Goal: Task Accomplishment & Management: Complete application form

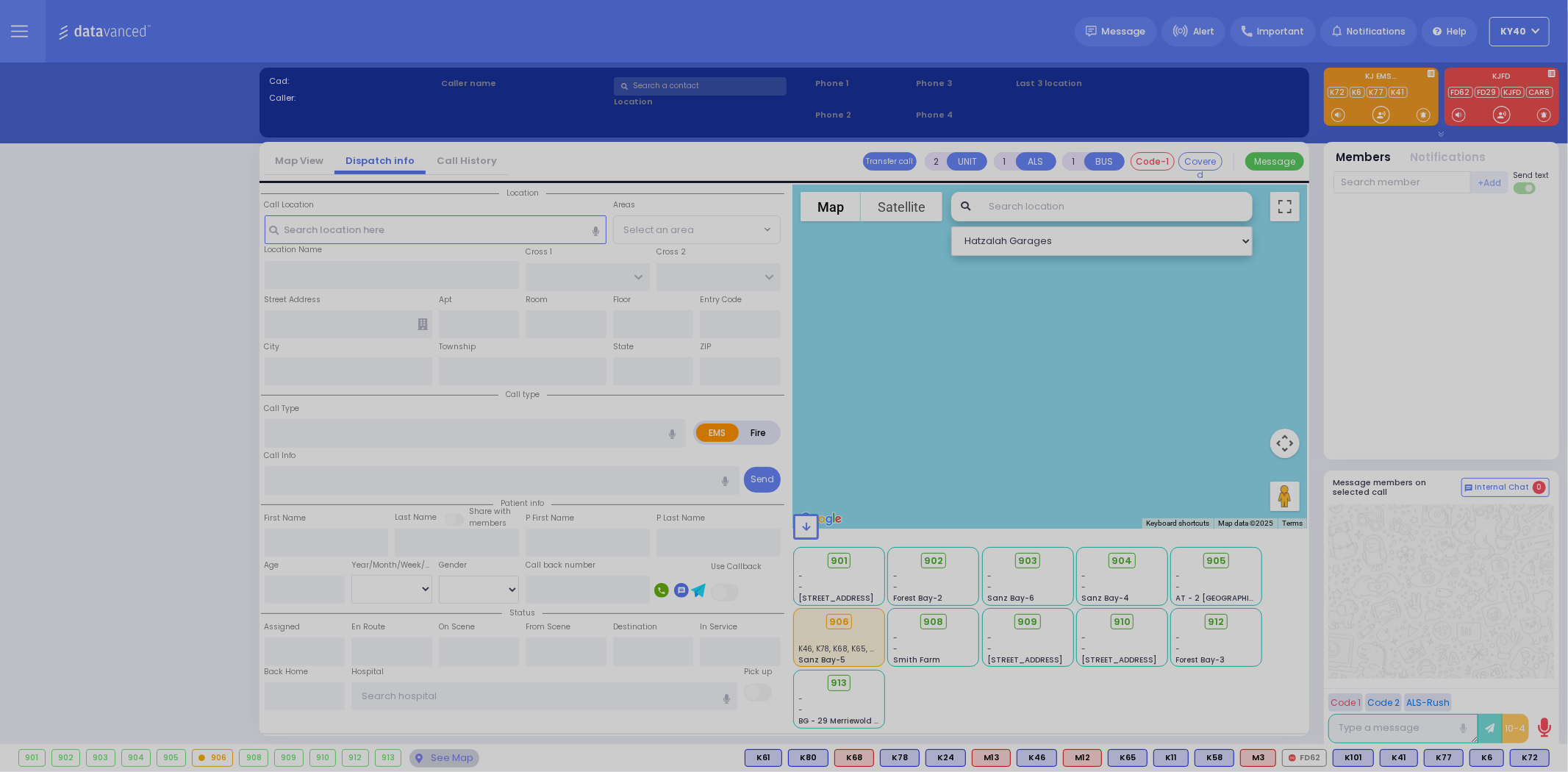
select select "5"
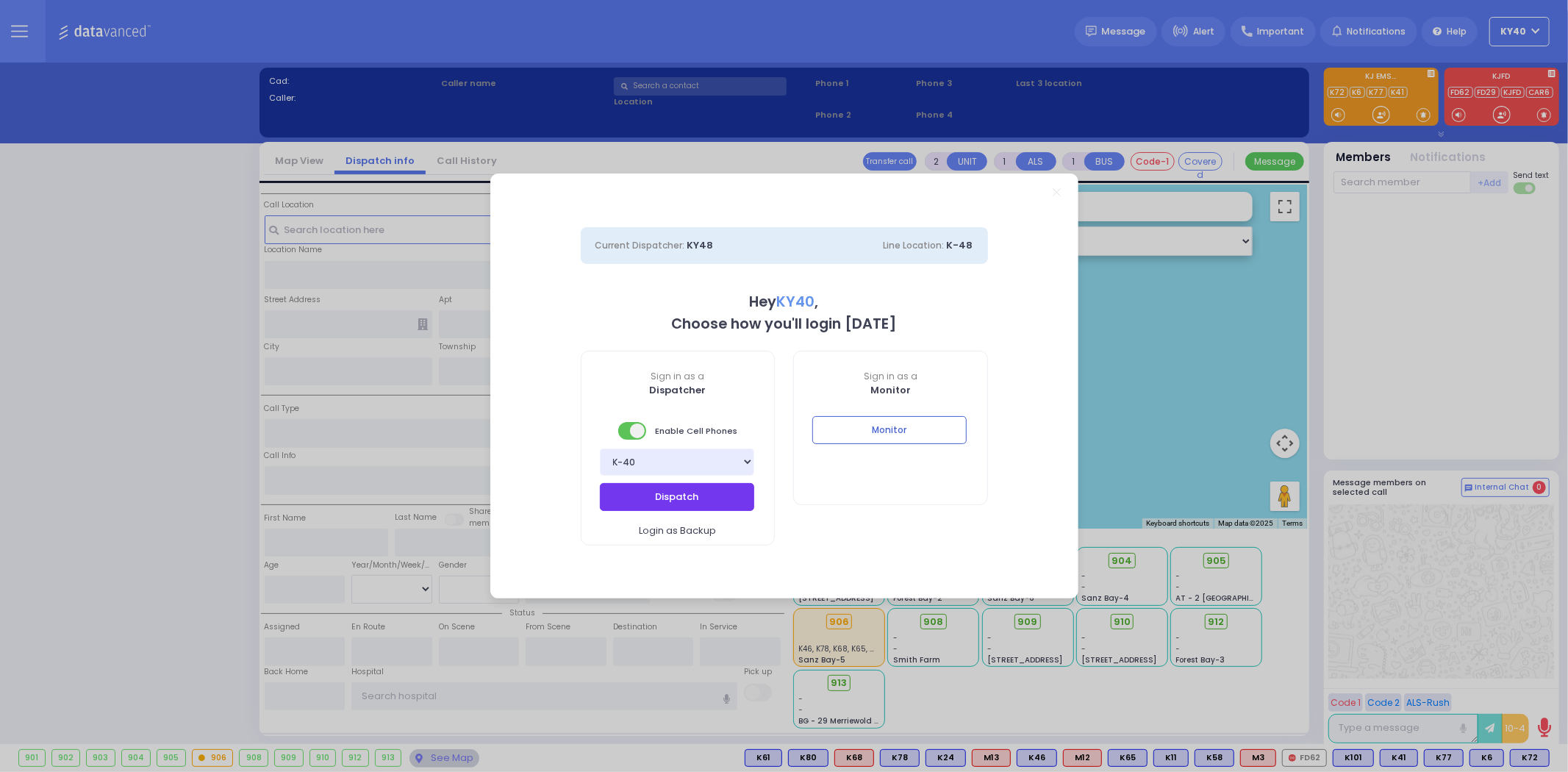
click at [667, 491] on button "Dispatch" at bounding box center [677, 497] width 155 height 28
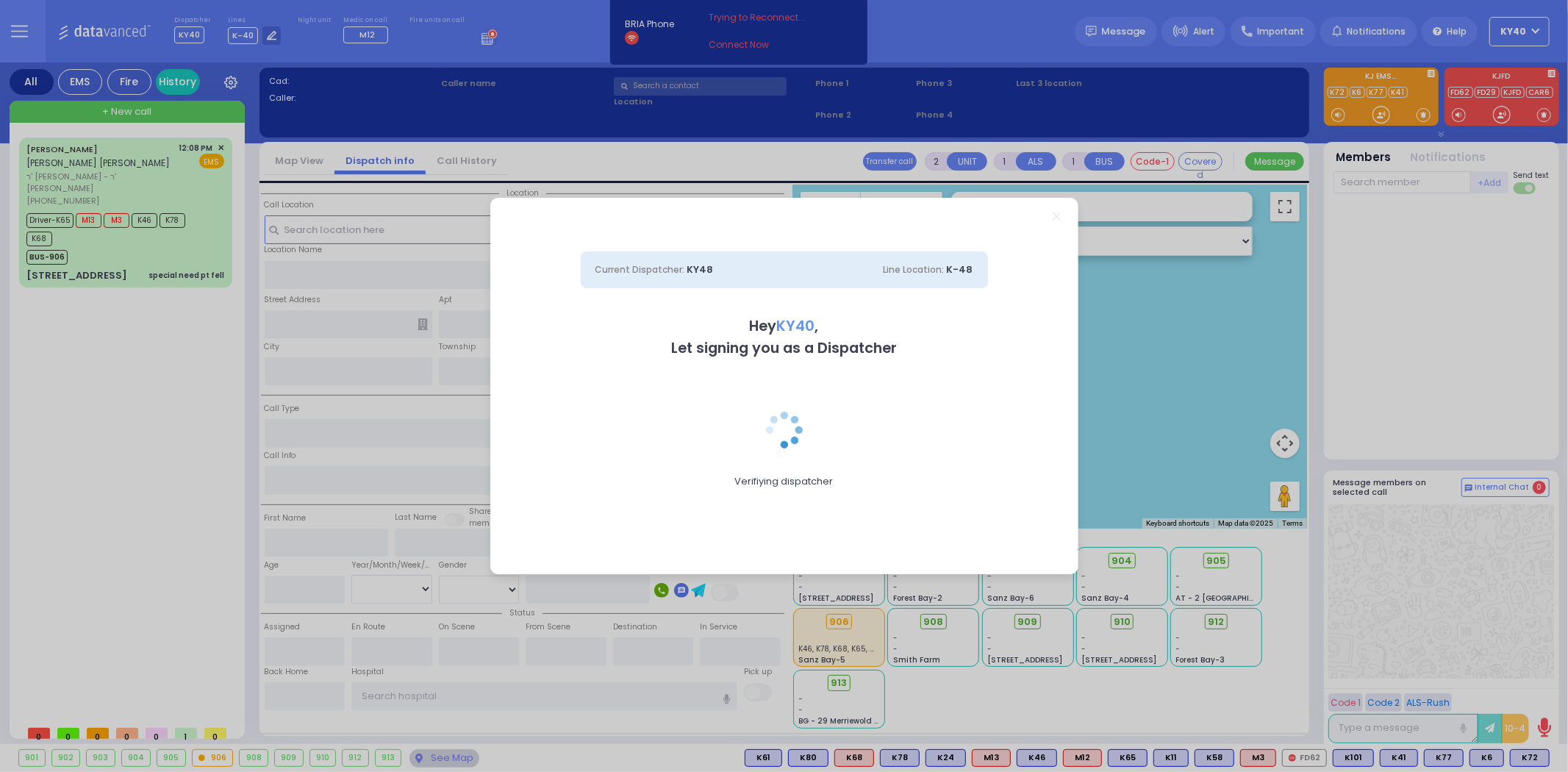
click at [163, 240] on div "Current Dispatcher: KY48 Line Location: K-48 Hey KY40 , Let signing you as a Di…" at bounding box center [784, 386] width 1568 height 772
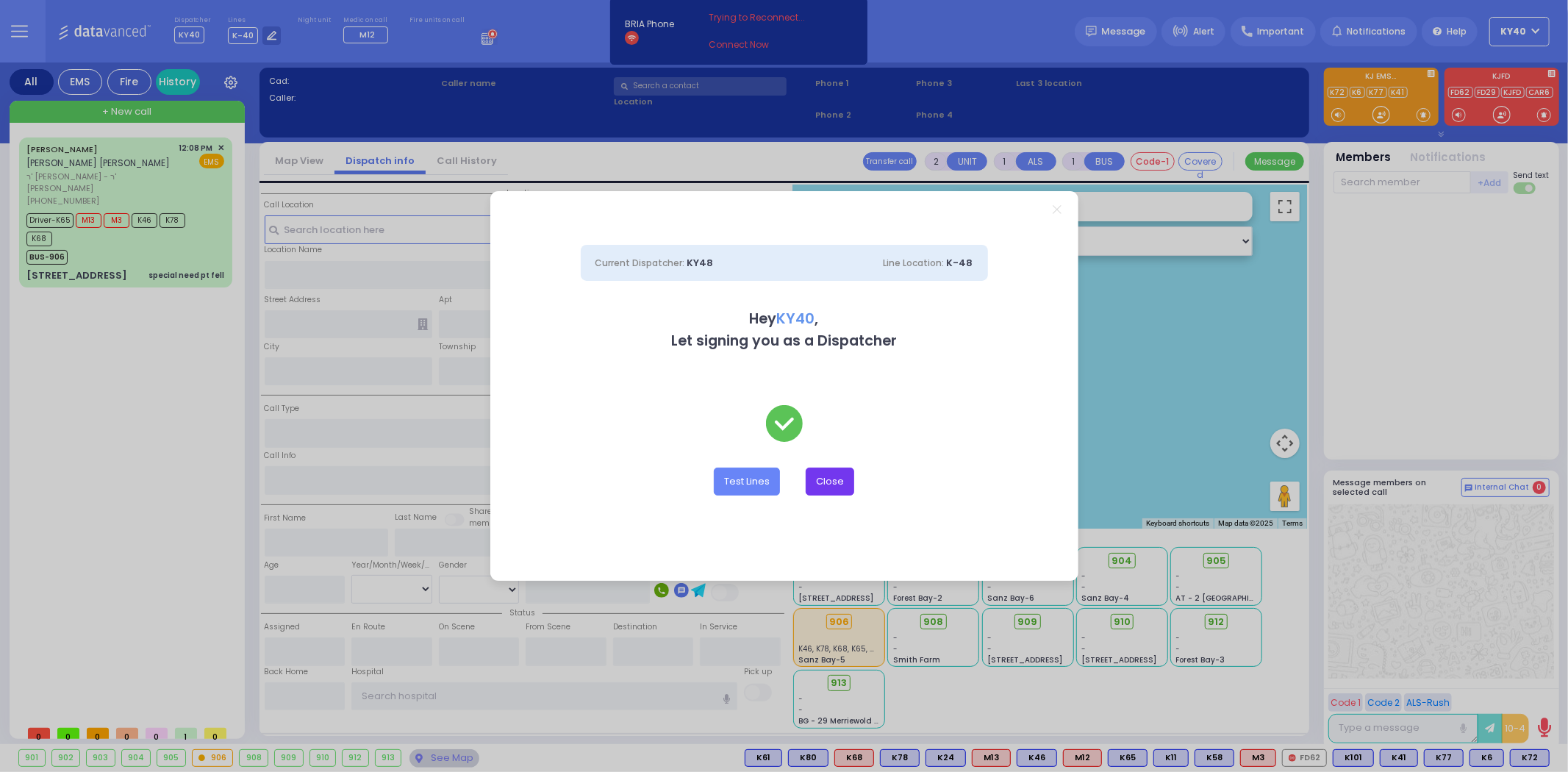
click at [833, 488] on button "Close" at bounding box center [829, 481] width 48 height 28
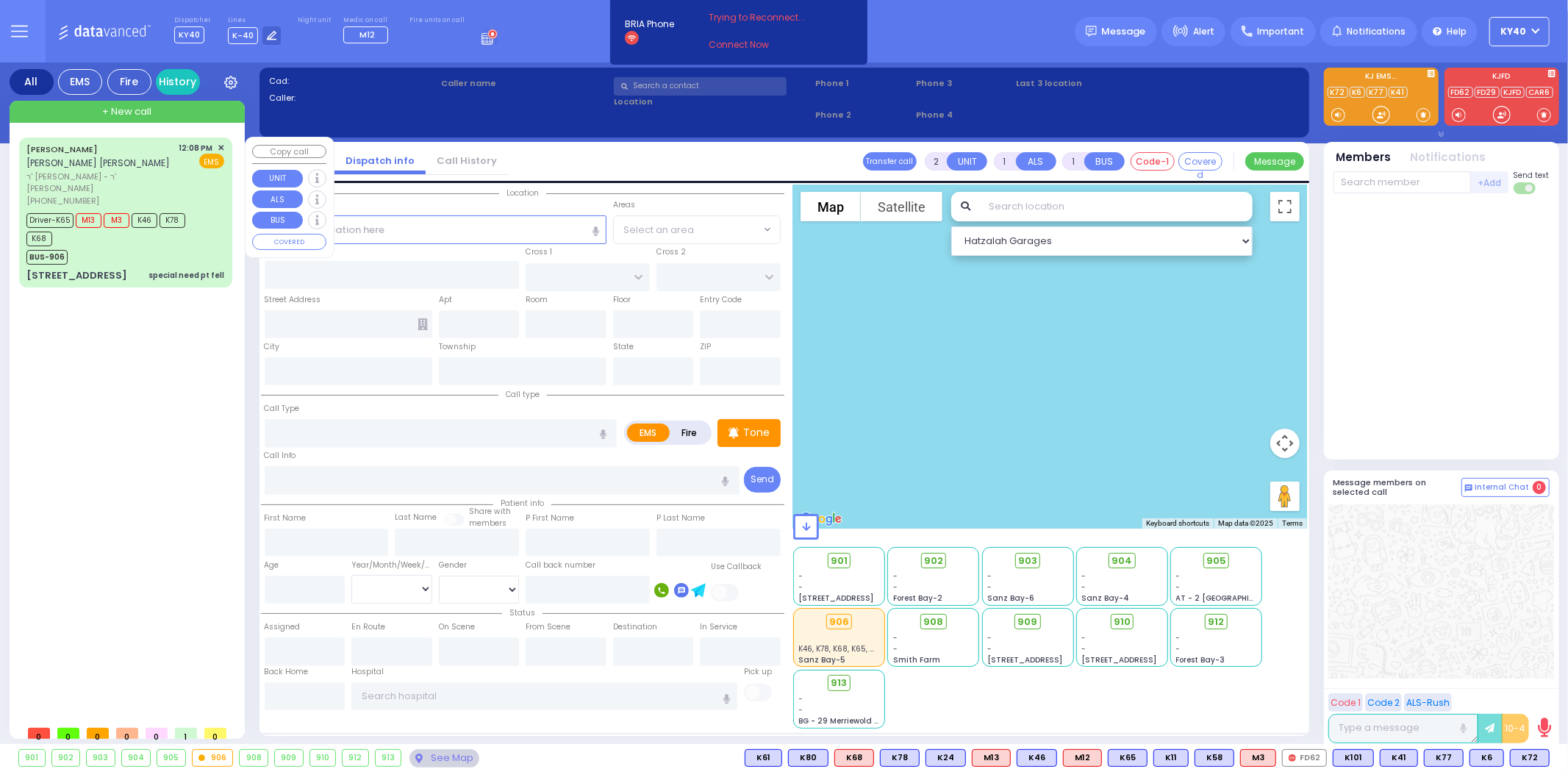
click at [178, 247] on div "BUS-906" at bounding box center [118, 256] width 184 height 19
type input "6"
select select
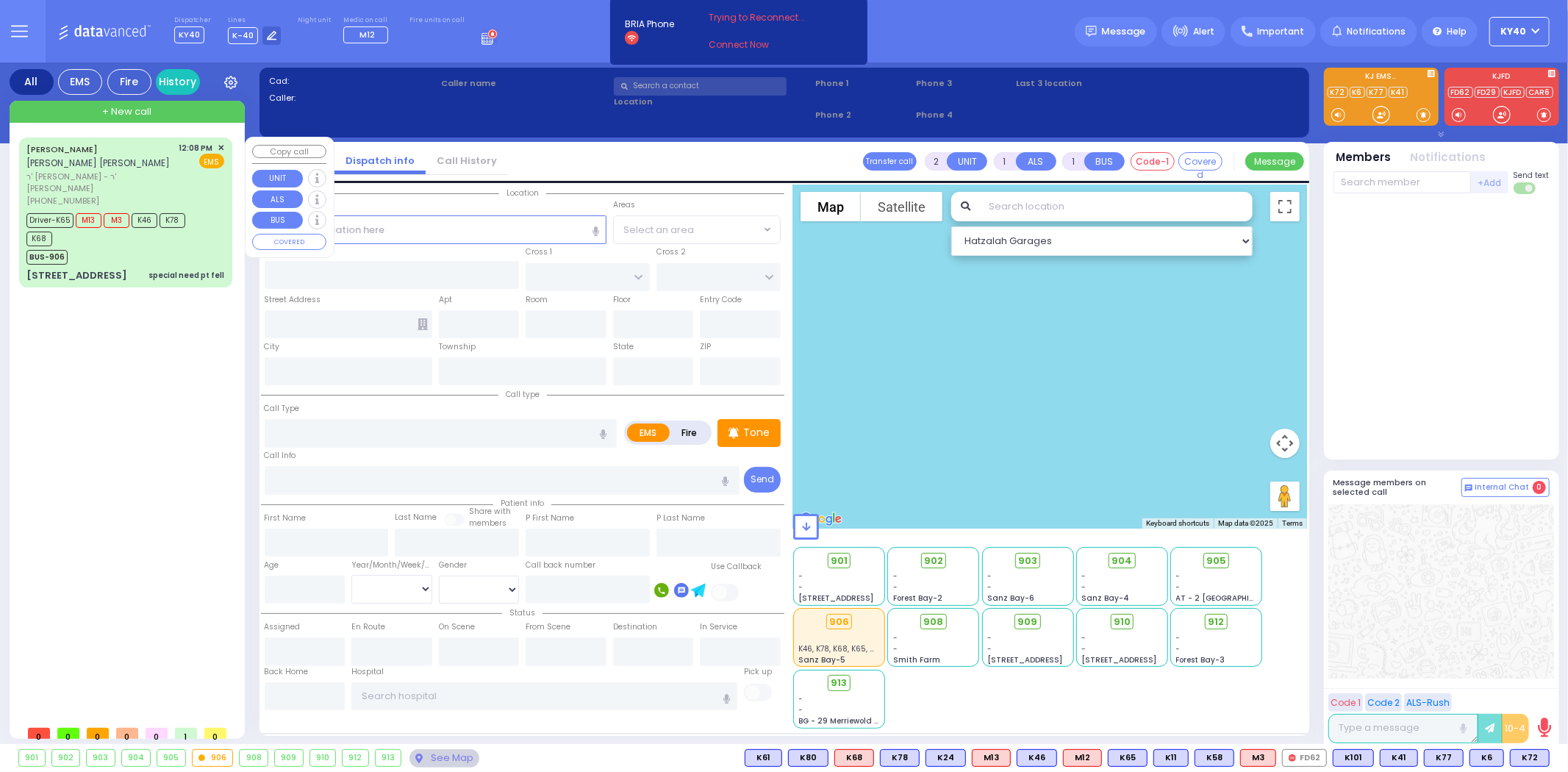
type input "special need pt fell"
radio input "true"
type input "[PERSON_NAME]"
type input "Yudel"
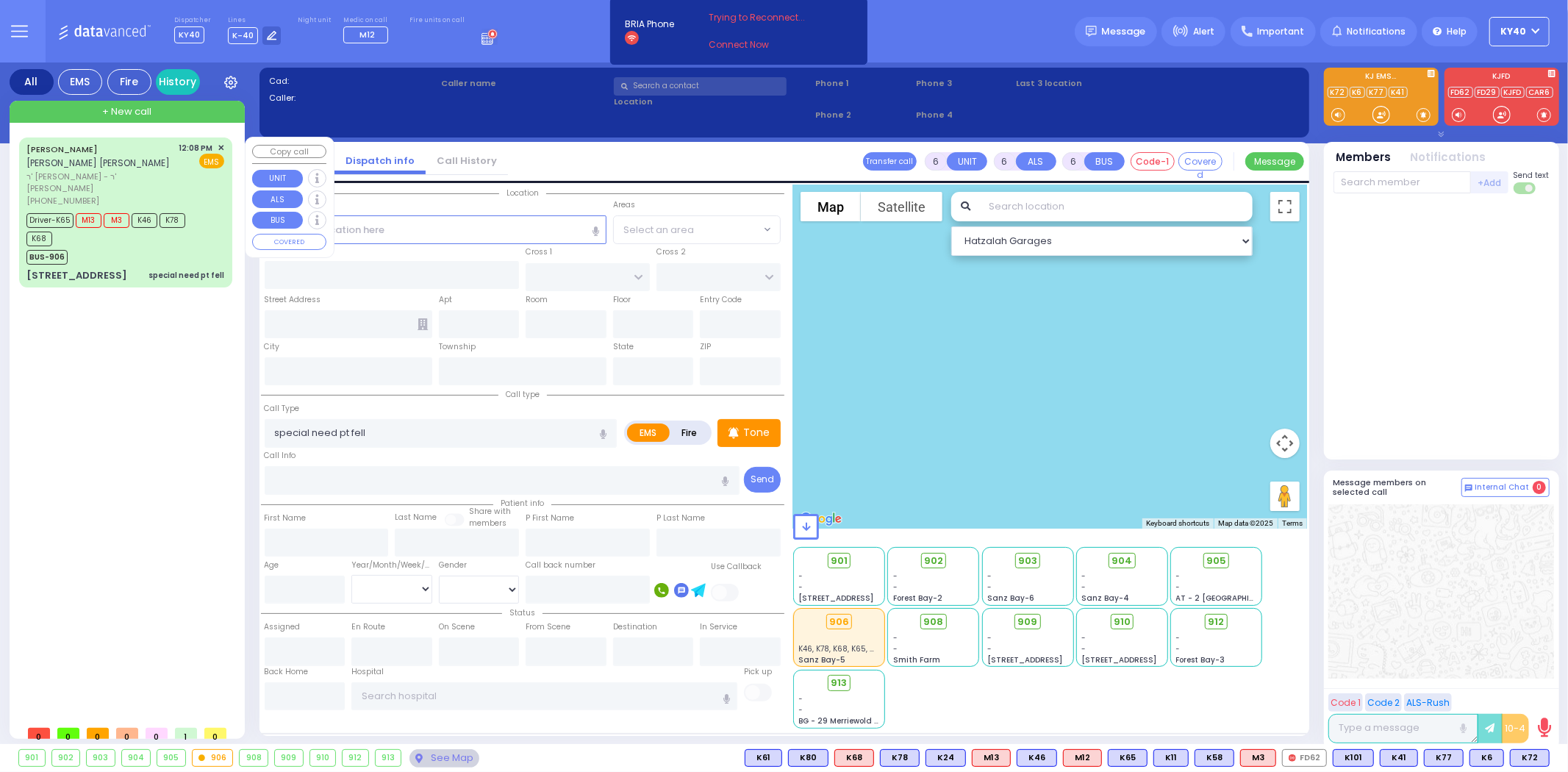
type input "Kahan"
type input "73"
select select "Year"
select select "[DEMOGRAPHIC_DATA]"
type input "12:08"
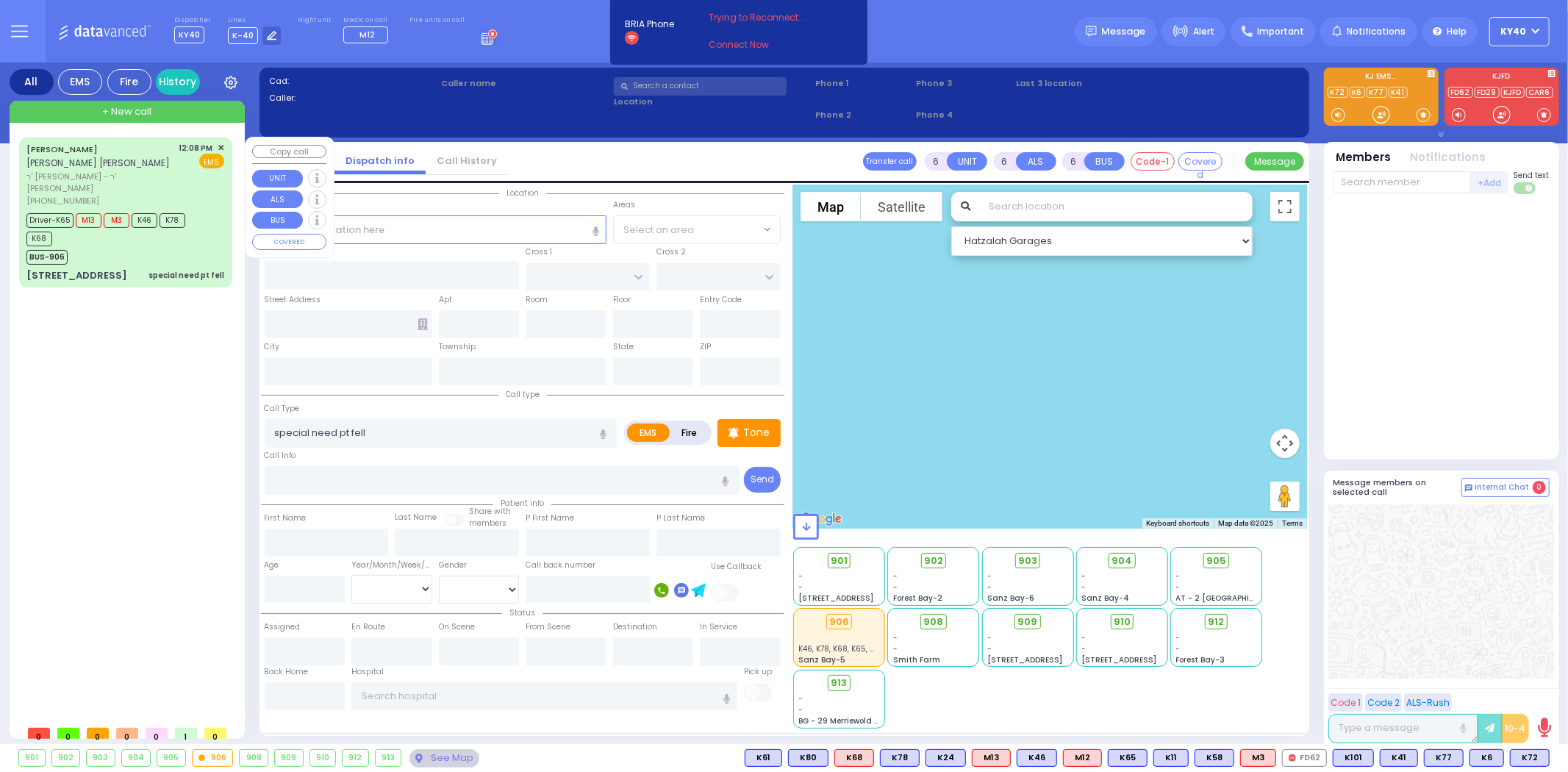
type input "12:10"
type input "12:12"
type input "12:22"
type input "13:00"
type input "14:00"
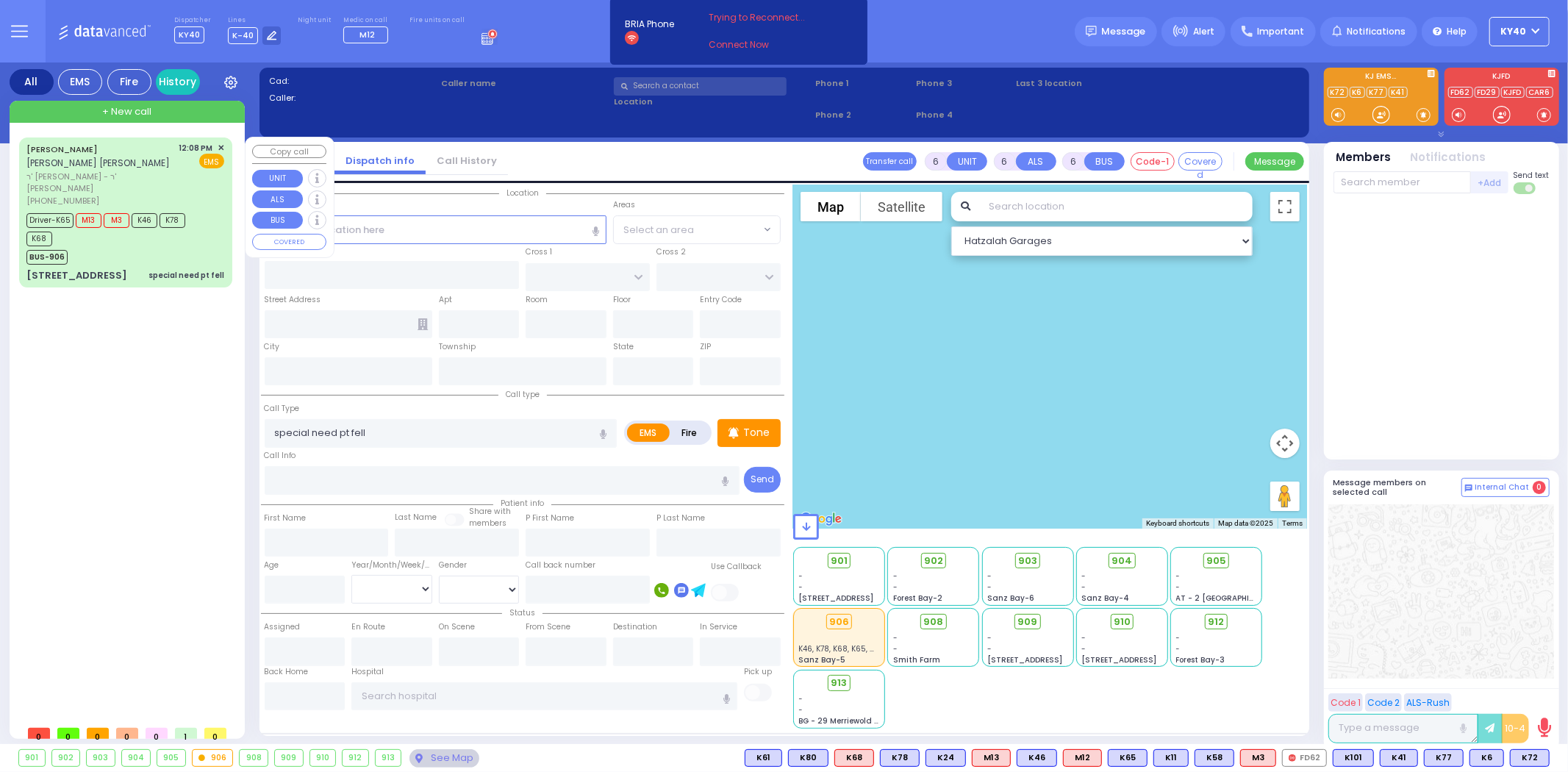
type input "[GEOGRAPHIC_DATA] [STREET_ADDRESS]"
select select "Hatzalah Garages"
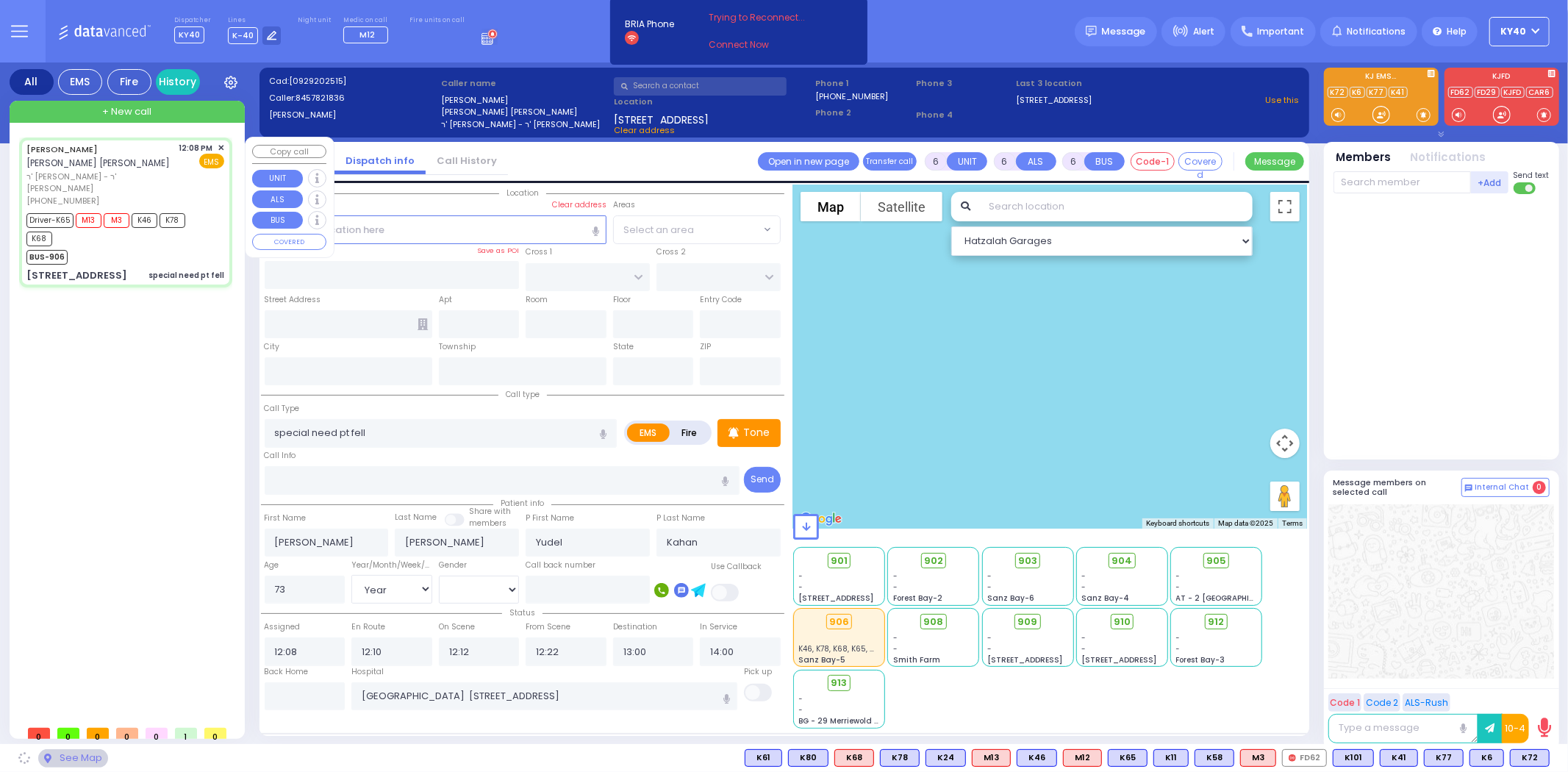
type input "CARTER LN"
type input "[PERSON_NAME] DR"
type input "6 CARTER LN"
type input "304"
type input "Monroe"
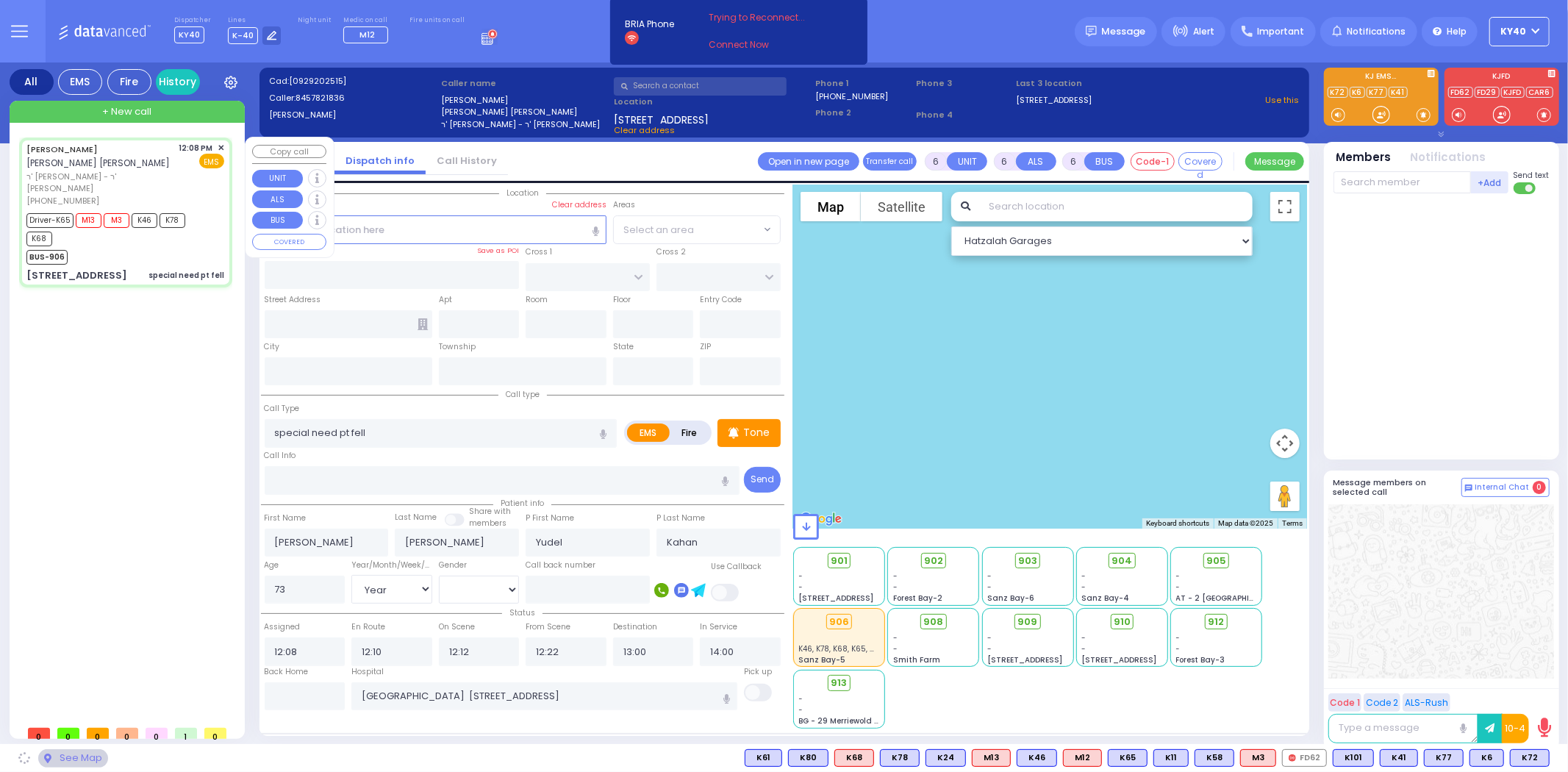
type input "[US_STATE]"
type input "10950"
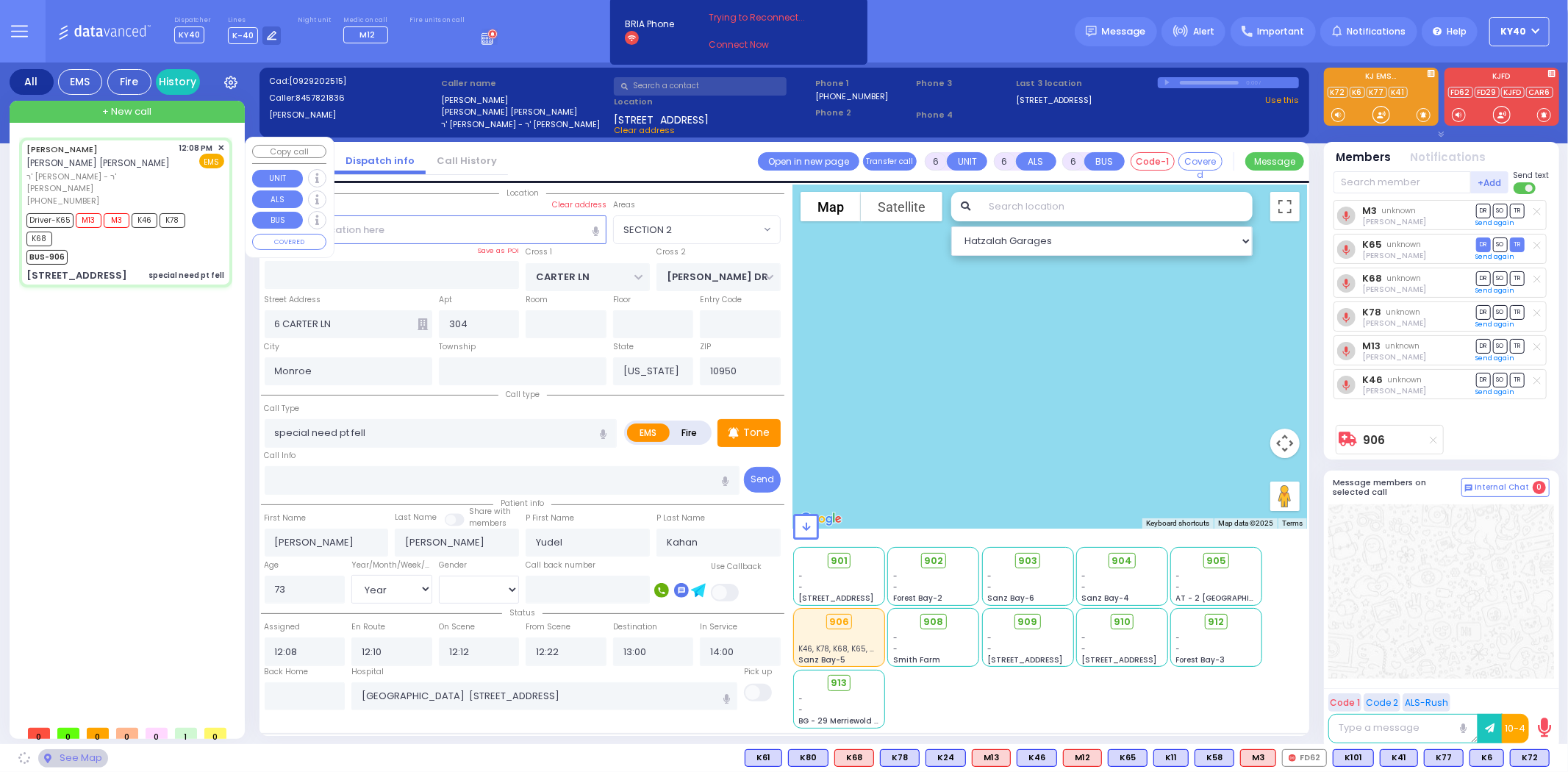
select select "SECTION 2"
click at [181, 247] on div "BUS-906" at bounding box center [118, 256] width 184 height 19
select select
radio input "true"
select select "Year"
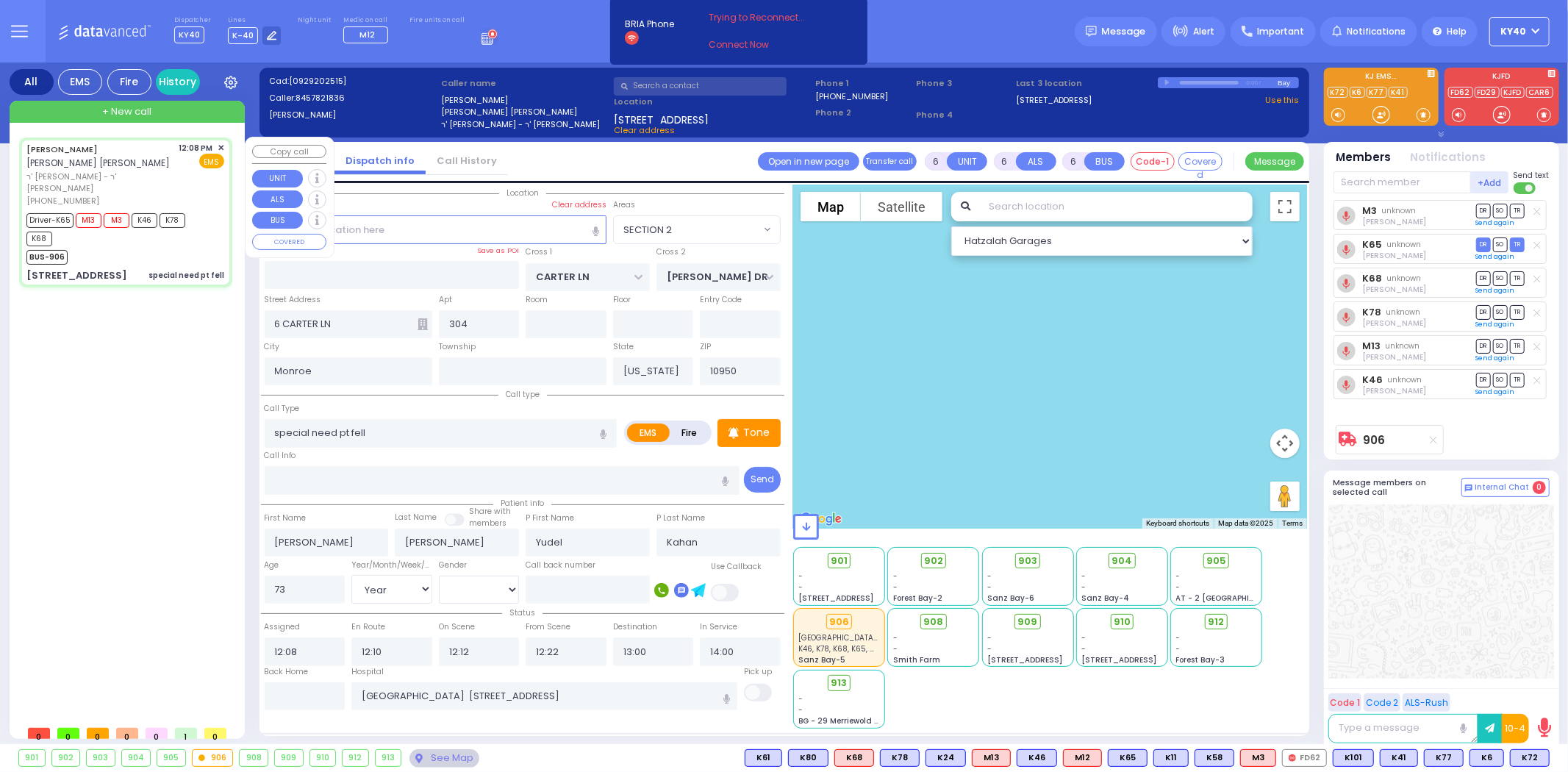
select select "[DEMOGRAPHIC_DATA]"
select select "Hatzalah Garages"
select select "SECTION 2"
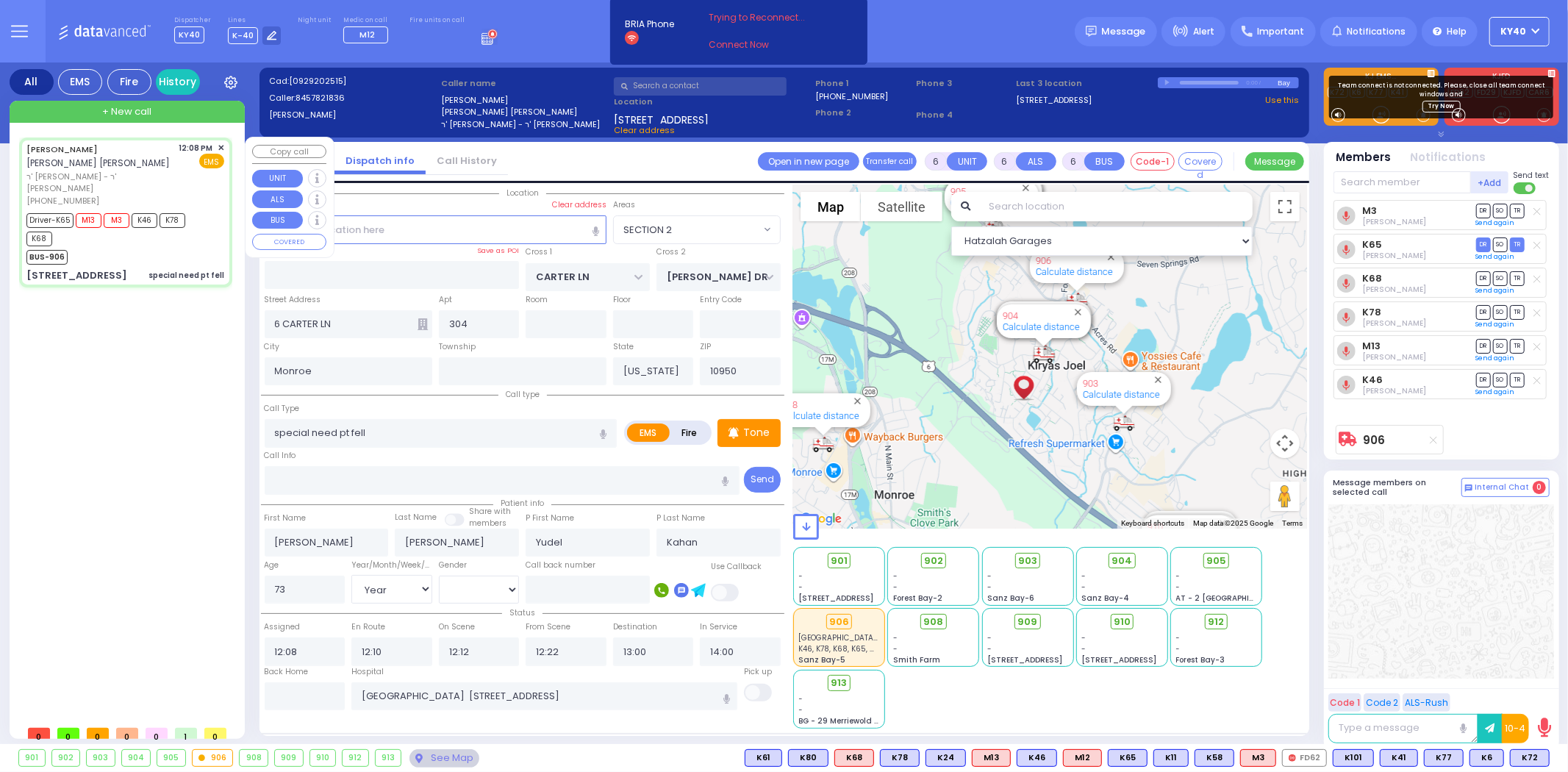
click at [184, 247] on div "BUS-906" at bounding box center [118, 256] width 184 height 19
select select
radio input "true"
select select "Year"
select select "[DEMOGRAPHIC_DATA]"
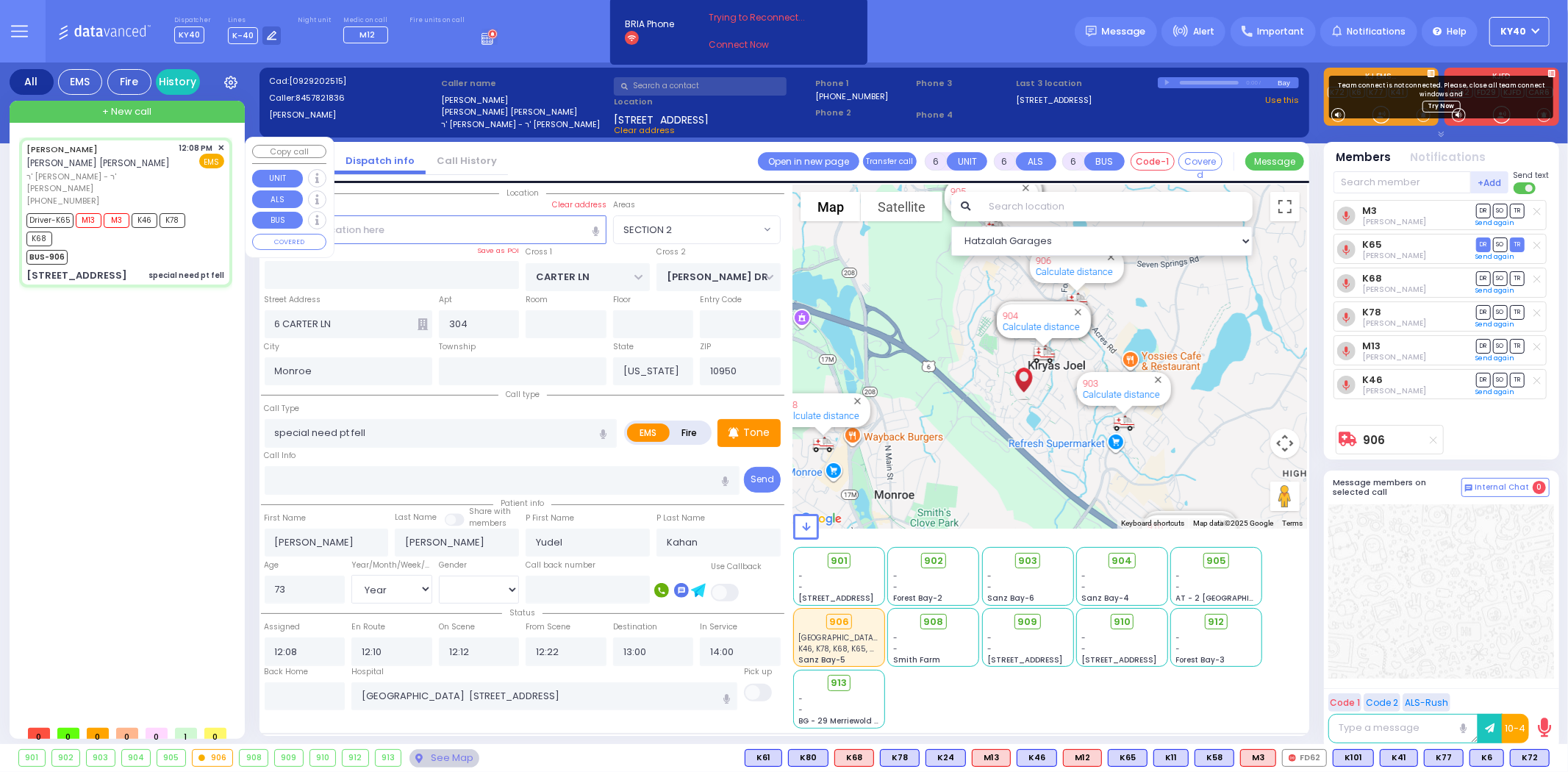
select select "Hatzalah Garages"
select select "SECTION 2"
click at [185, 247] on div "BUS-906" at bounding box center [118, 256] width 184 height 19
select select
radio input "true"
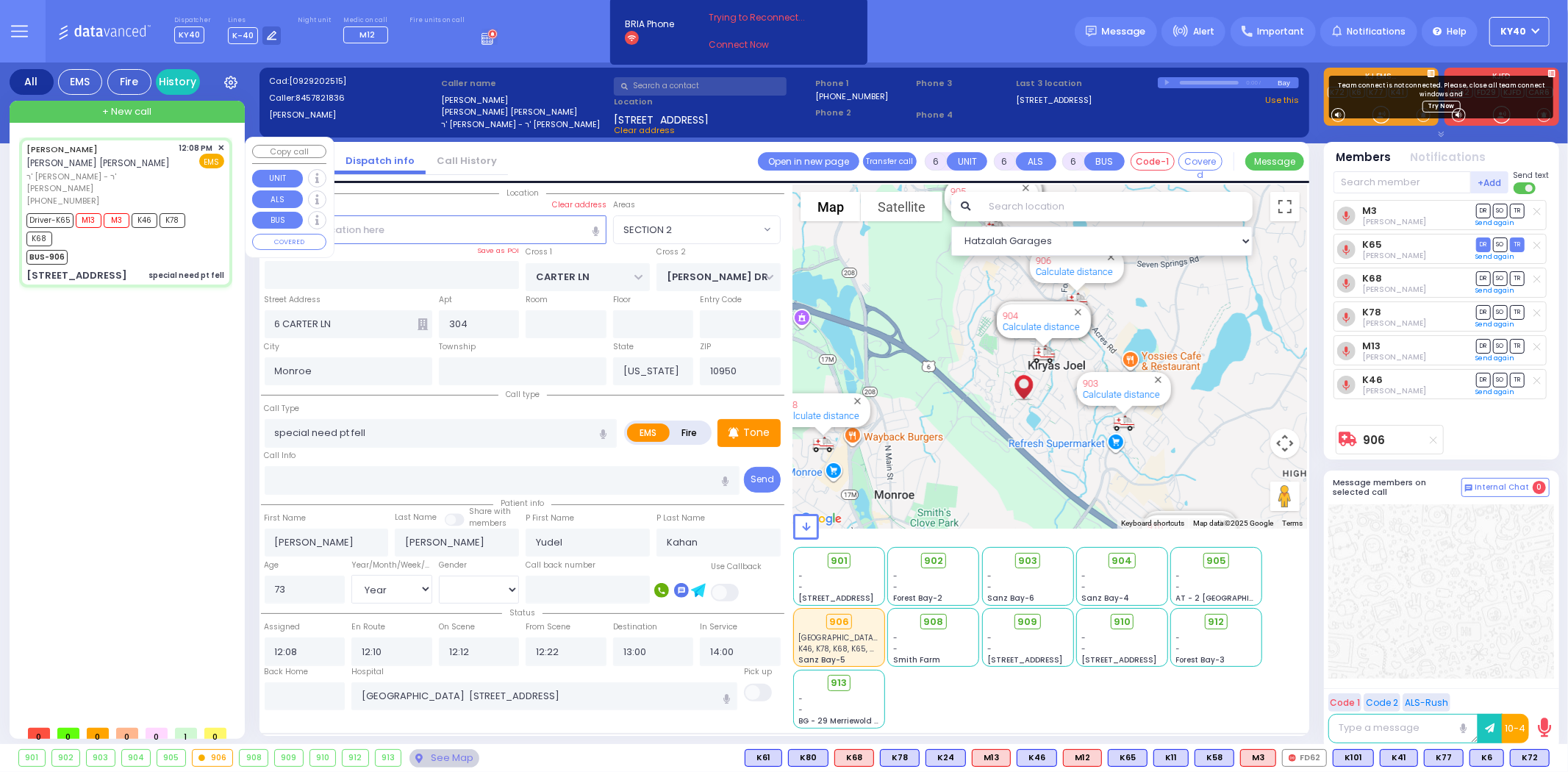
select select "Year"
select select "[DEMOGRAPHIC_DATA]"
select select "Hatzalah Garages"
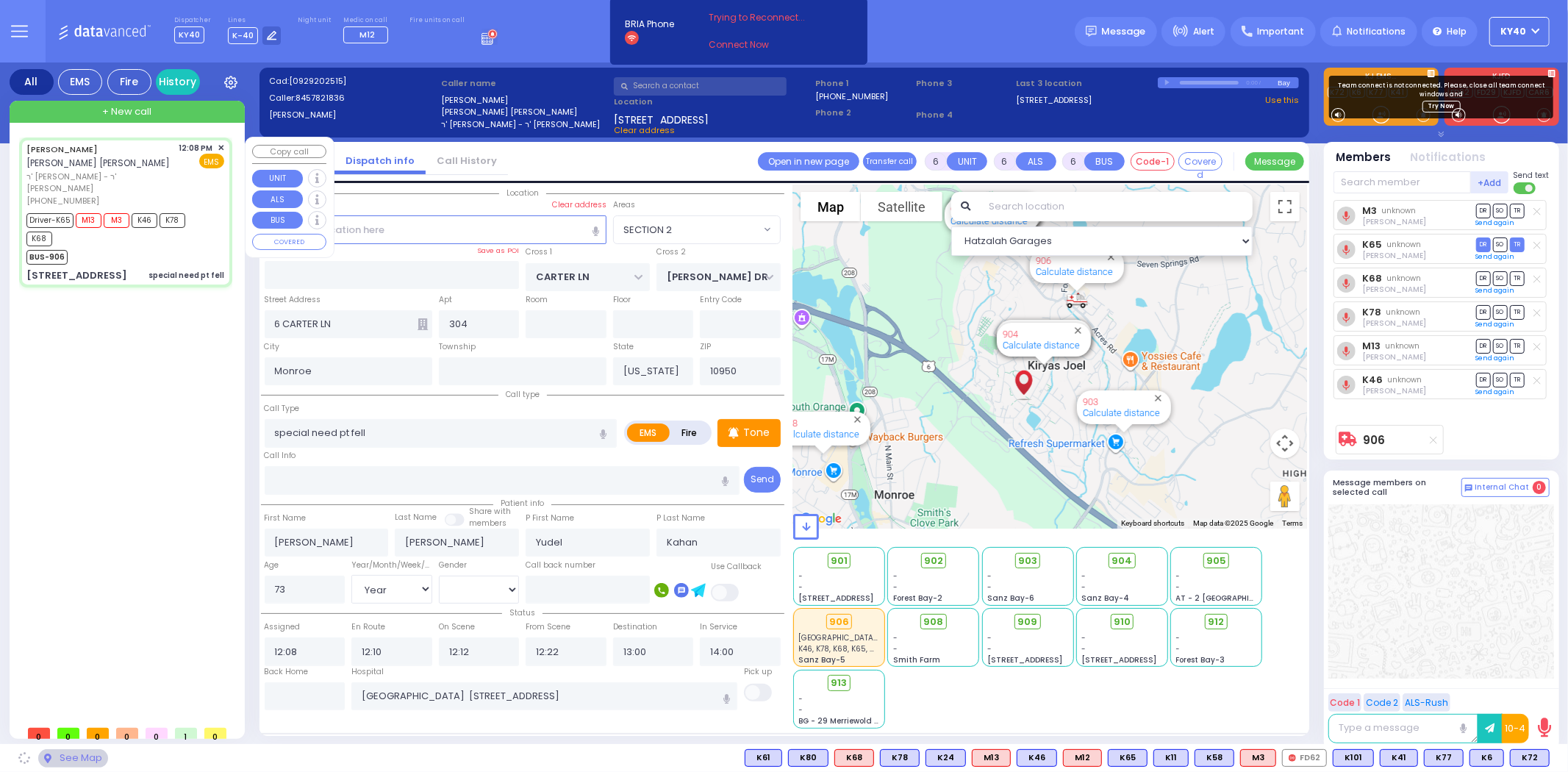
select select "SECTION 2"
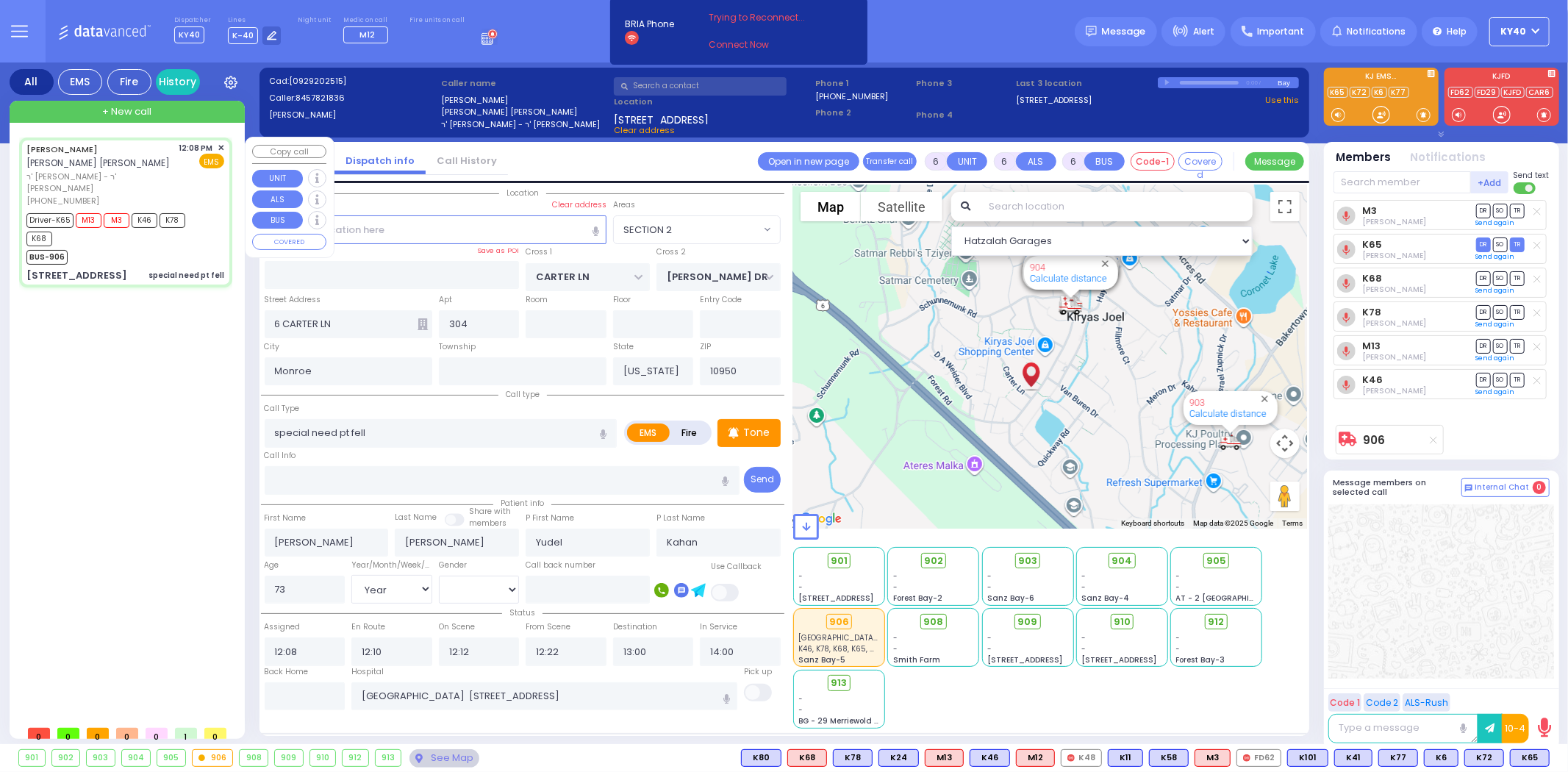
click at [167, 247] on div "BUS-906" at bounding box center [118, 256] width 184 height 19
select select
radio input "true"
select select "Year"
select select "[DEMOGRAPHIC_DATA]"
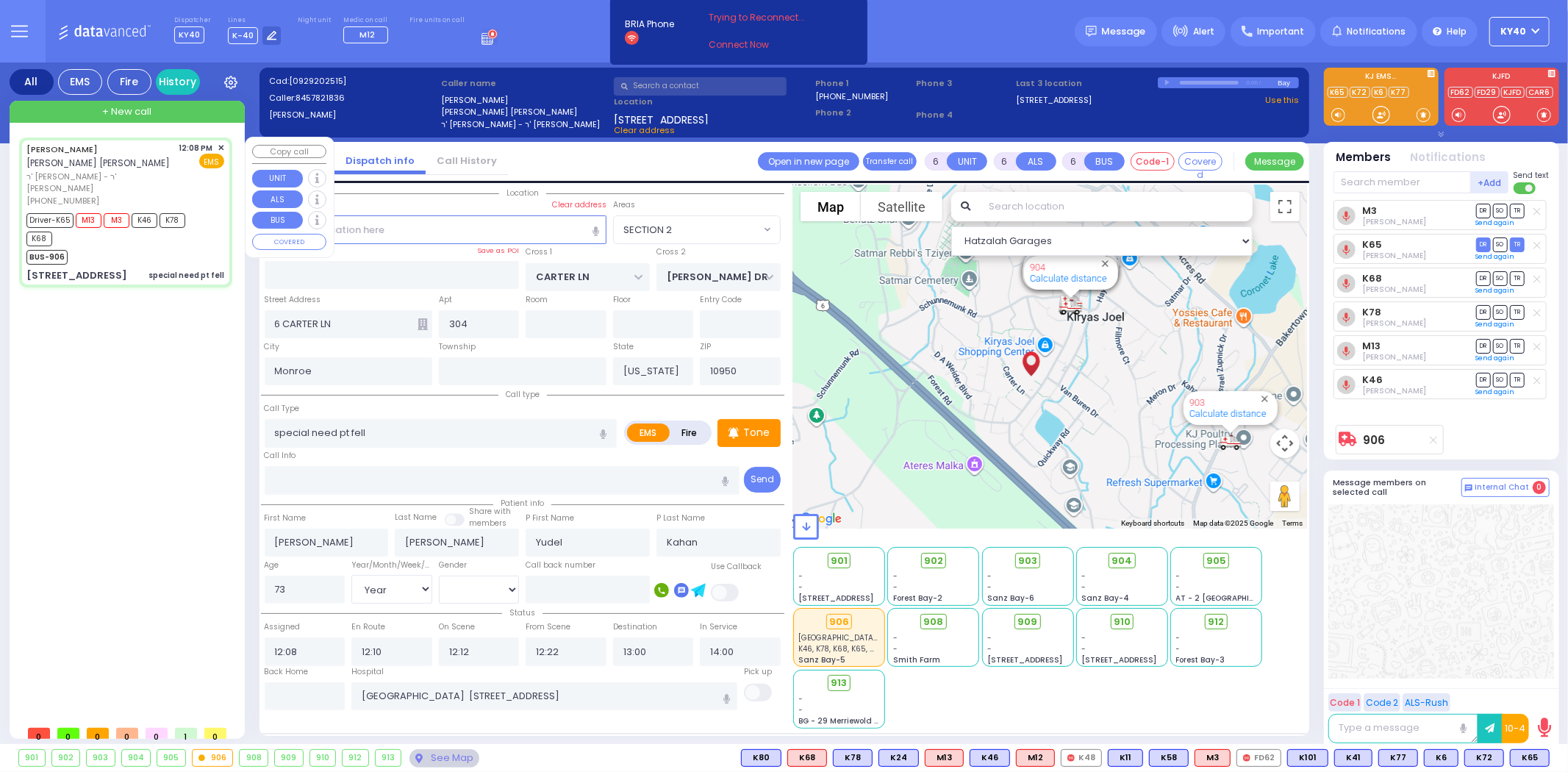
select select "Hatzalah Garages"
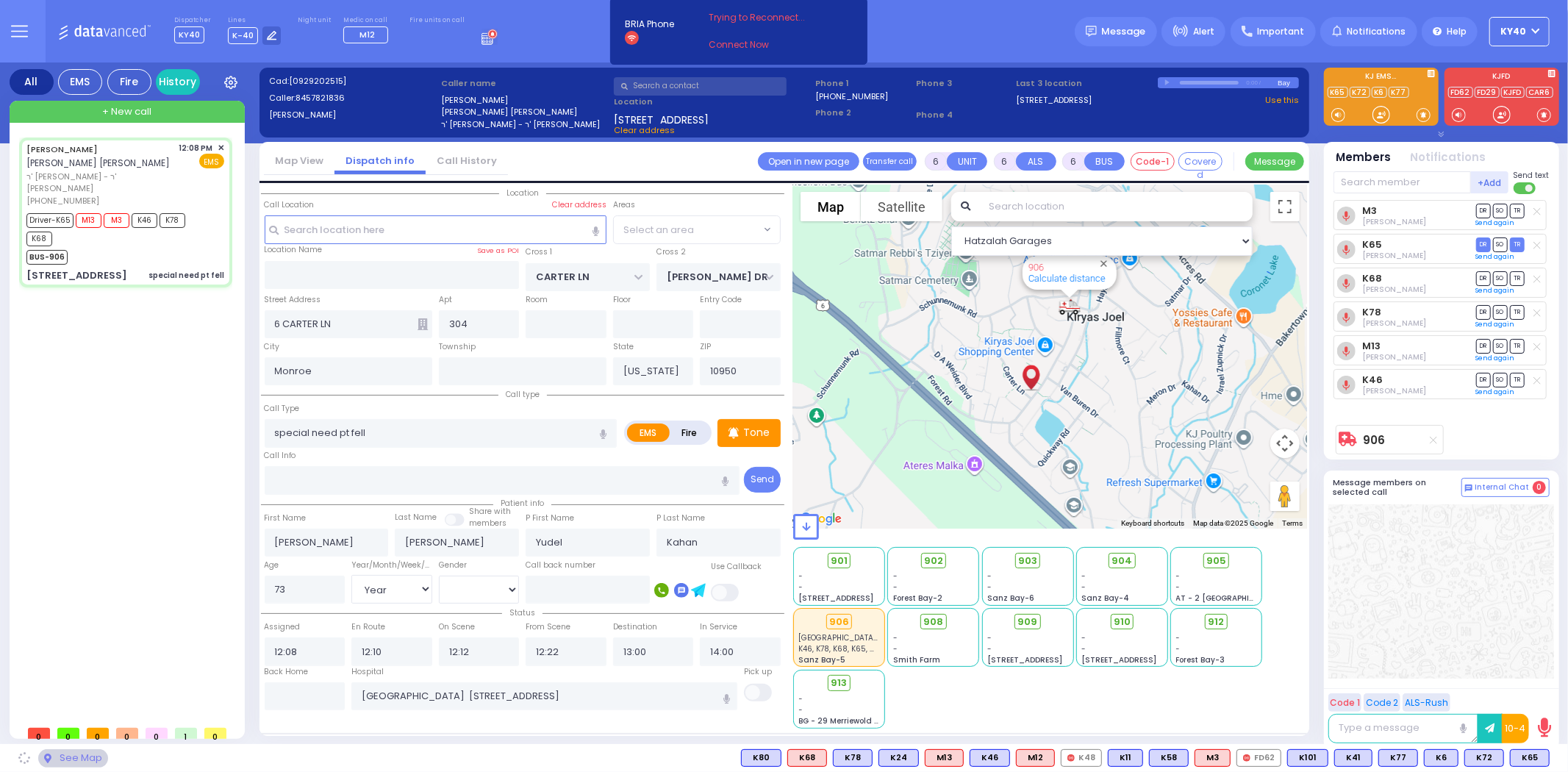
select select "SECTION 2"
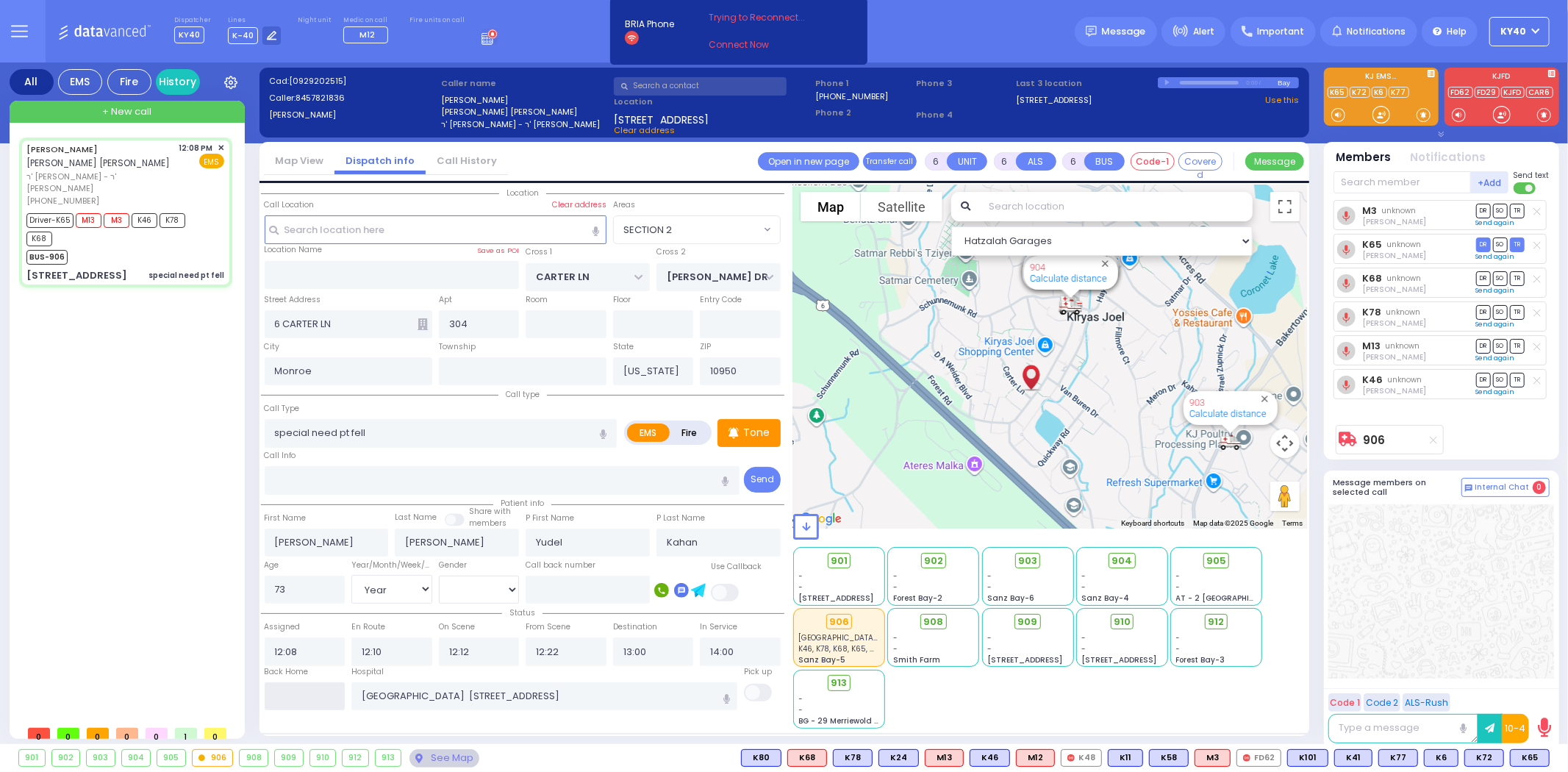
click at [308, 684] on input "text" at bounding box center [304, 696] width 81 height 28
click at [308, 685] on input "text" at bounding box center [304, 696] width 81 height 28
type input "14:36"
select select
radio input "true"
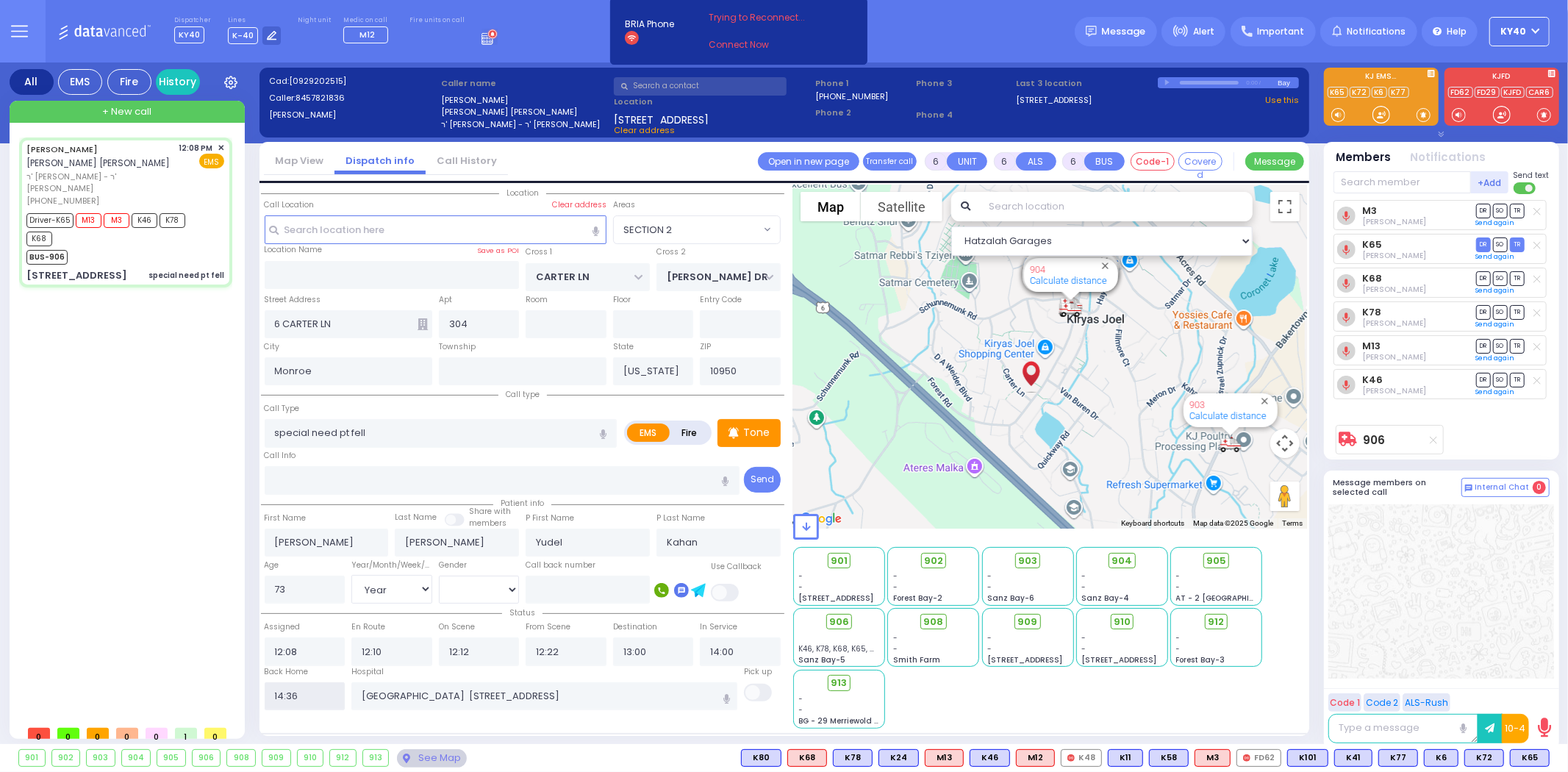
select select
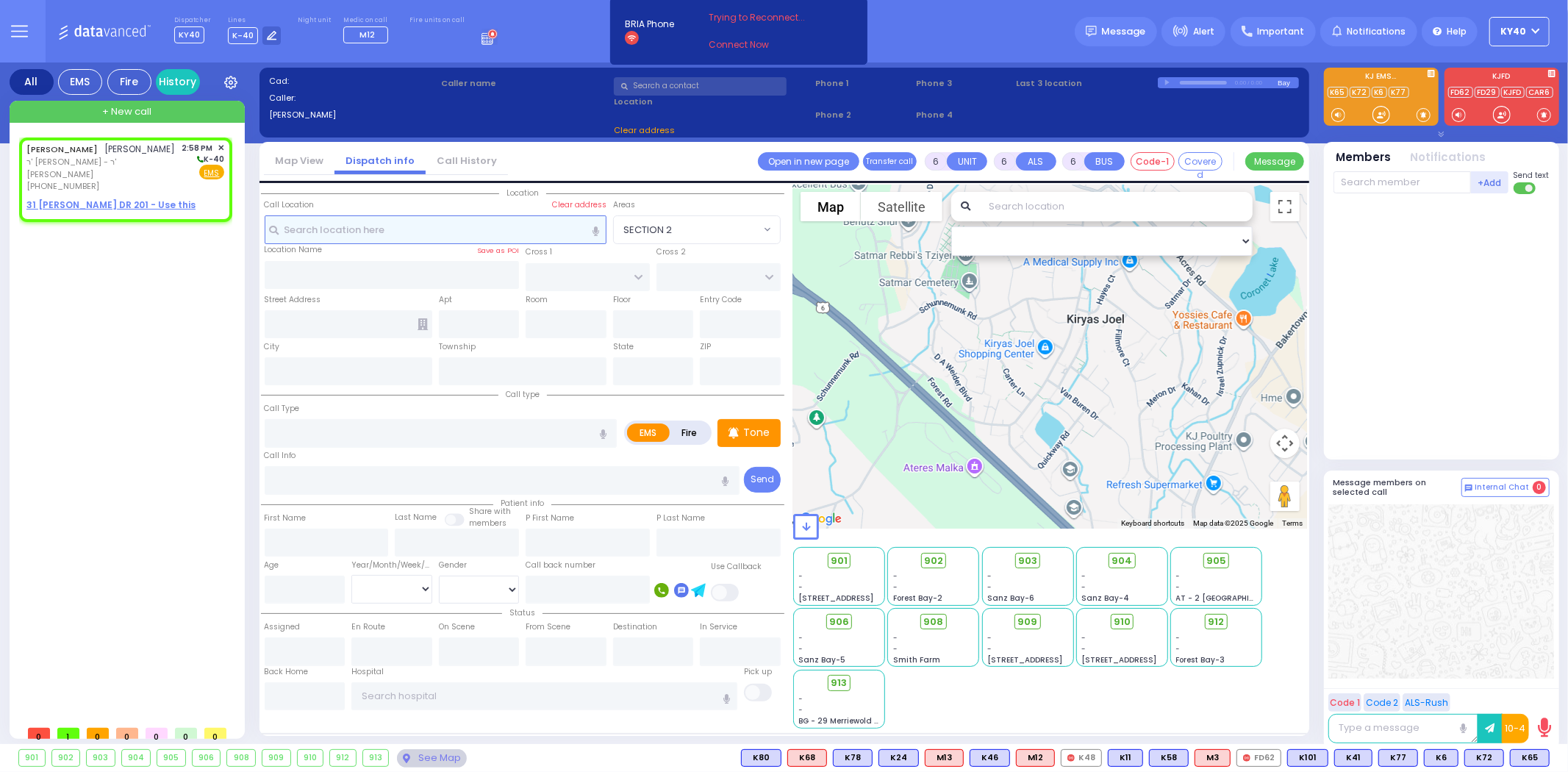
type input "2"
type input "1"
select select
radio input "true"
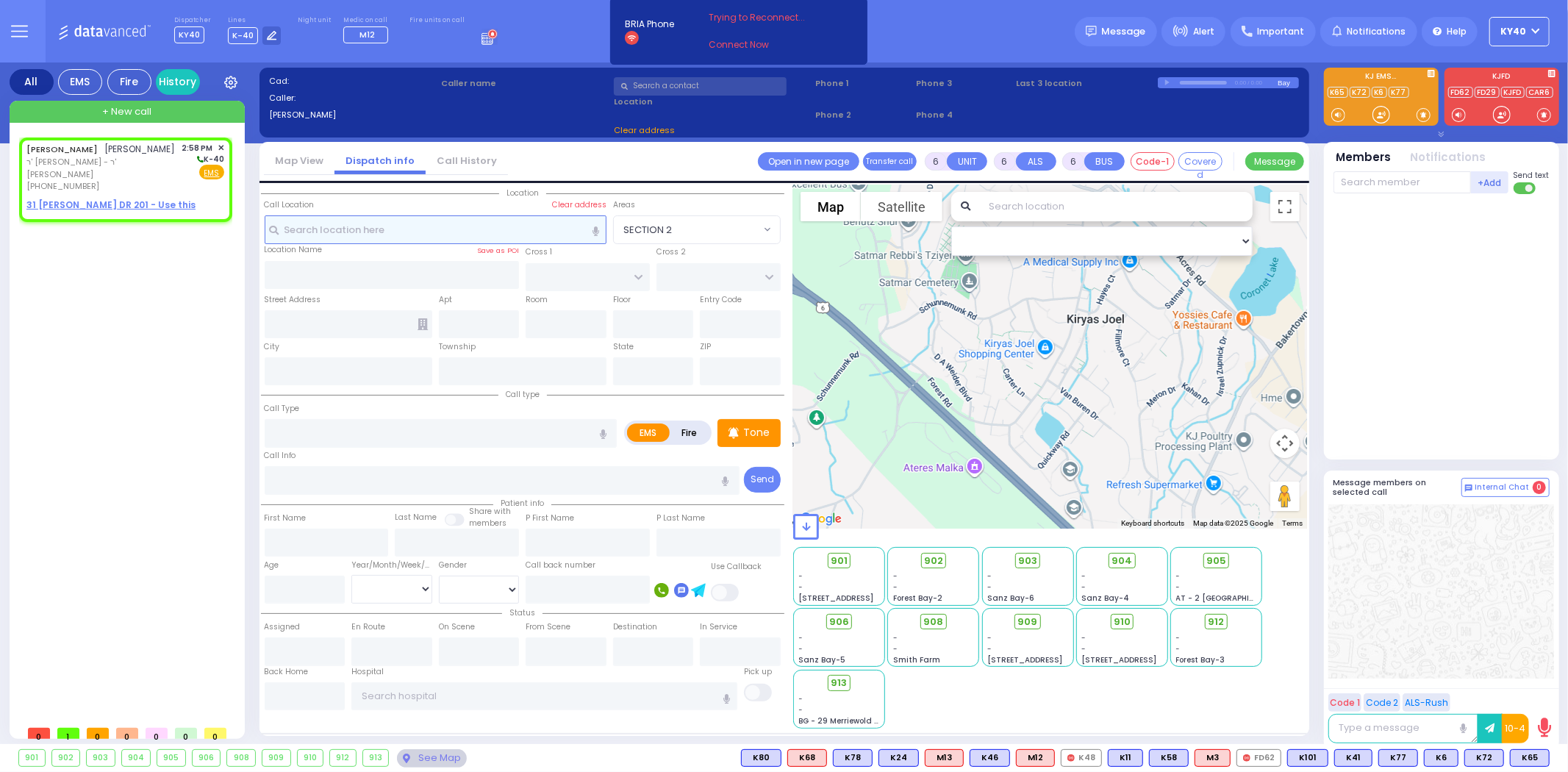
type input "ARON"
type input "ROLNITZKY"
select select
type input "14:58"
select select "Hatzalah Garages"
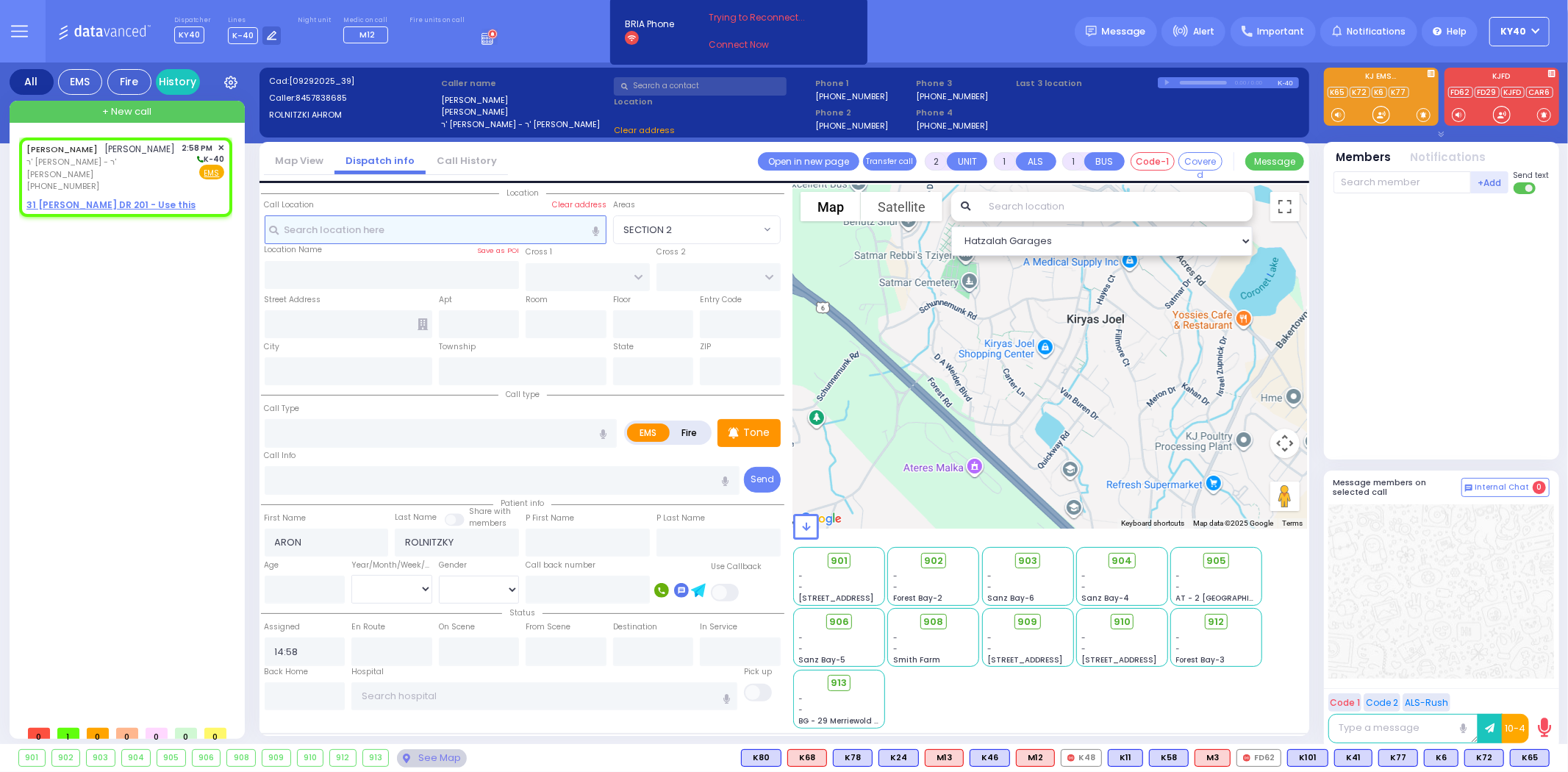
select select
radio input "true"
select select
select select "Hatzalah Garages"
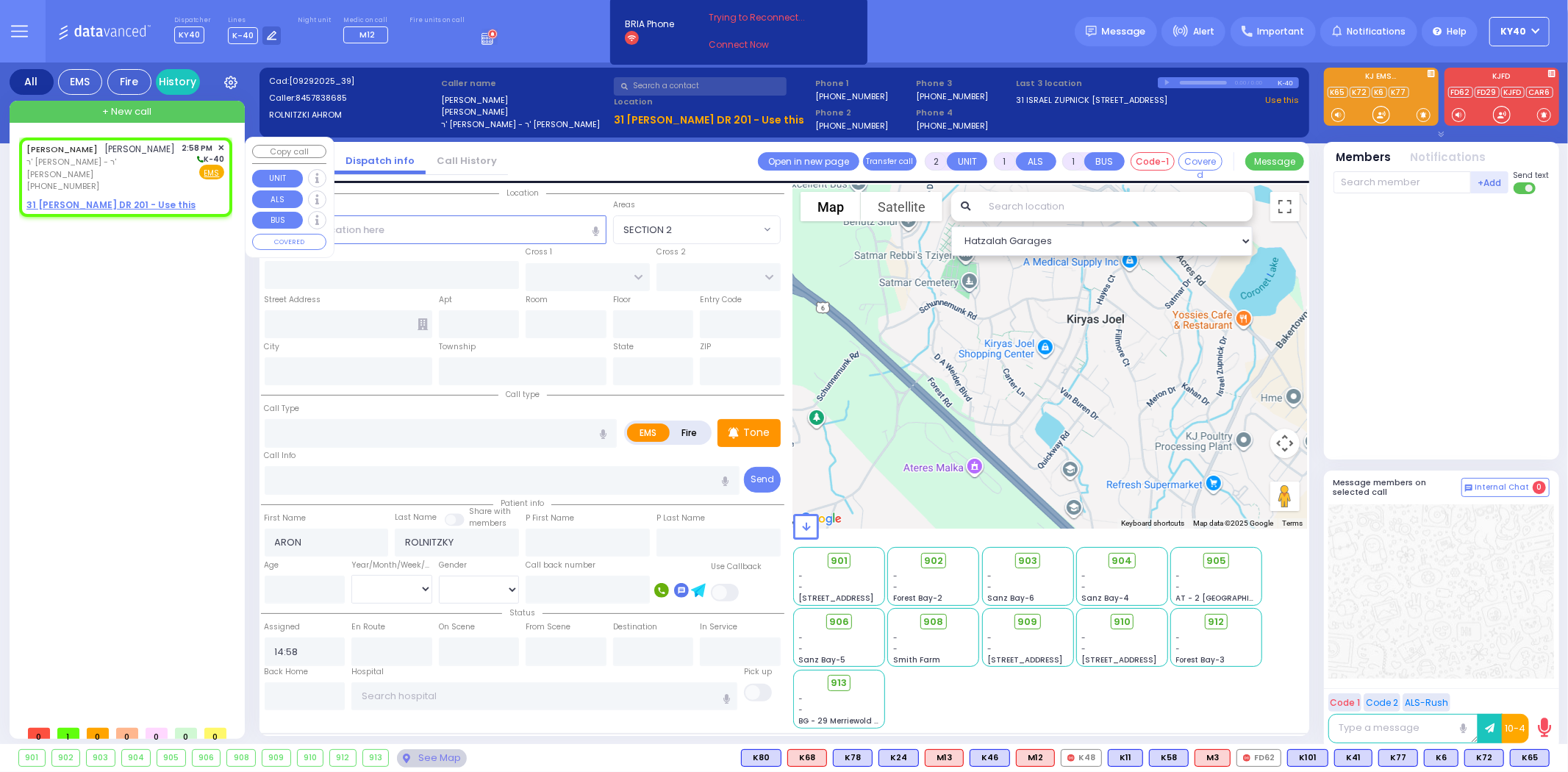
click at [120, 159] on span "ר' [PERSON_NAME] - ר' [PERSON_NAME]" at bounding box center [101, 167] width 150 height 25
select select
radio input "true"
select select
select select "Hatzalah Garages"
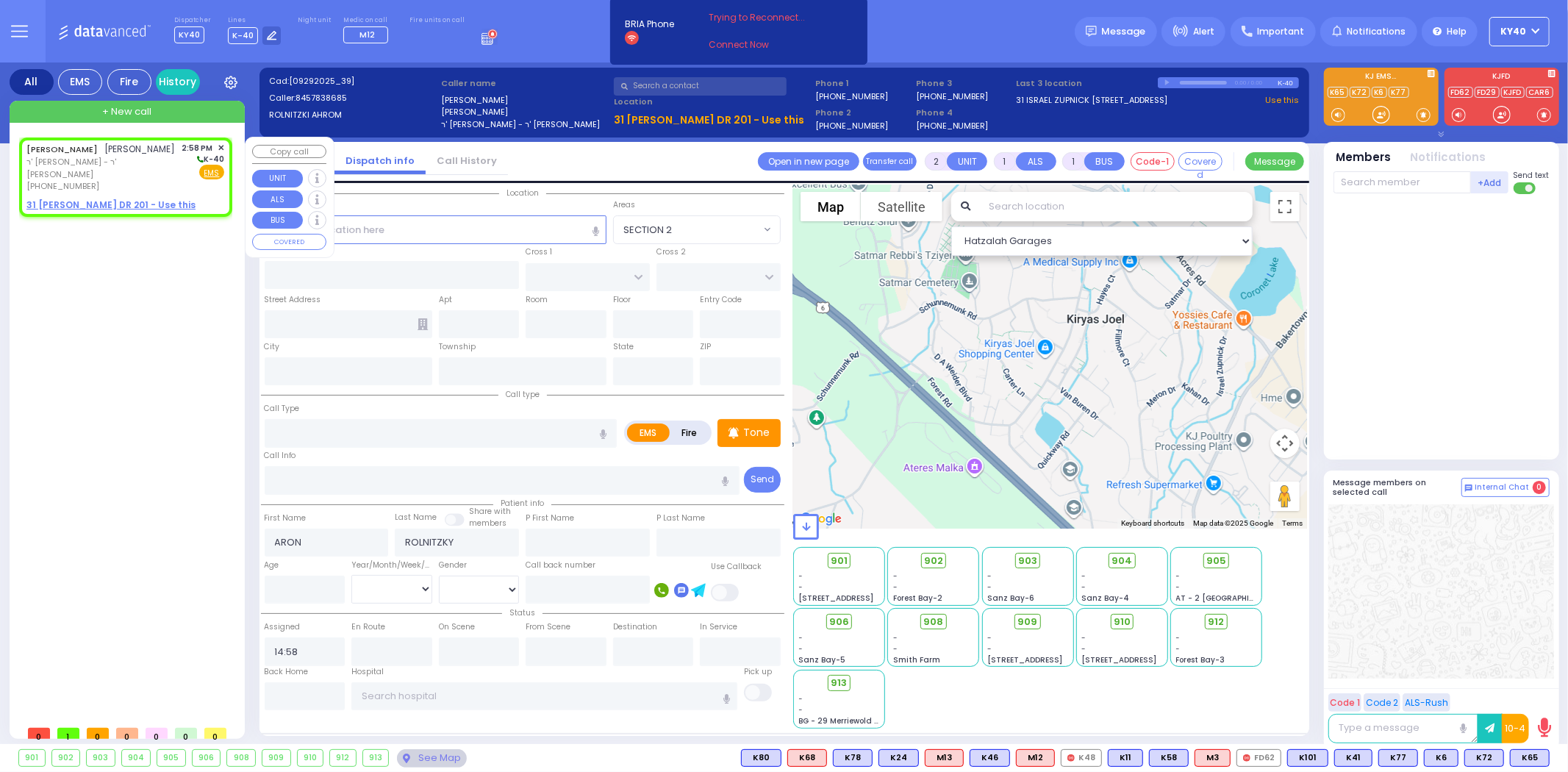
click at [120, 159] on span "ר' [PERSON_NAME] - ר' [PERSON_NAME]" at bounding box center [101, 167] width 150 height 25
select select
radio input "true"
select select
select select "Hatzalah Garages"
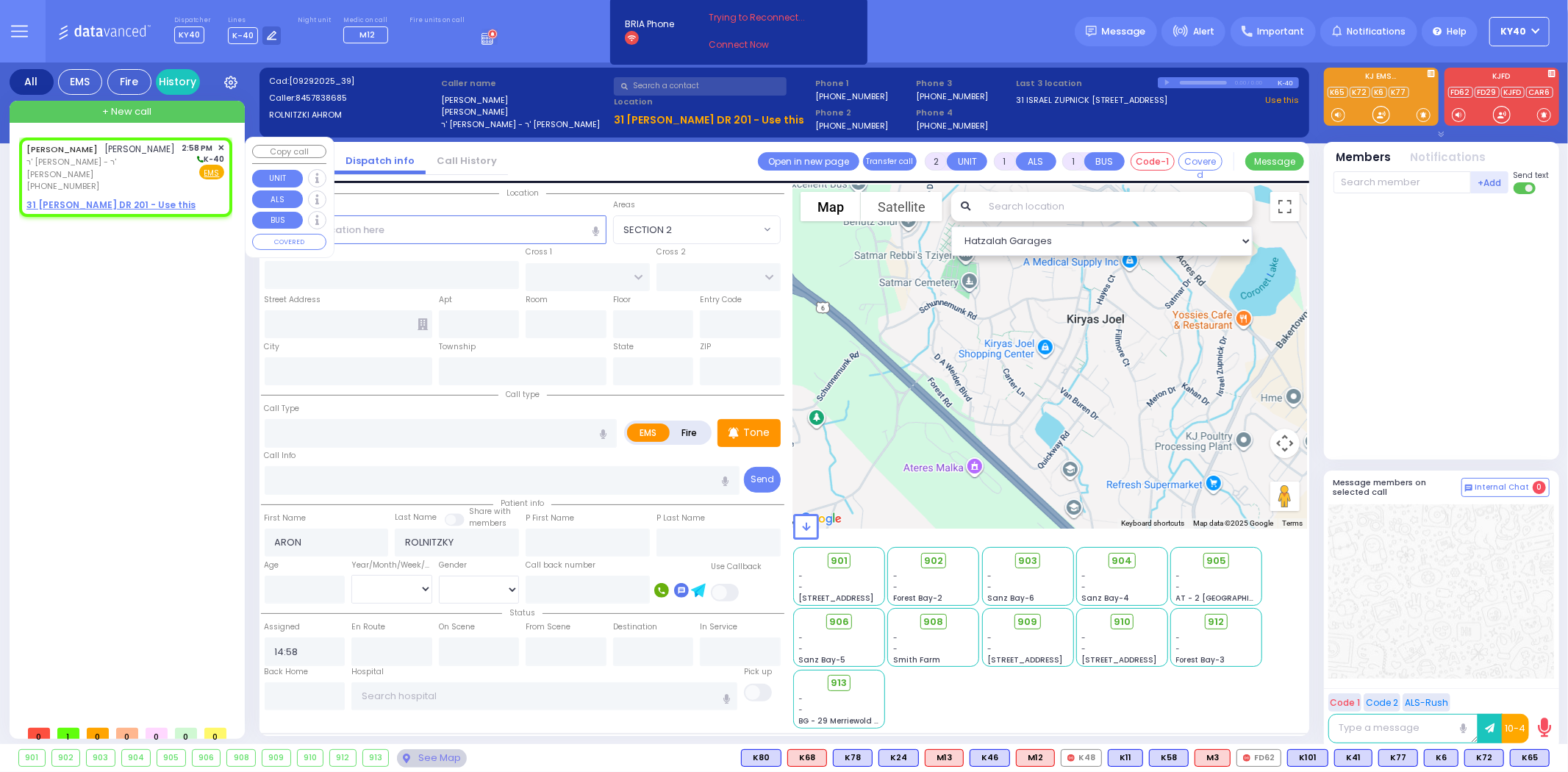
click at [143, 157] on span "ר' [PERSON_NAME] - ר' [PERSON_NAME]" at bounding box center [101, 167] width 150 height 25
select select
radio input "true"
select select
select select "Hatzalah Garages"
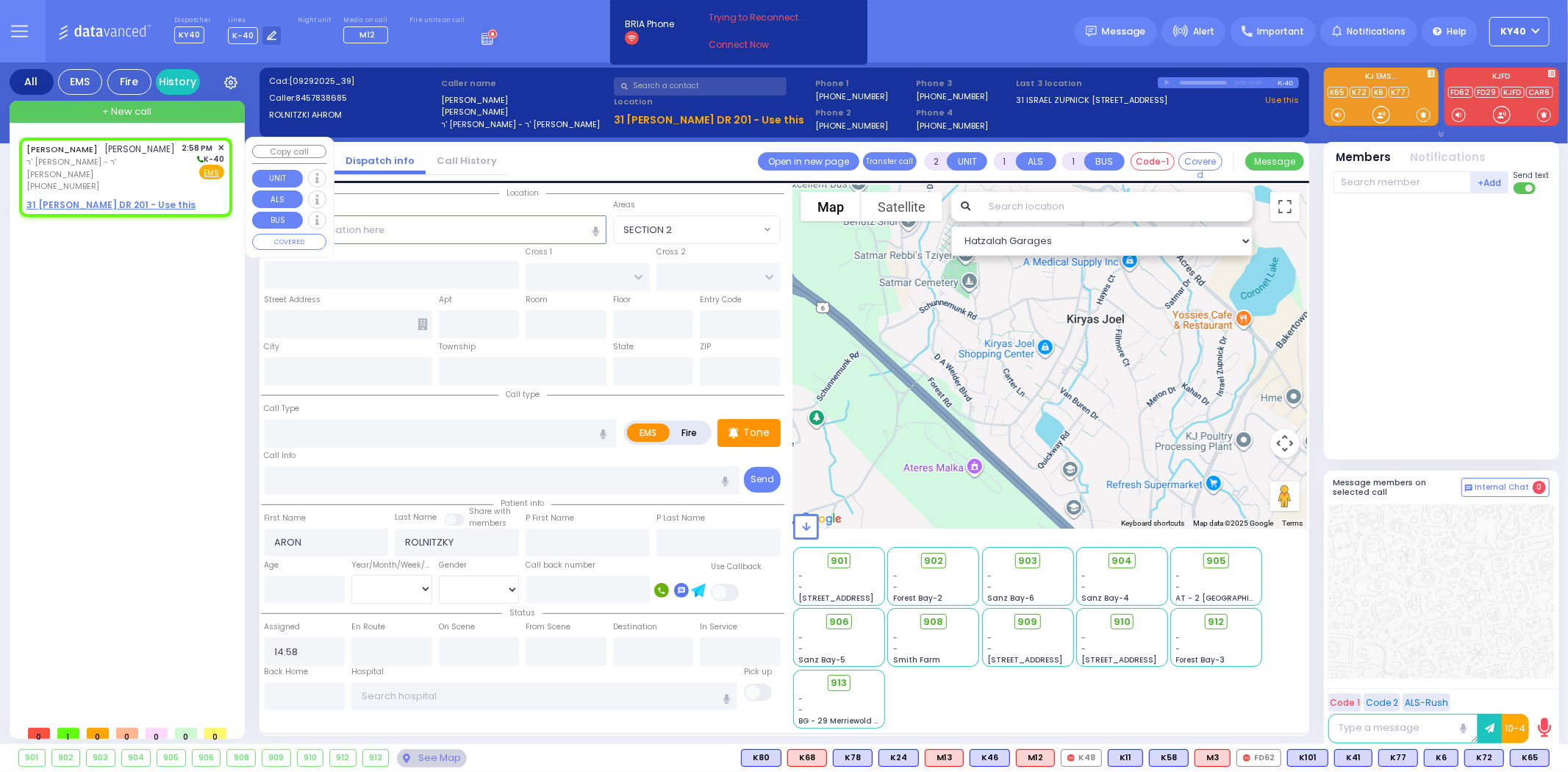
click at [144, 159] on span "ר' [PERSON_NAME] - ר' [PERSON_NAME]" at bounding box center [101, 167] width 150 height 25
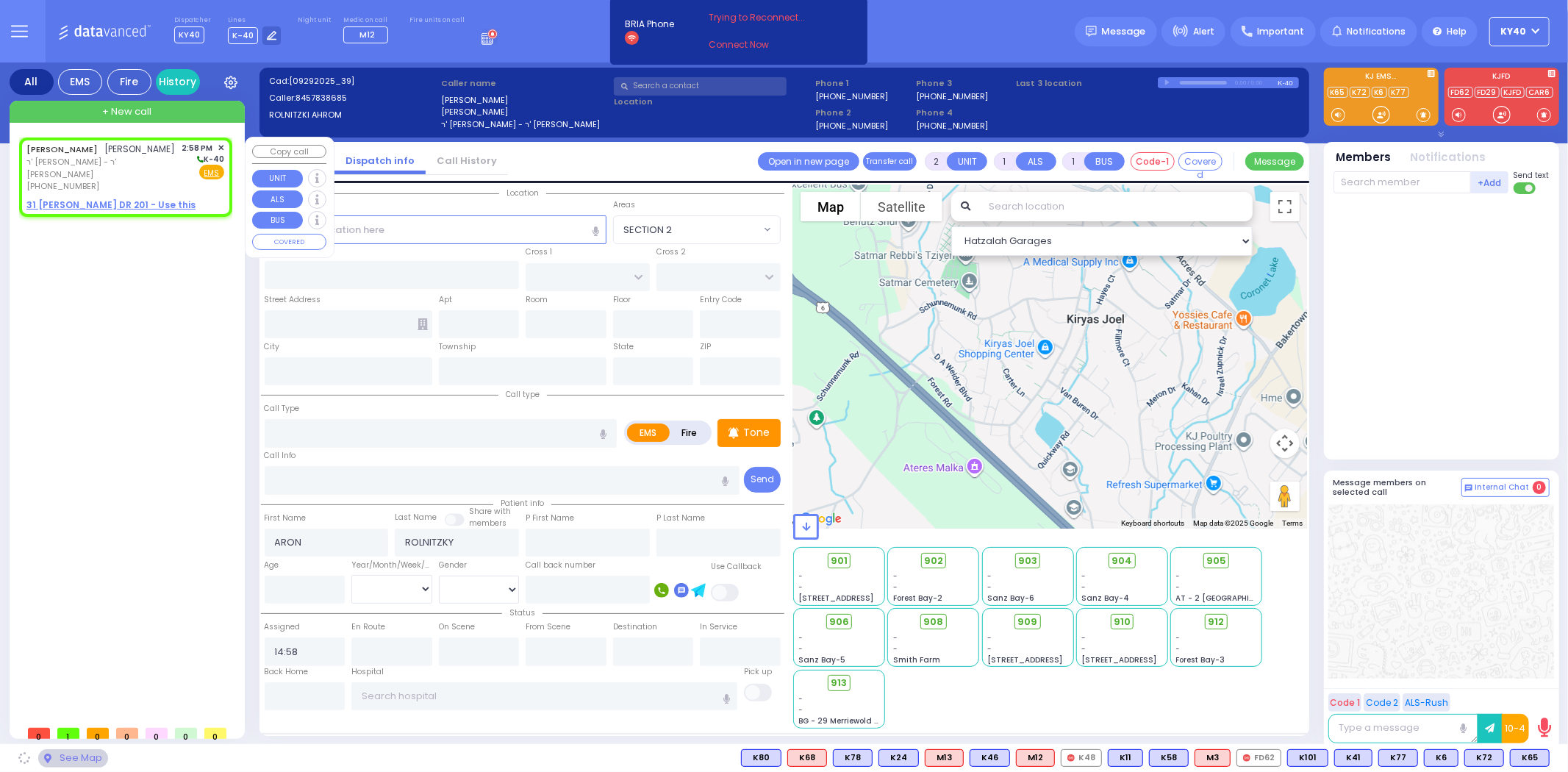
select select
radio input "true"
select select
select select "Hatzalah Garages"
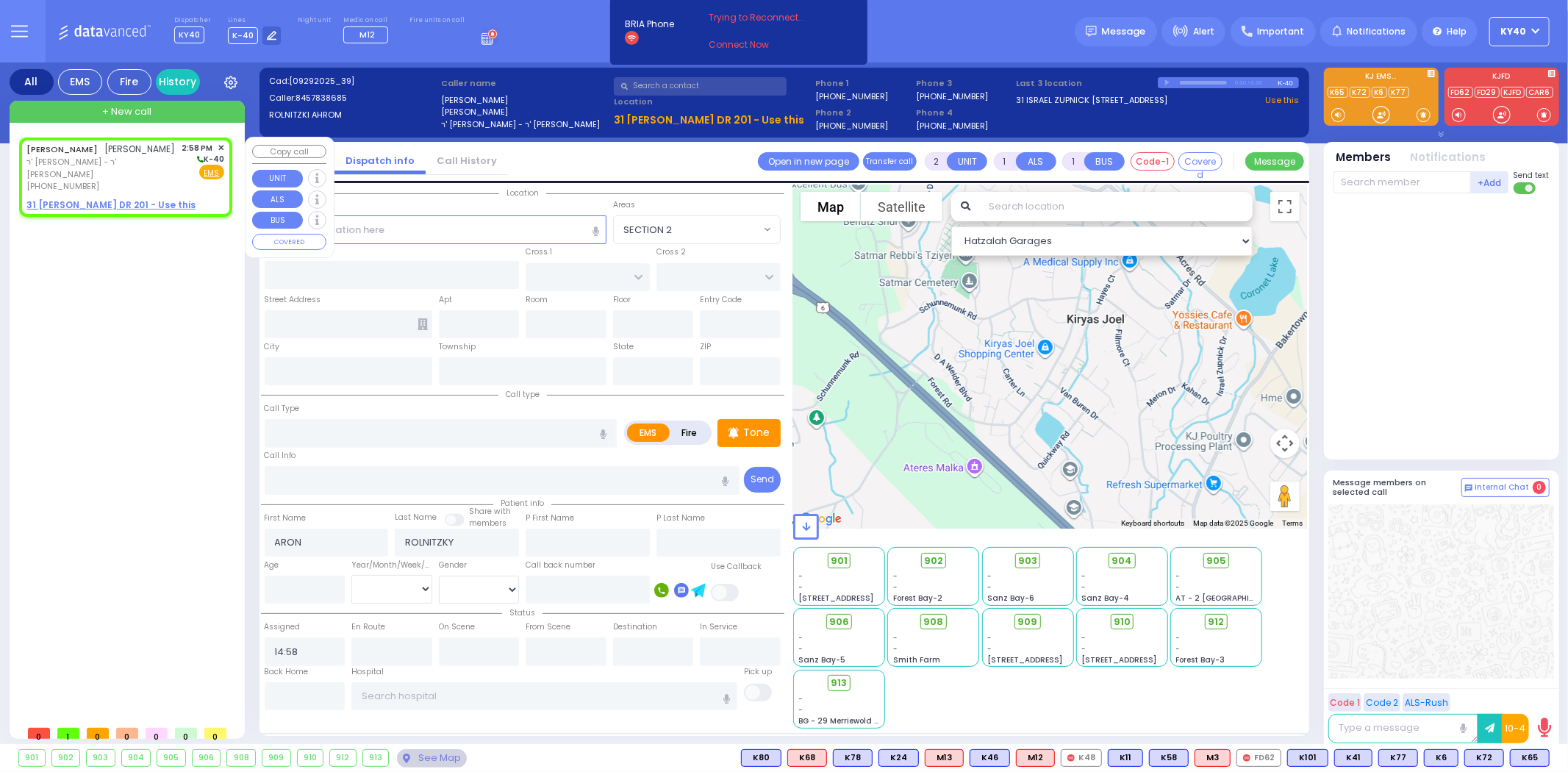
click at [219, 148] on span "✕" at bounding box center [221, 148] width 7 height 13
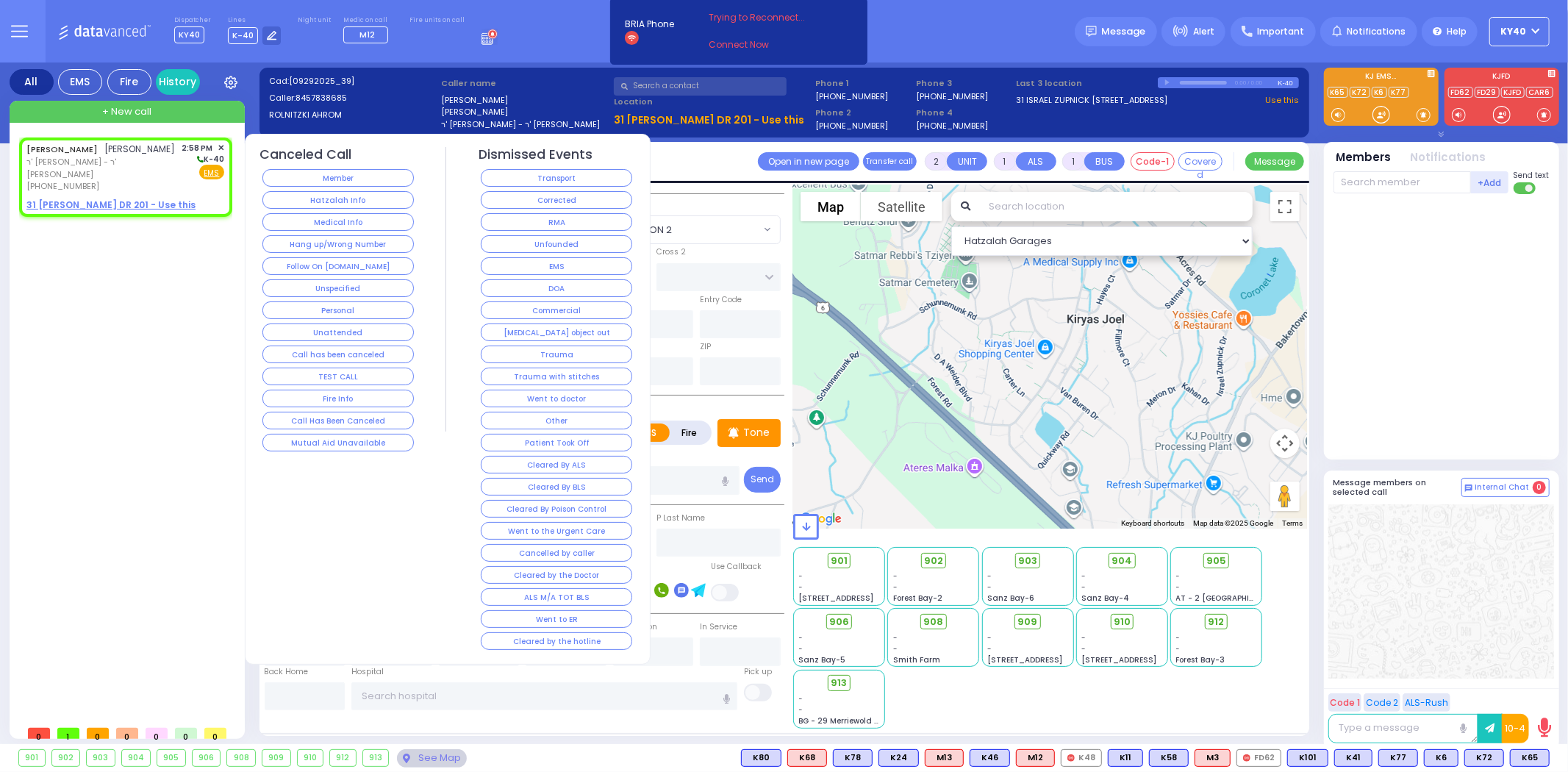
click at [106, 151] on span "[PERSON_NAME]" at bounding box center [140, 149] width 71 height 13
select select
radio input "true"
select select
select select "Hatzalah Garages"
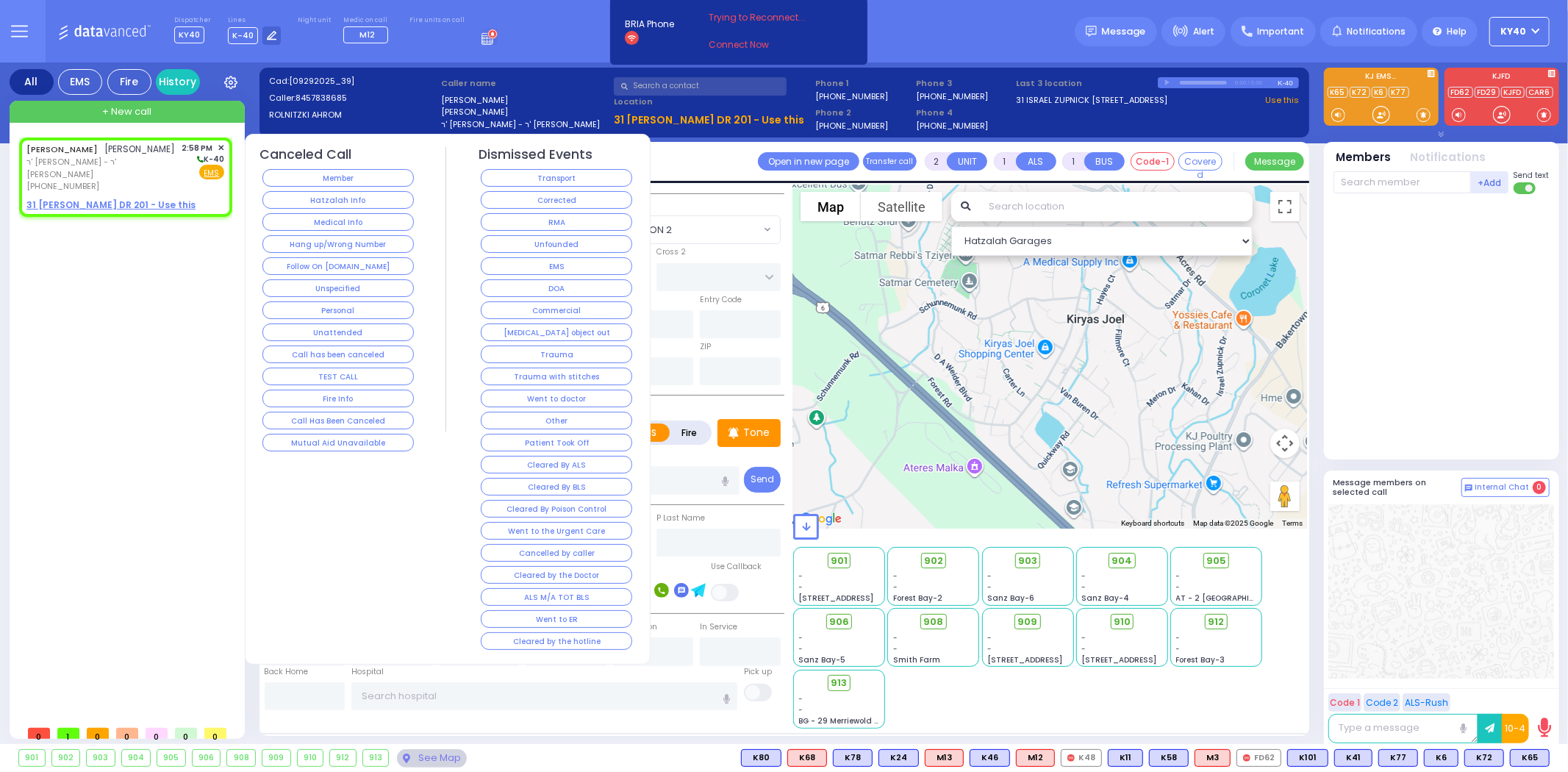
click at [106, 151] on span "[PERSON_NAME]" at bounding box center [140, 149] width 71 height 13
select select
radio input "true"
select select
select select "Hatzalah Garages"
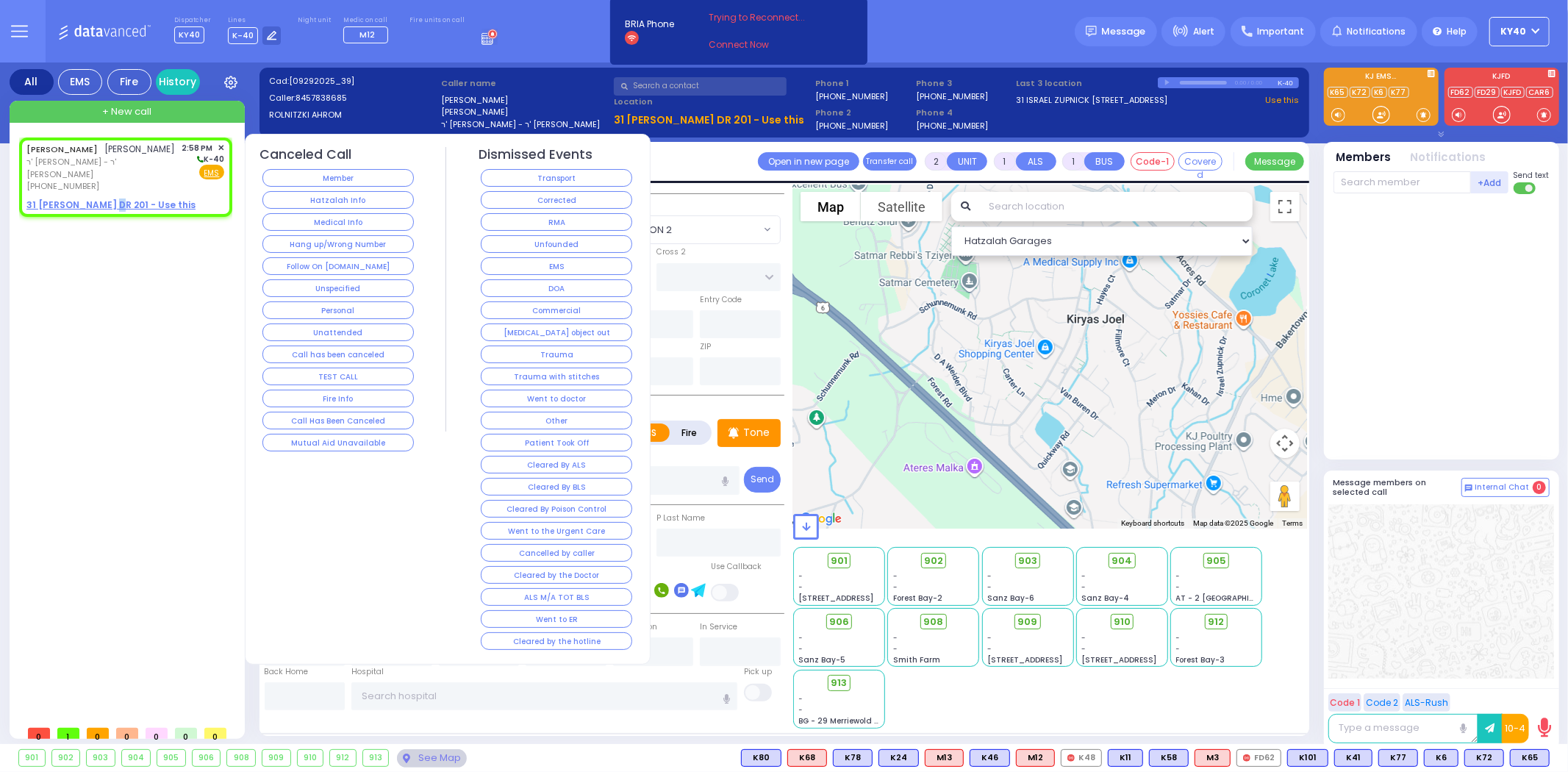
click at [106, 348] on div "[PERSON_NAME] [PERSON_NAME] ר' [PERSON_NAME] - ר' [PERSON_NAME] [PHONE_NUMBER] …" at bounding box center [128, 428] width 219 height 581
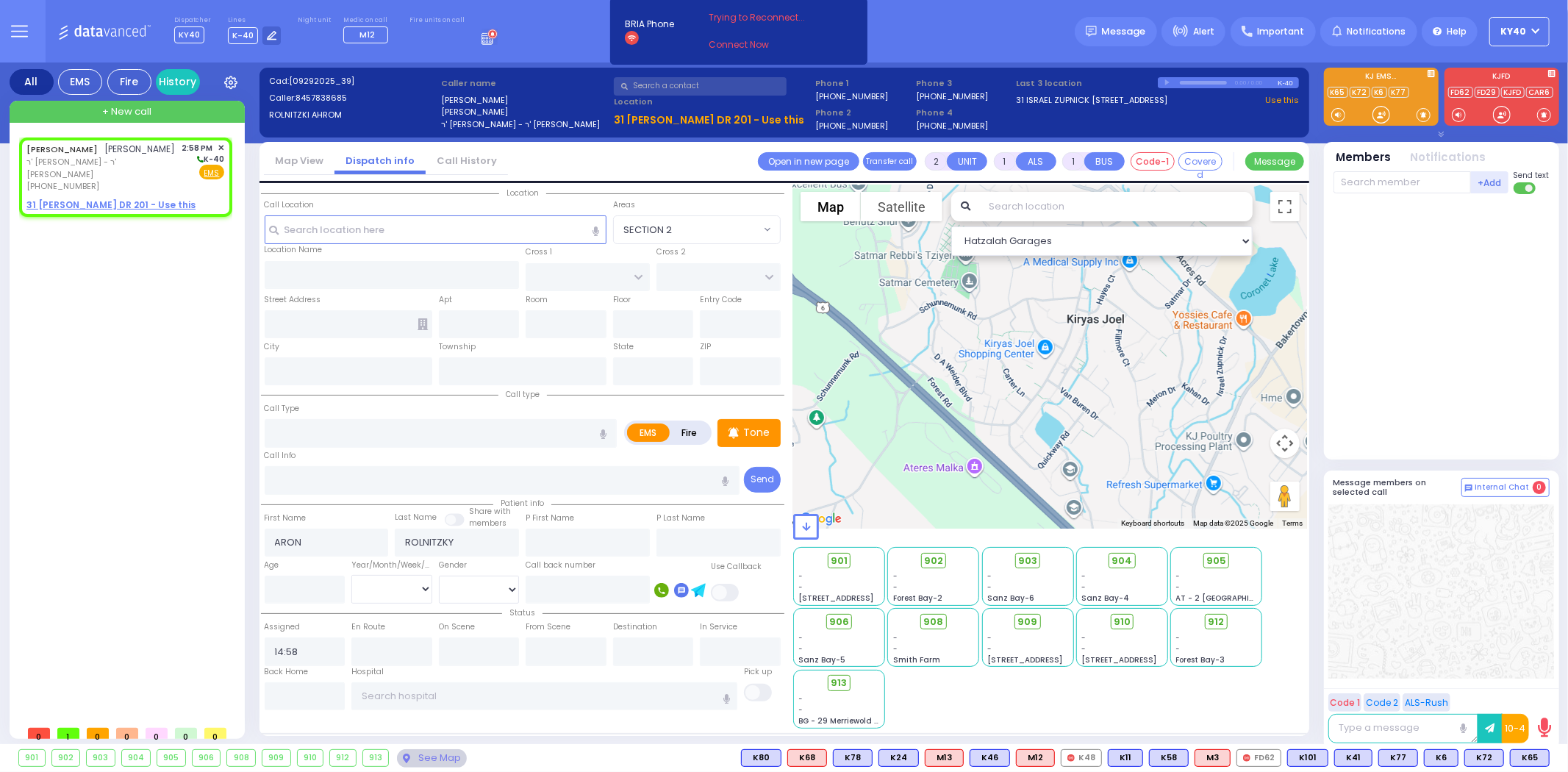
click at [410, 38] on div "Fire units on call" at bounding box center [437, 31] width 55 height 29
click at [122, 159] on span "ר' [PERSON_NAME] - ר' [PERSON_NAME]" at bounding box center [101, 167] width 150 height 25
select select
radio input "true"
select select
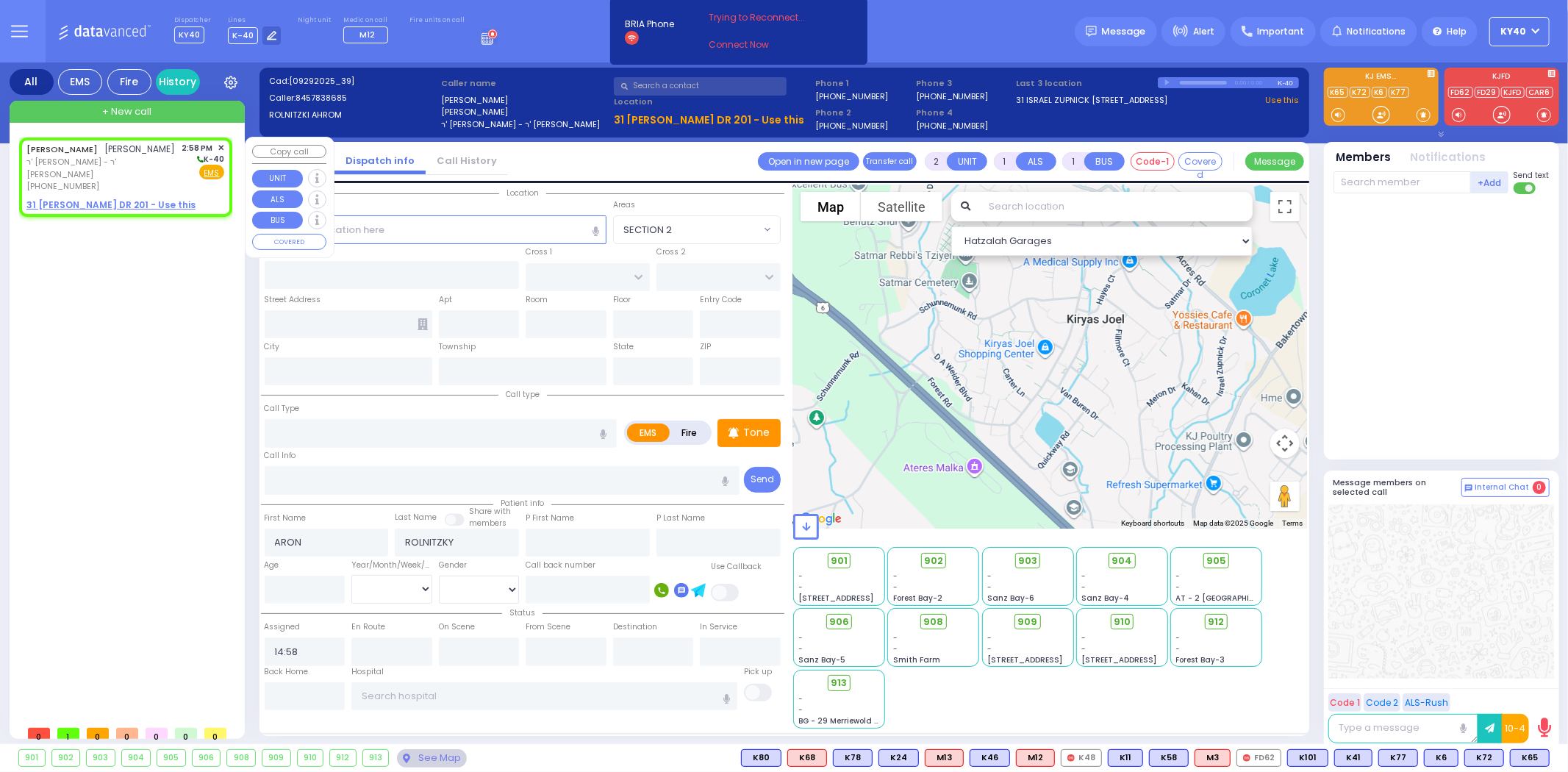
select select "Hatzalah Garages"
click at [122, 159] on span "ר' [PERSON_NAME] - ר' [PERSON_NAME]" at bounding box center [101, 167] width 150 height 25
select select
radio input "true"
select select
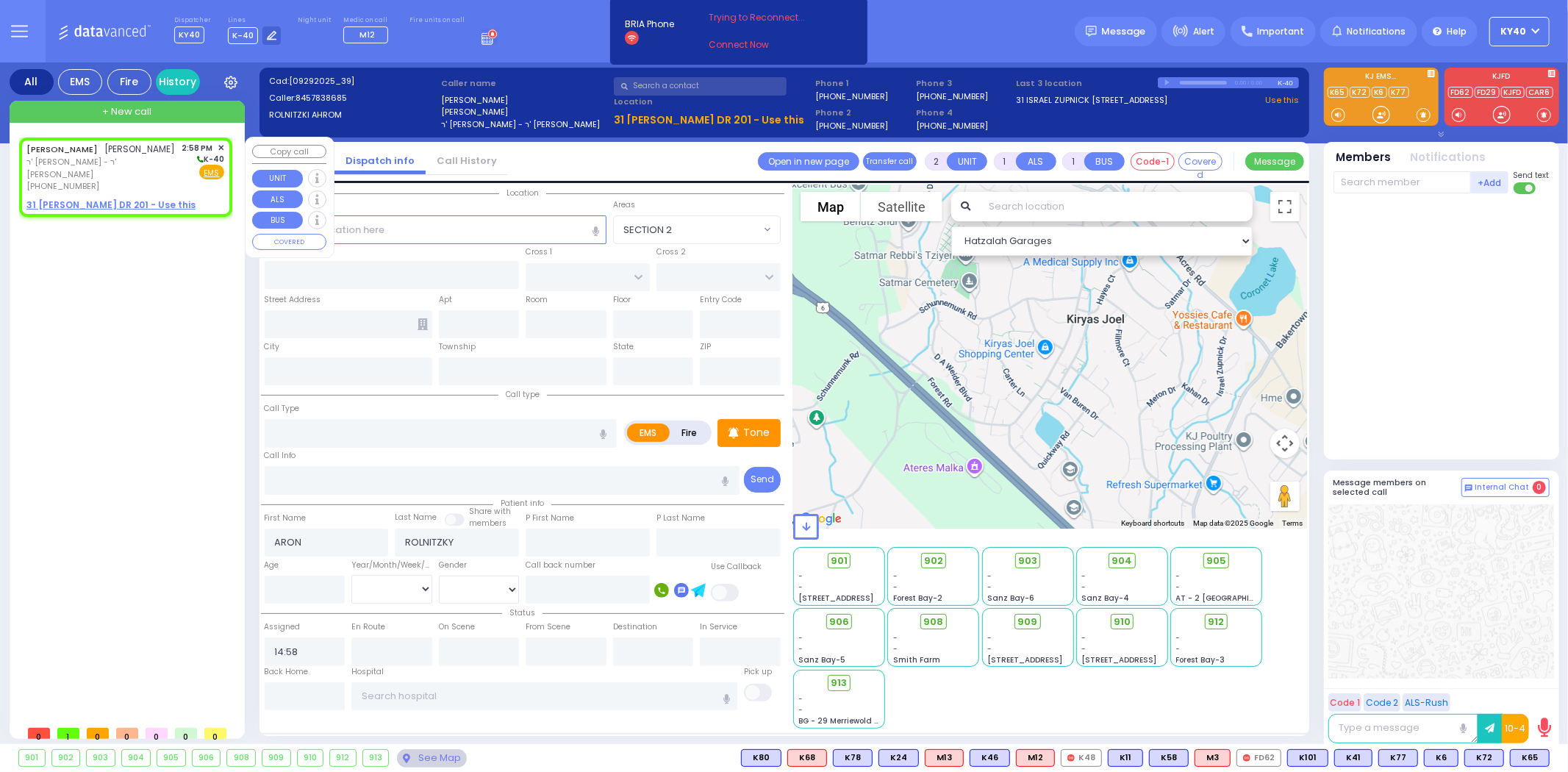
select select "Hatzalah Garages"
click at [99, 164] on span "ר' [PERSON_NAME] - ר' [PERSON_NAME]" at bounding box center [101, 167] width 150 height 25
select select
radio input "true"
select select
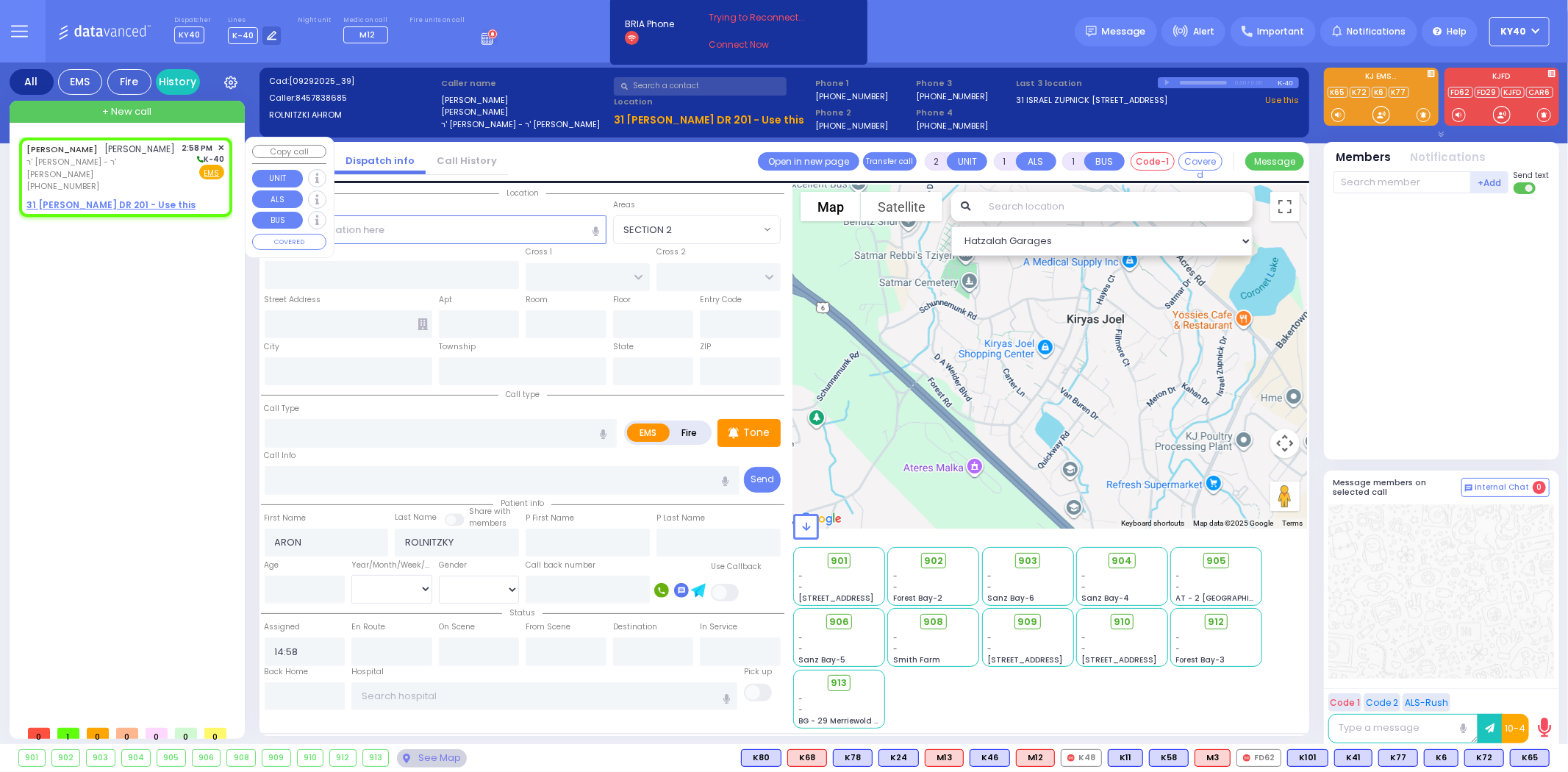
select select "Hatzalah Garages"
select select
radio input "true"
select select
select select "Hatzalah Garages"
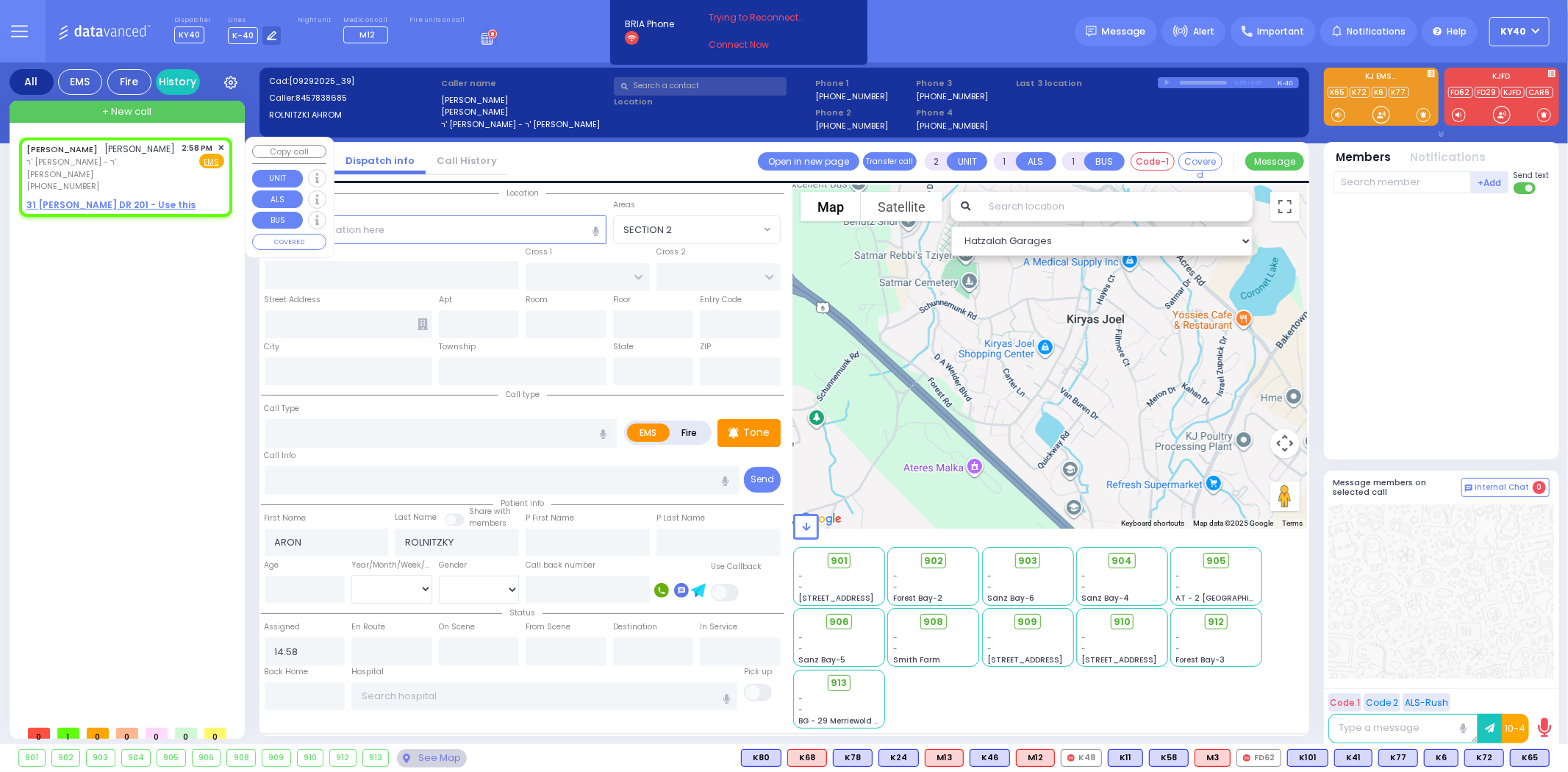
click at [222, 145] on span "✕" at bounding box center [221, 148] width 7 height 13
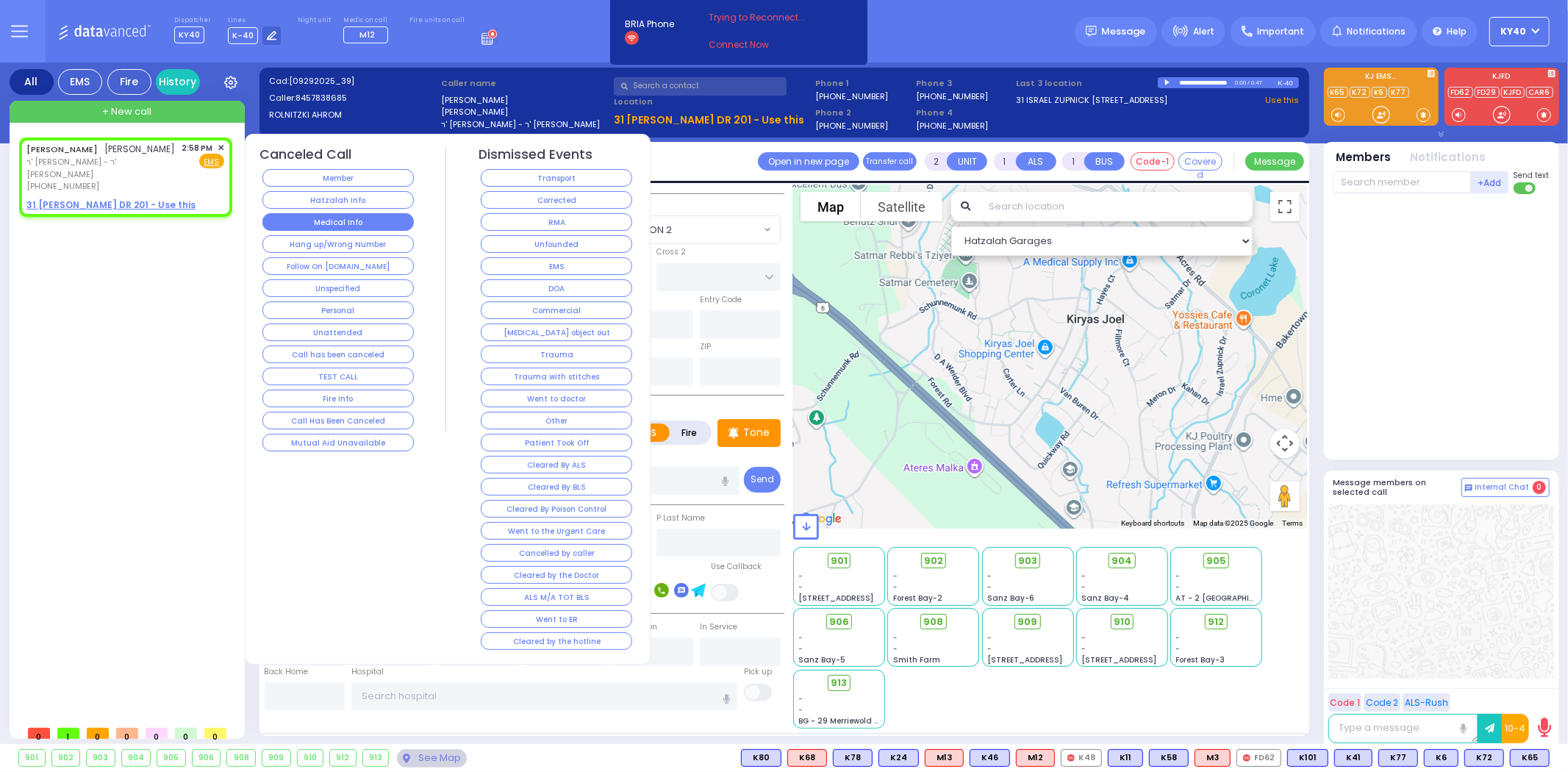
click at [326, 223] on button "Medical Info" at bounding box center [338, 222] width 151 height 18
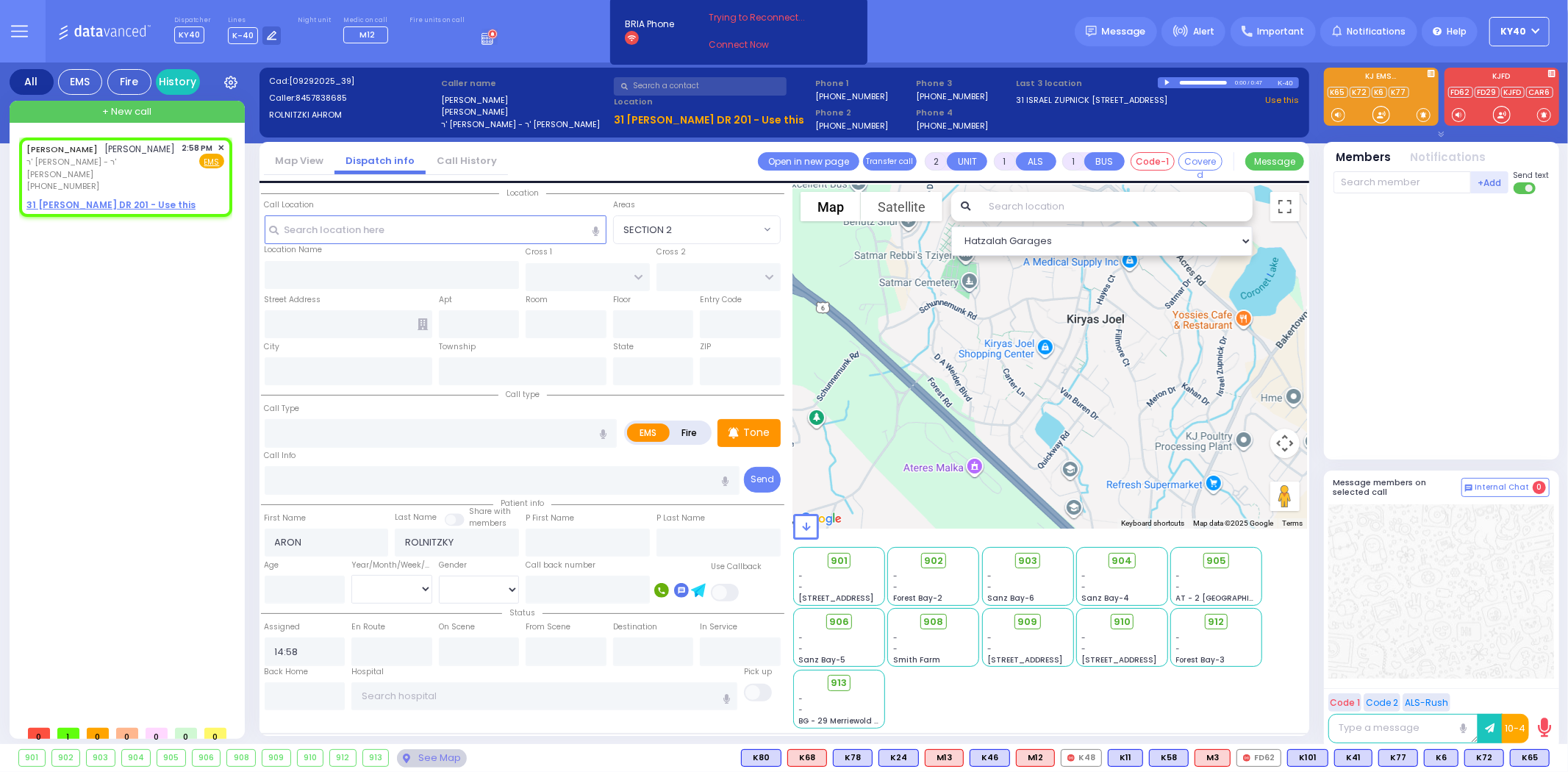
select select
radio input "true"
select select
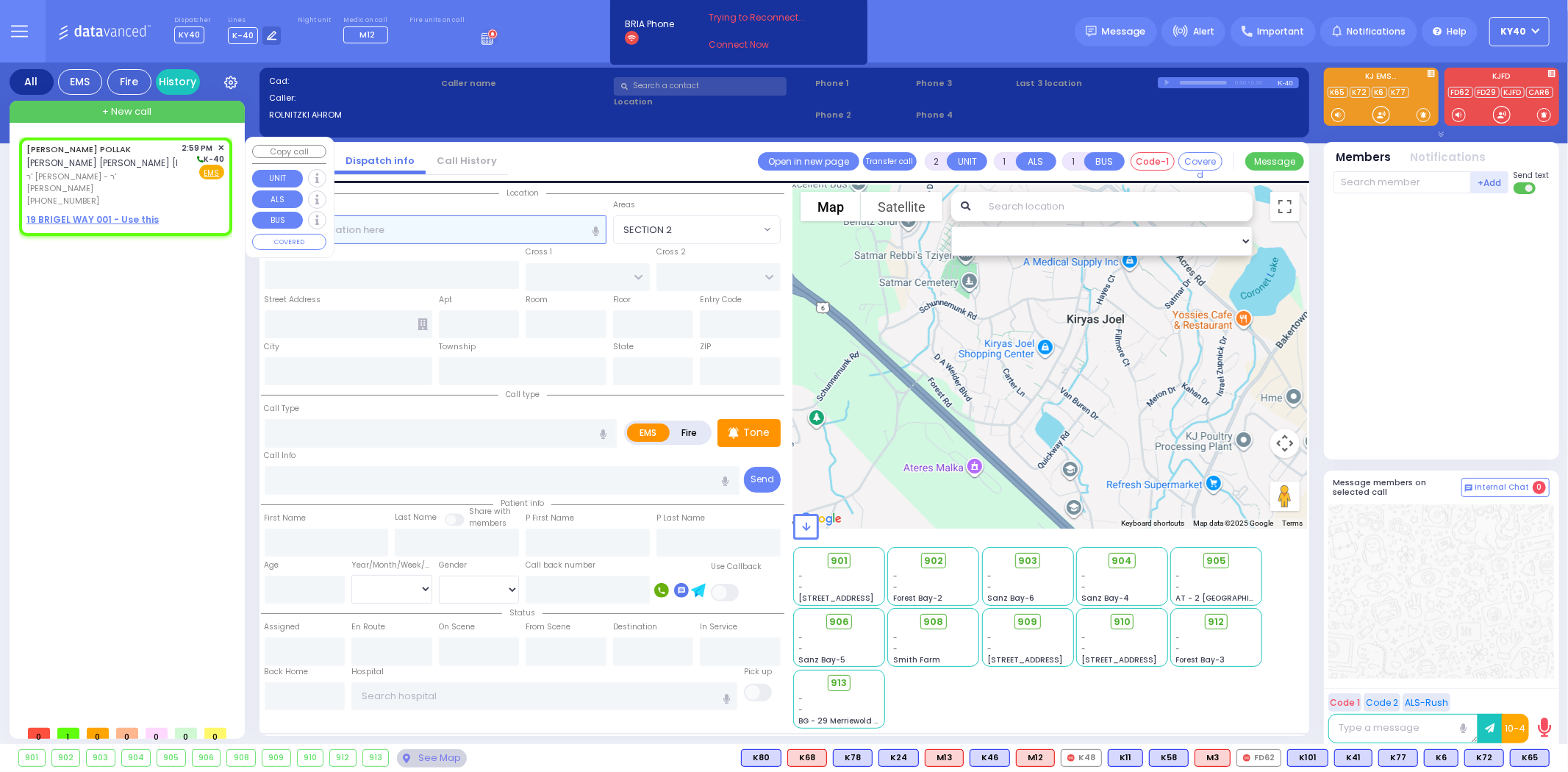
select select
radio input "true"
type input "[PERSON_NAME]"
type input "POLLAK"
select select
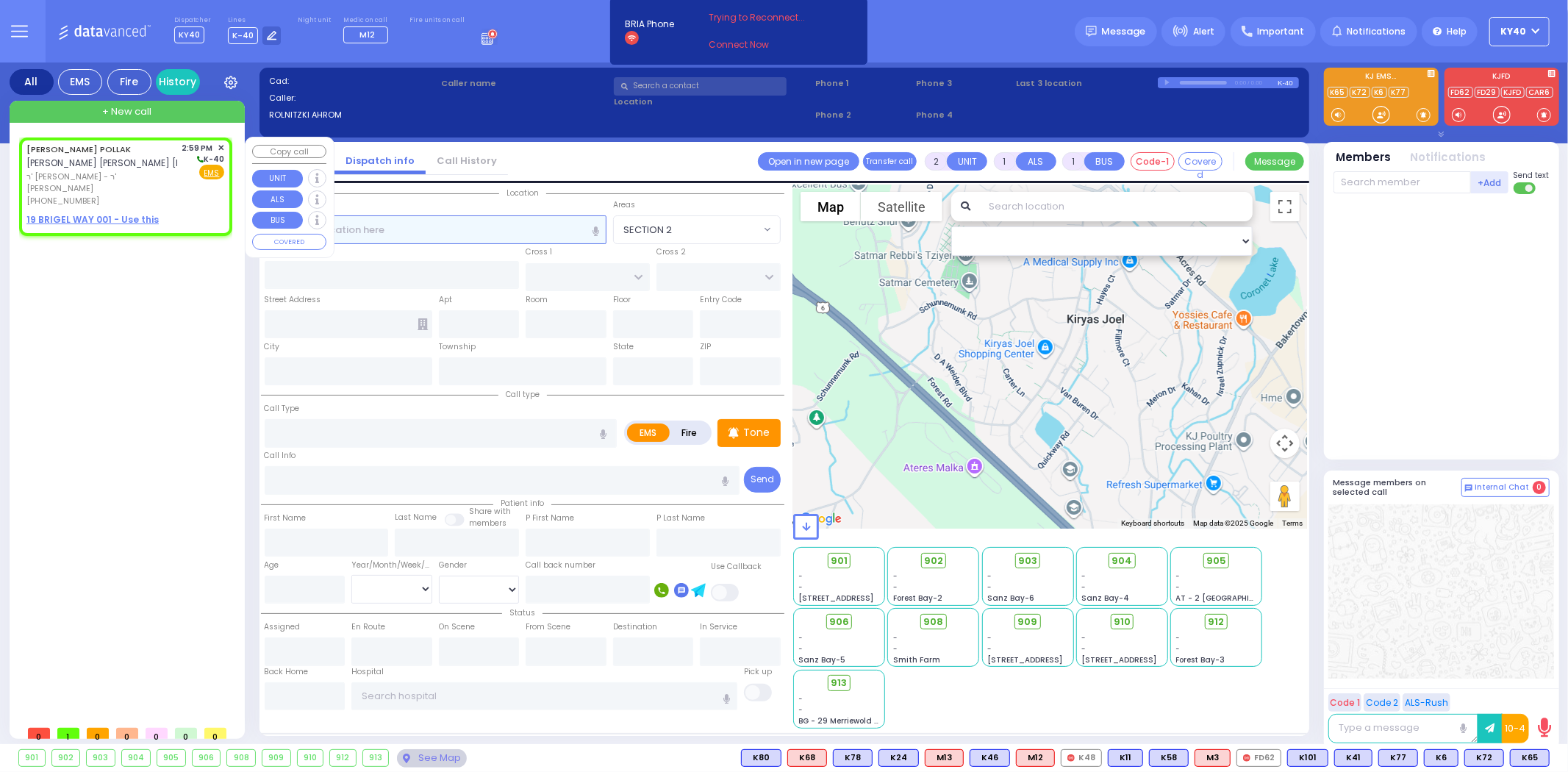
type input "14:59"
select select "Hatzalah Garages"
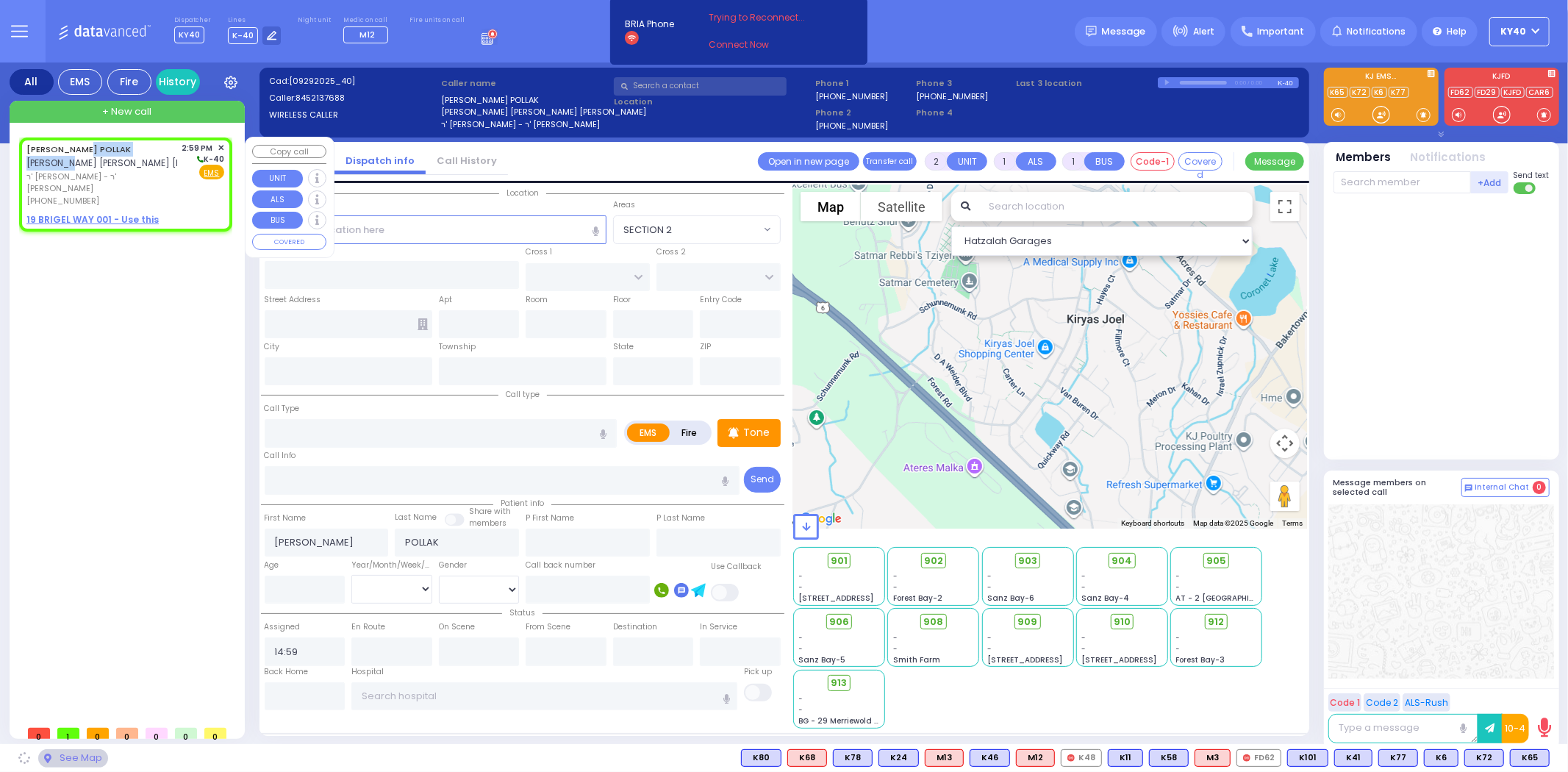
click at [81, 156] on span "[PERSON_NAME] [PERSON_NAME] [PERSON_NAME]" at bounding box center [134, 162] width 216 height 13
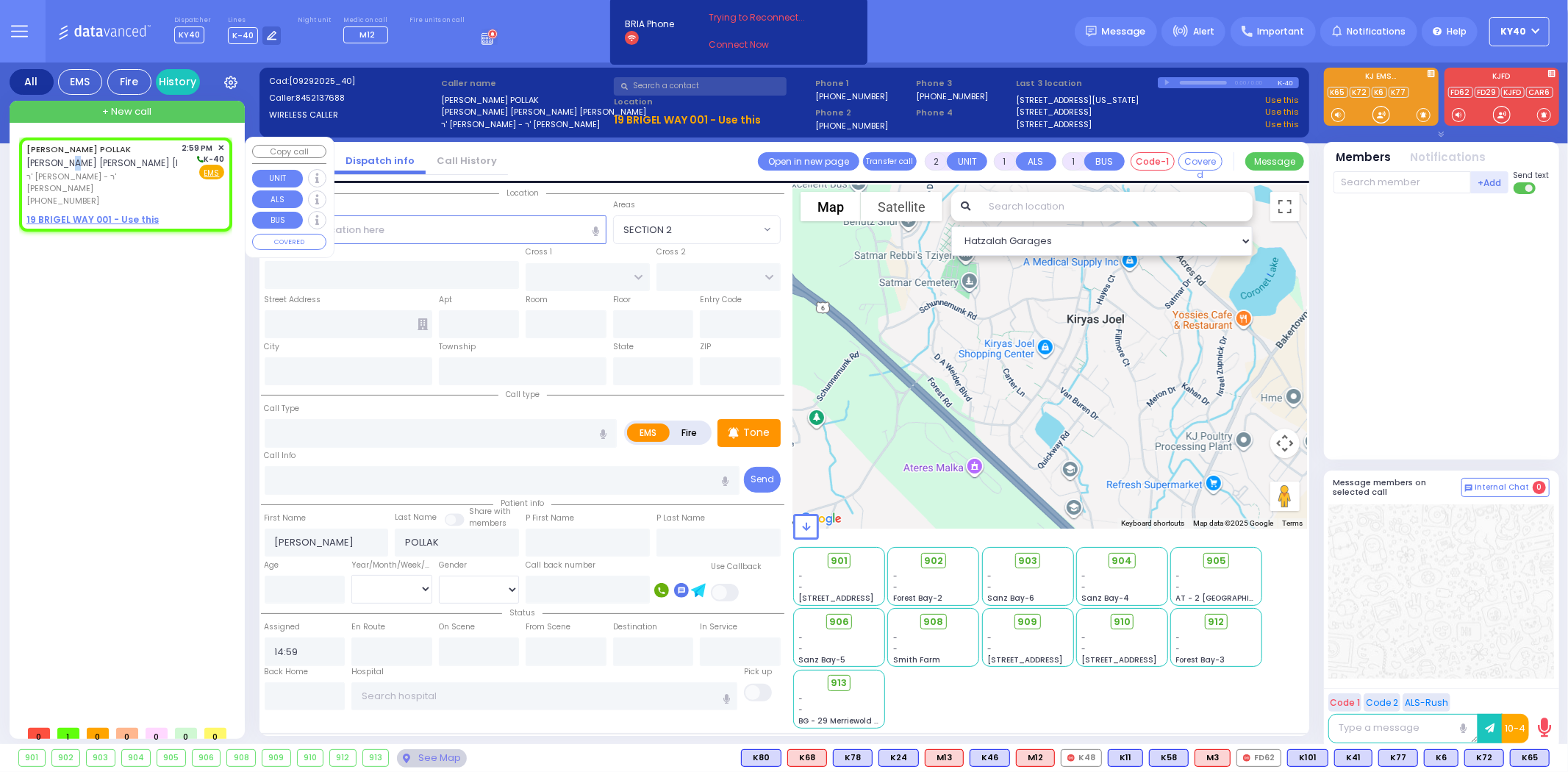
select select
radio input "true"
select select
select select "Hatzalah Garages"
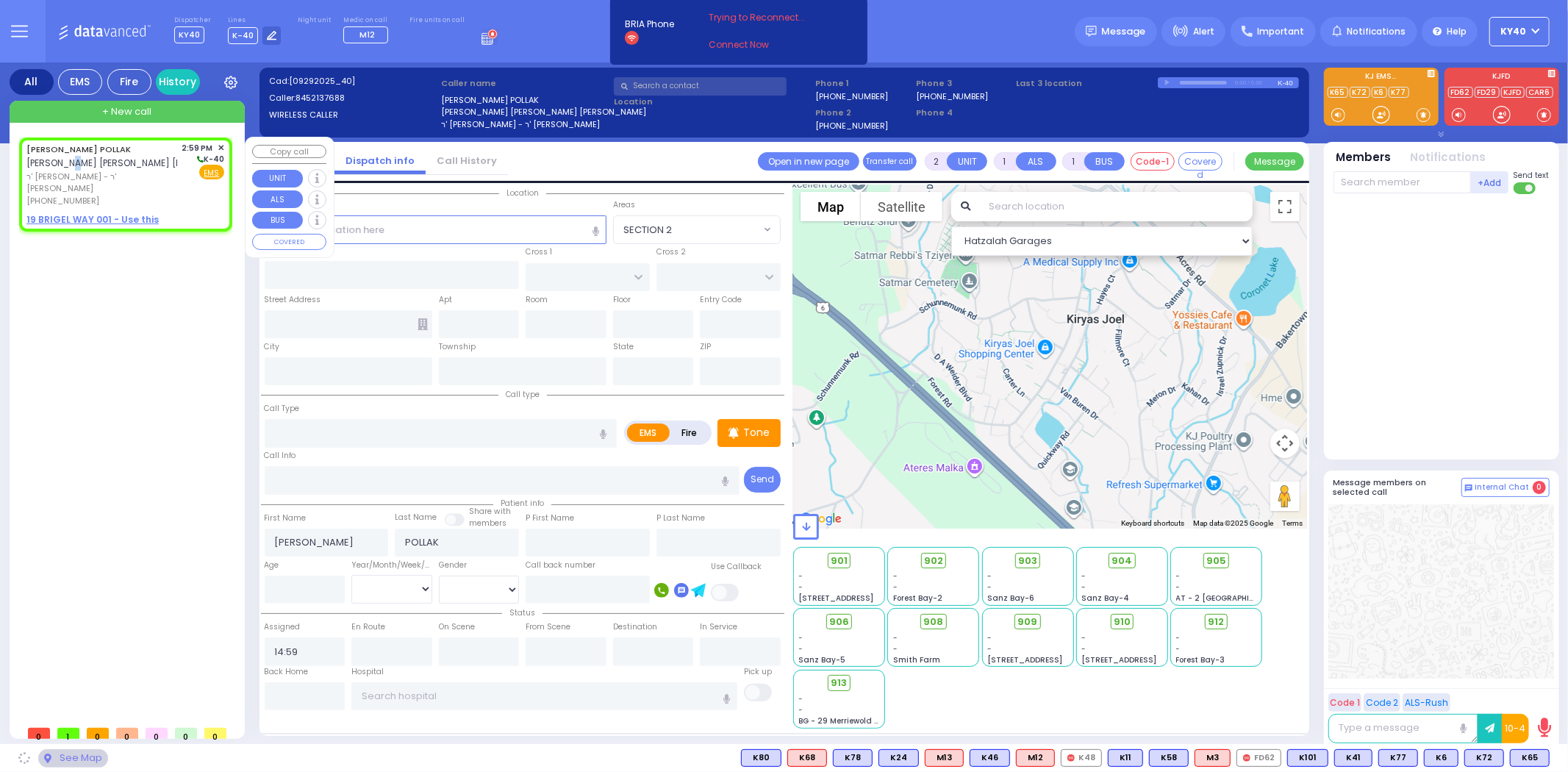
select select
radio input "true"
select select
select select "Hatzalah Garages"
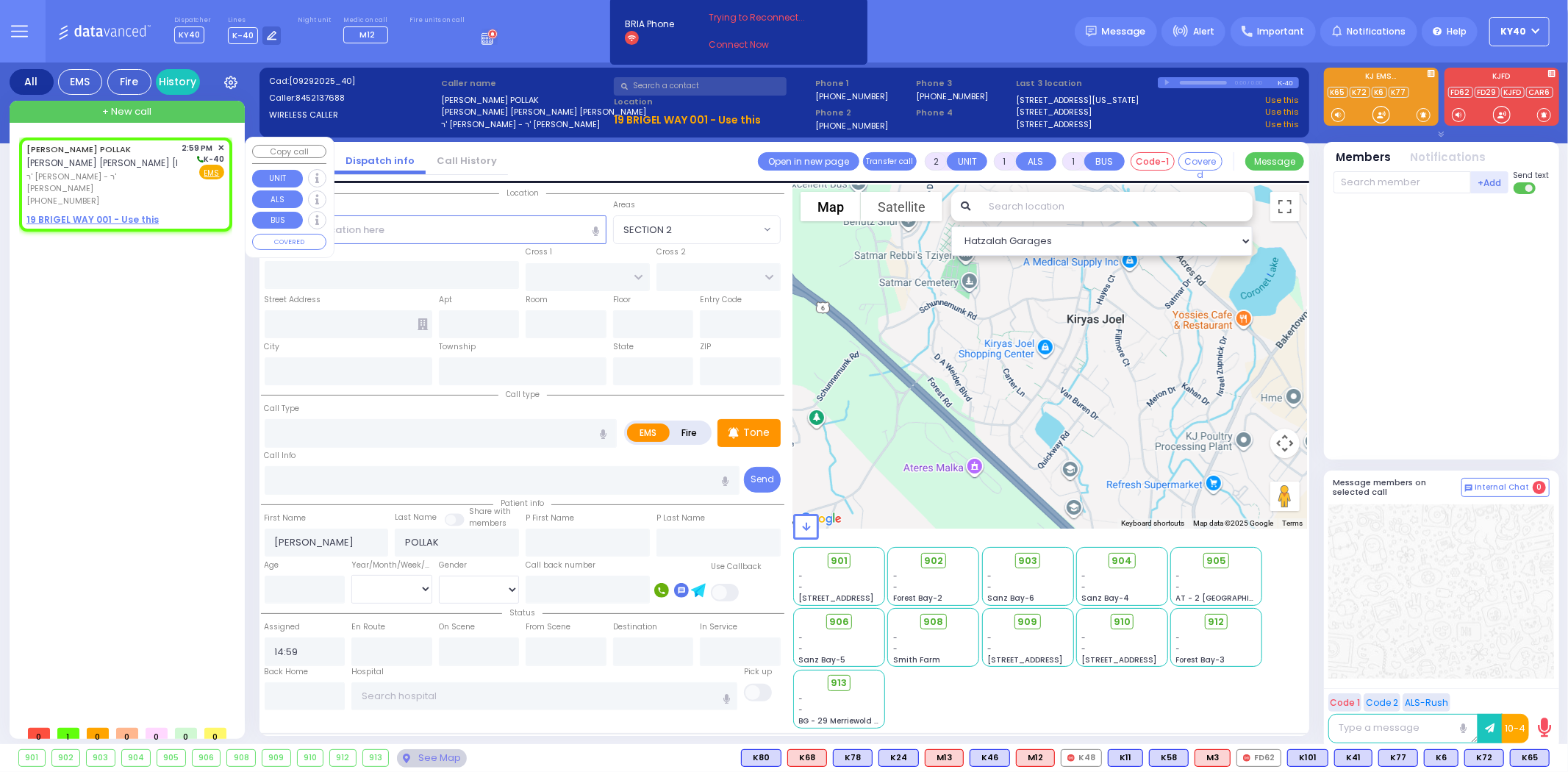
click at [165, 195] on div "[PHONE_NUMBER]" at bounding box center [101, 201] width 150 height 13
select select
radio input "true"
select select
select select "Hatzalah Garages"
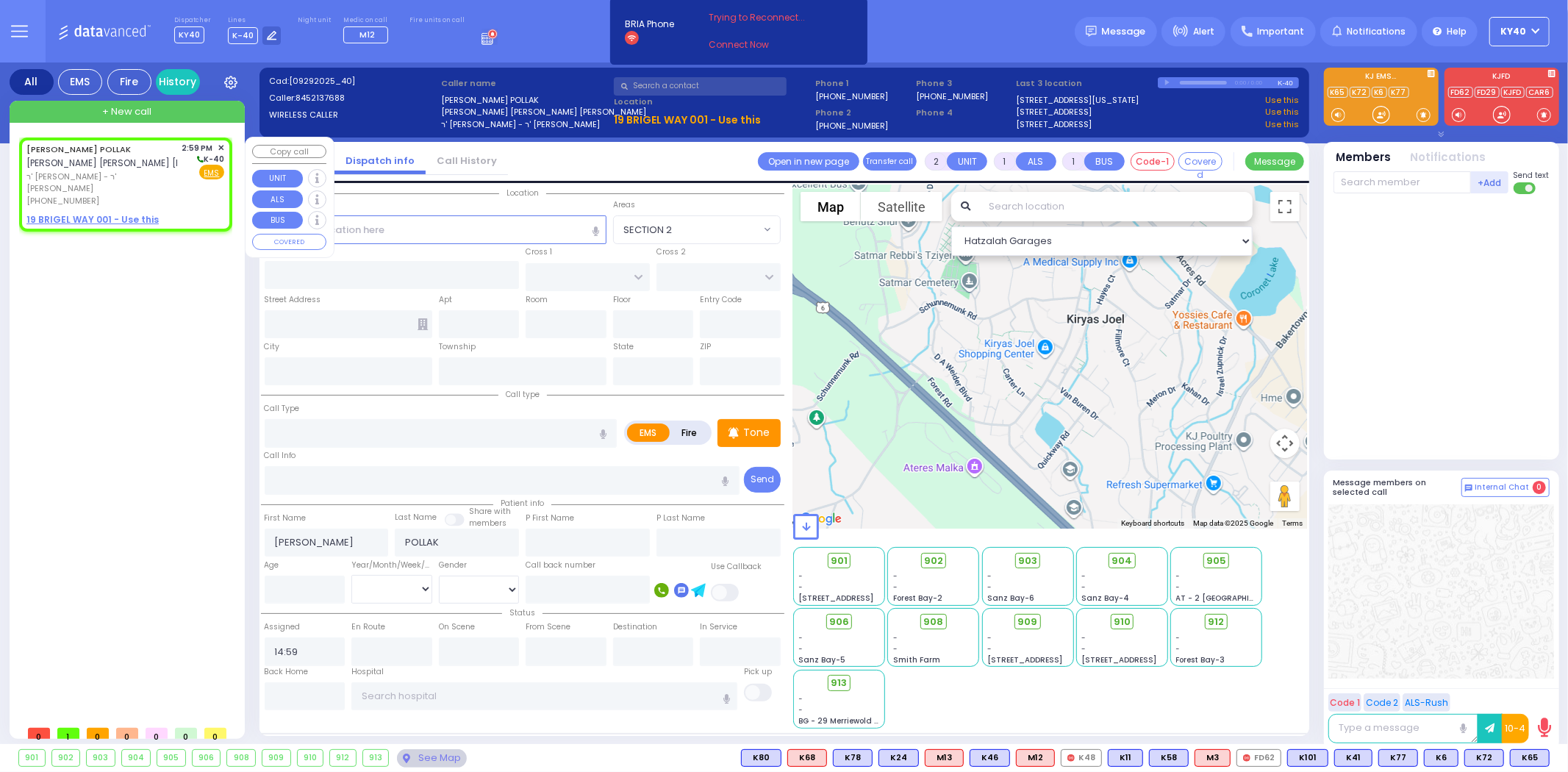
click at [164, 179] on span "ר' [PERSON_NAME] - ר' [PERSON_NAME]" at bounding box center [101, 183] width 150 height 25
select select
radio input "true"
select select
select select "Hatzalah Garages"
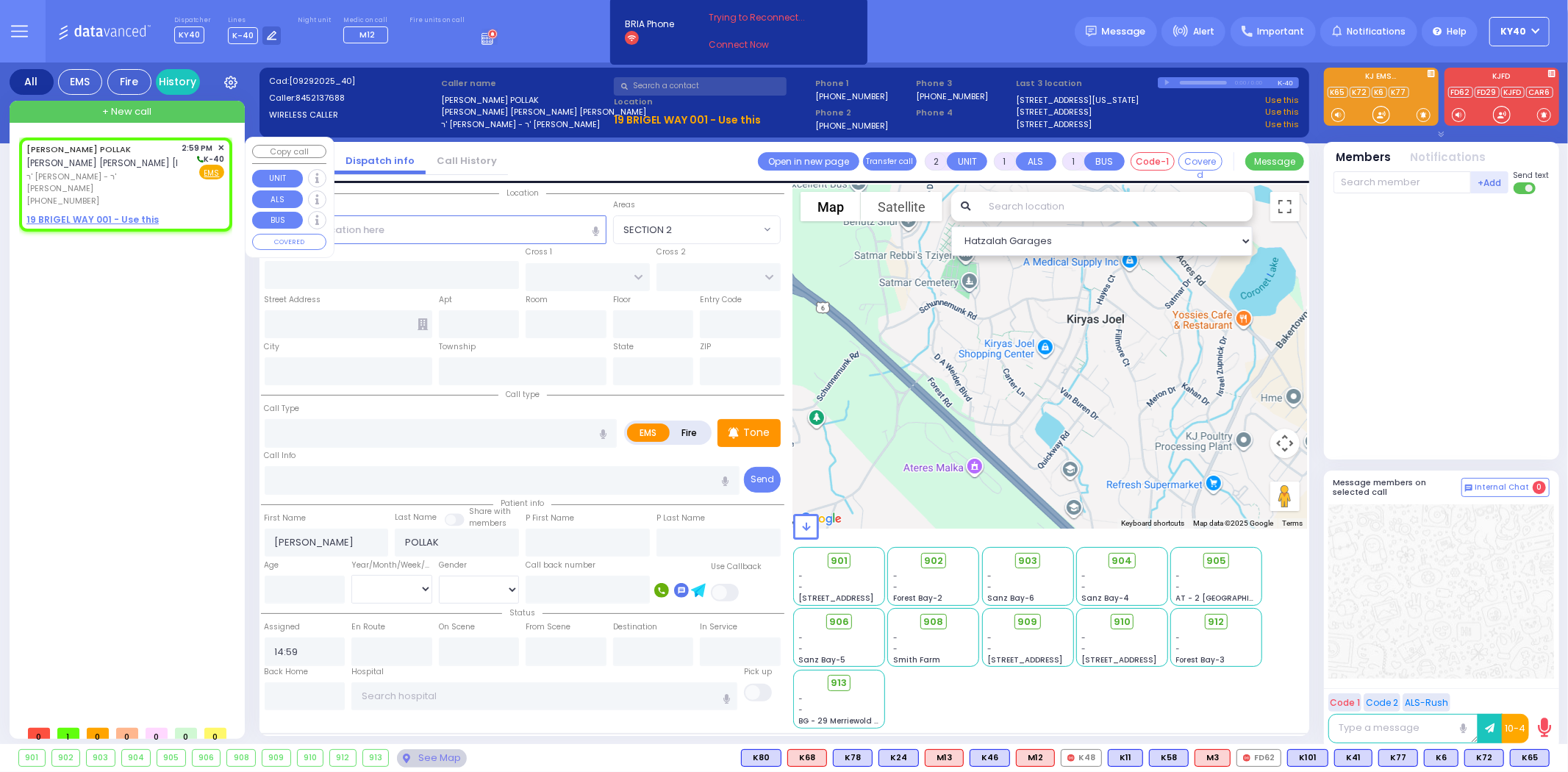
click at [147, 173] on span "ר' [PERSON_NAME] - ר' [PERSON_NAME]" at bounding box center [101, 183] width 150 height 25
select select
radio input "true"
select select
select select "Hatzalah Garages"
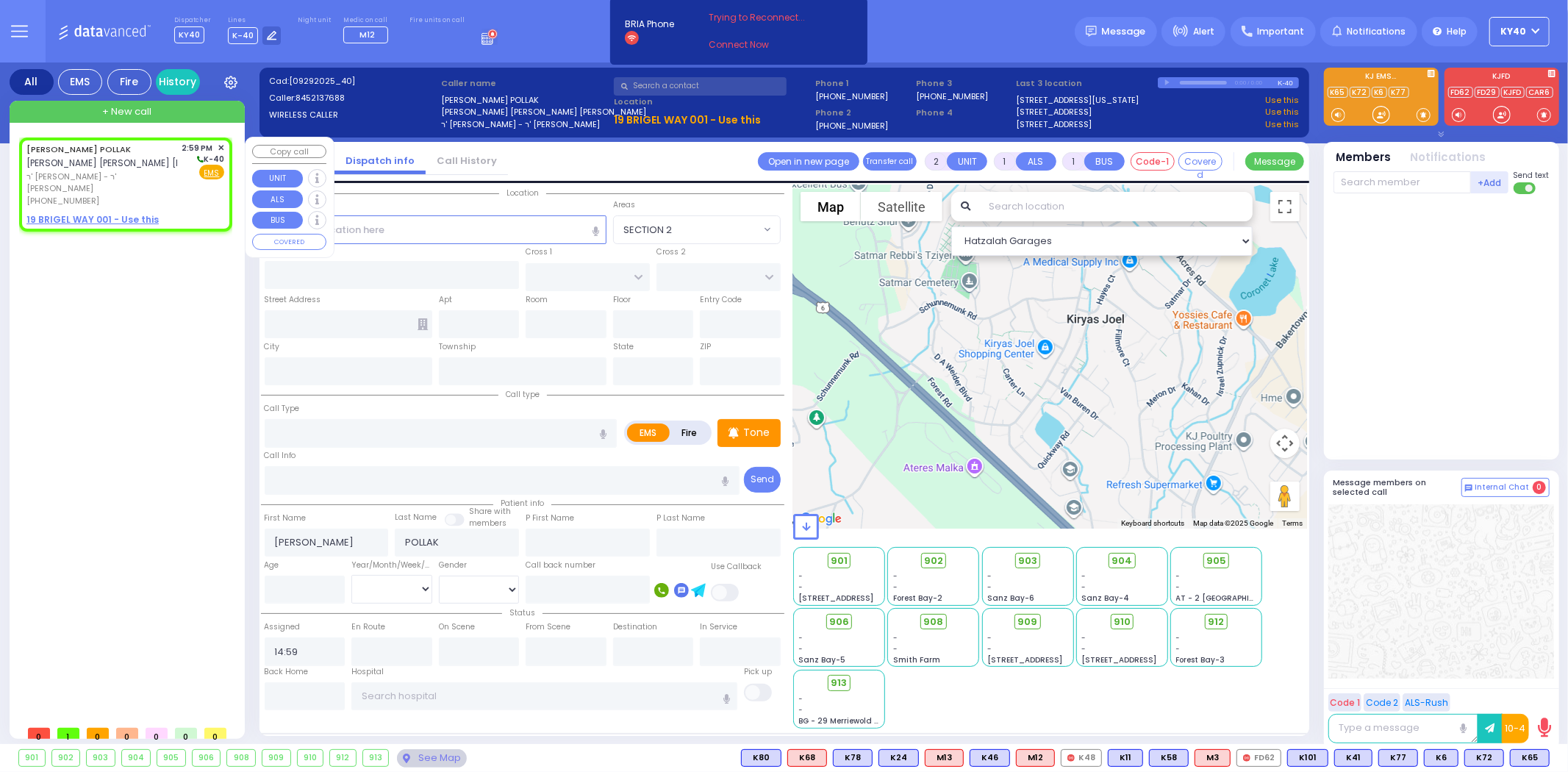
click at [150, 173] on span "ר' [PERSON_NAME] - ר' [PERSON_NAME]" at bounding box center [101, 183] width 150 height 25
select select
radio input "true"
select select
select select "Hatzalah Garages"
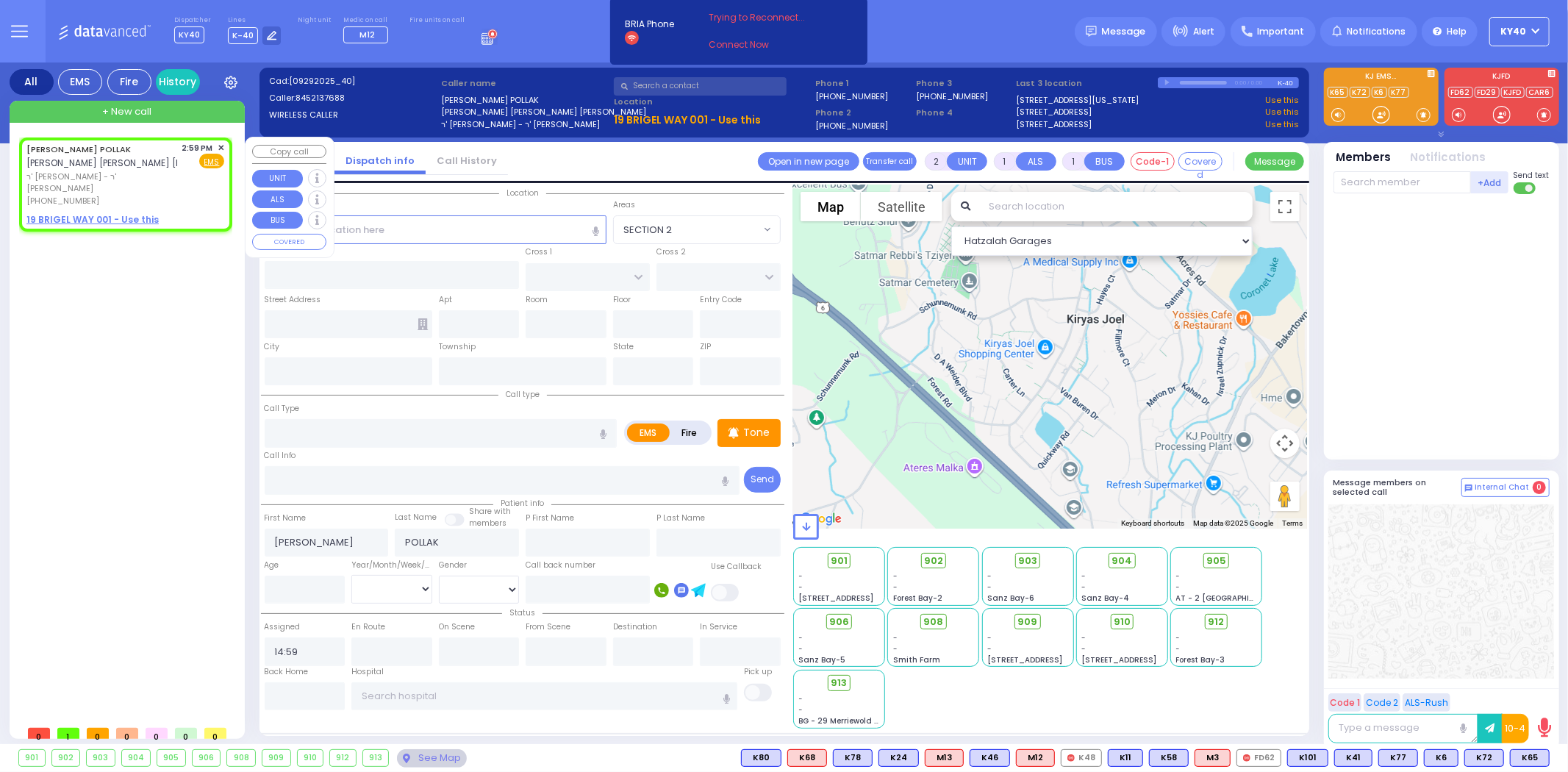
select select
radio input "true"
select select
select select "Hatzalah Garages"
click at [218, 145] on span "✕" at bounding box center [221, 148] width 7 height 13
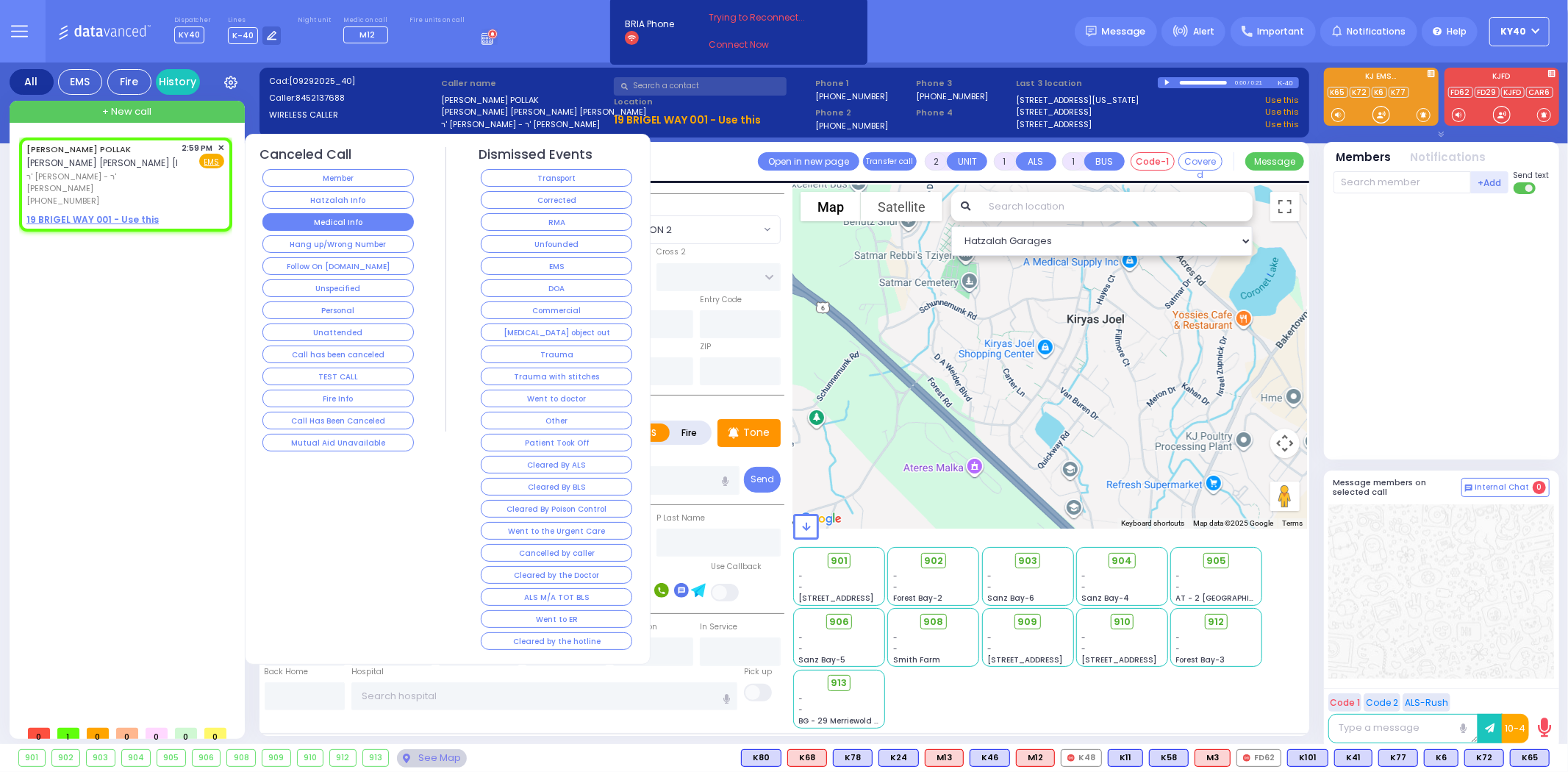
click at [336, 213] on button "Medical Info" at bounding box center [338, 222] width 151 height 18
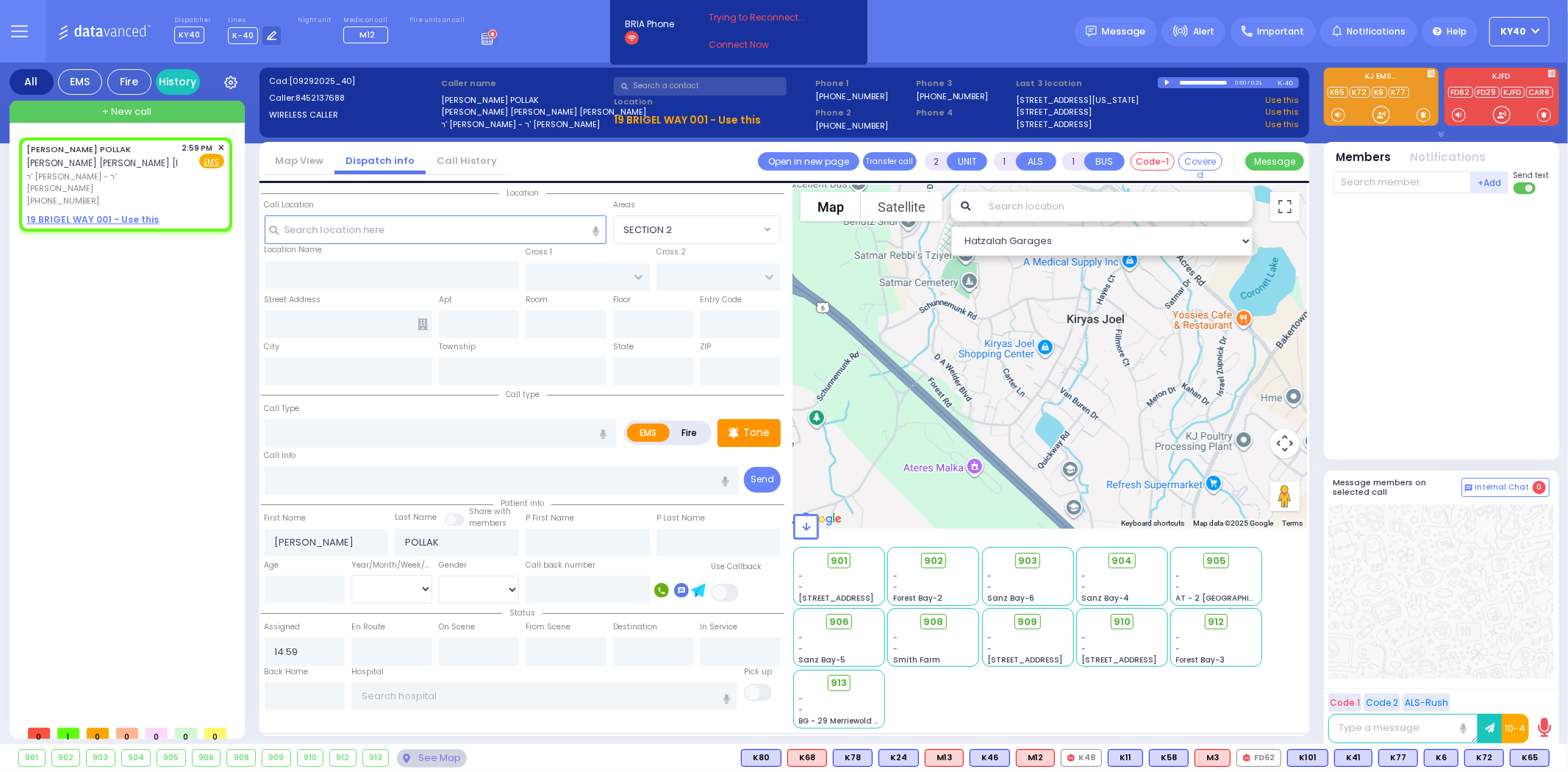
select select
radio input "true"
select select
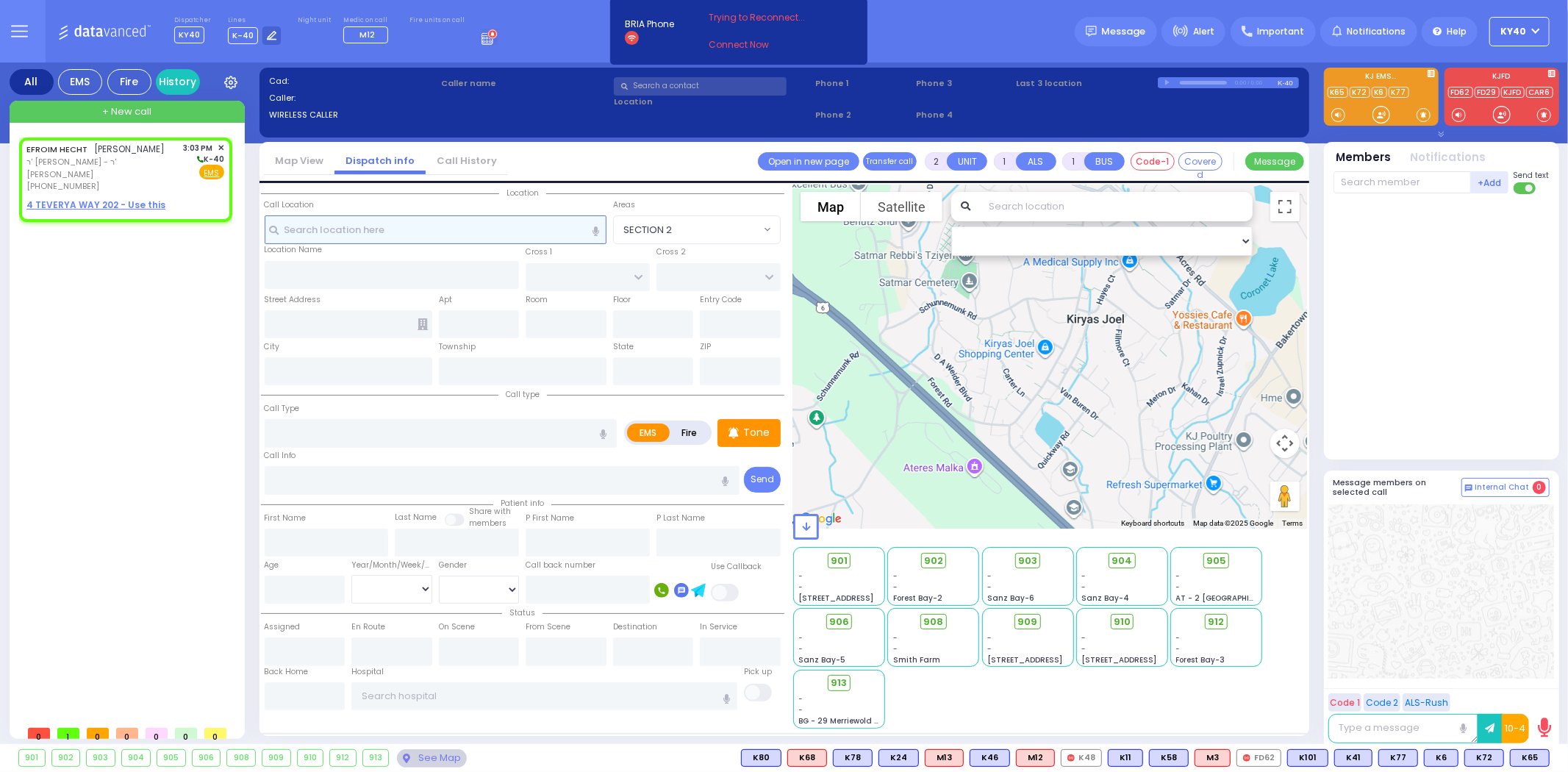
select select
radio input "true"
type input "EFROIM"
type input "HECHT"
select select
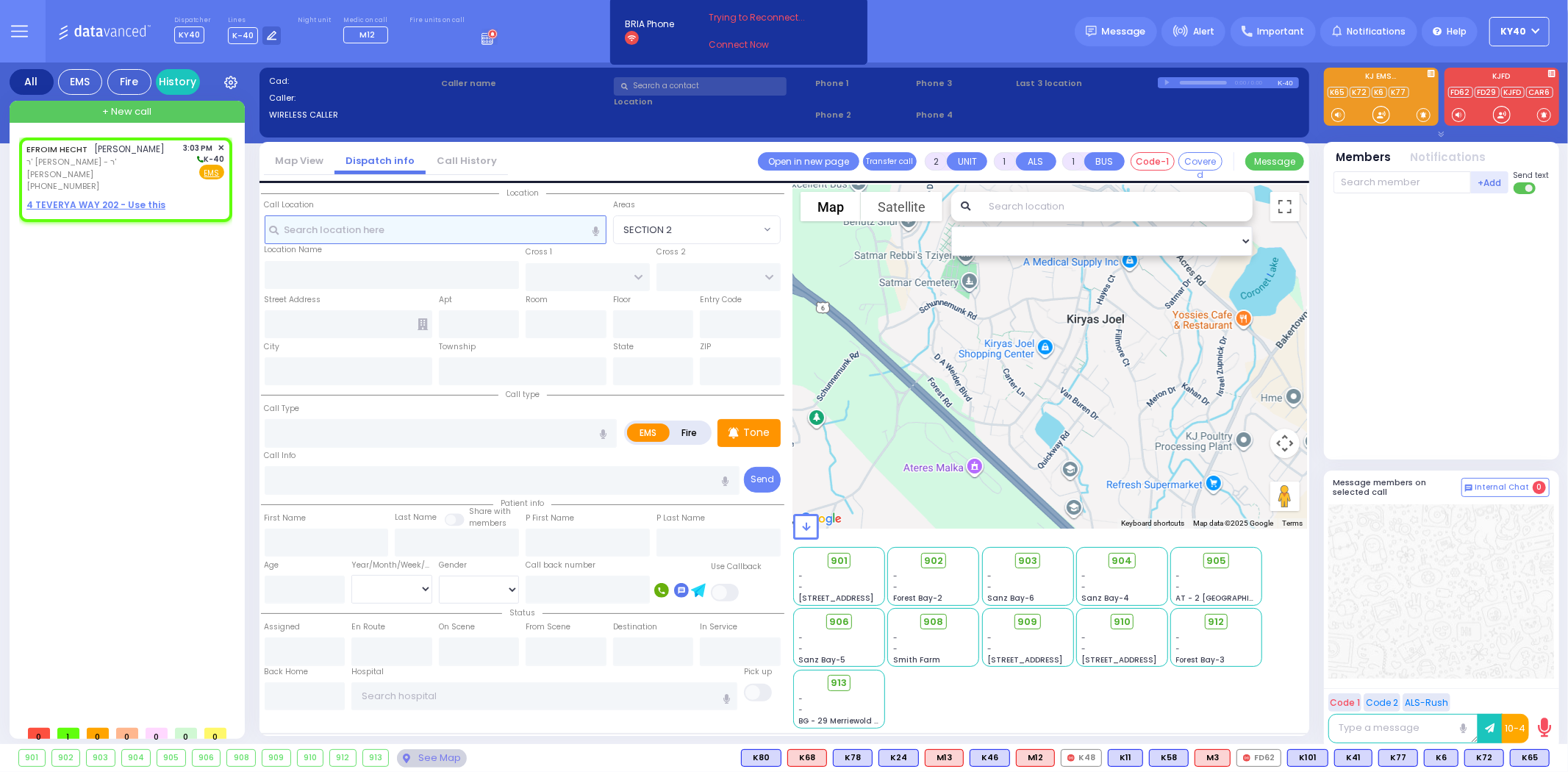
type input "15:03"
select select "Hatzalah Garages"
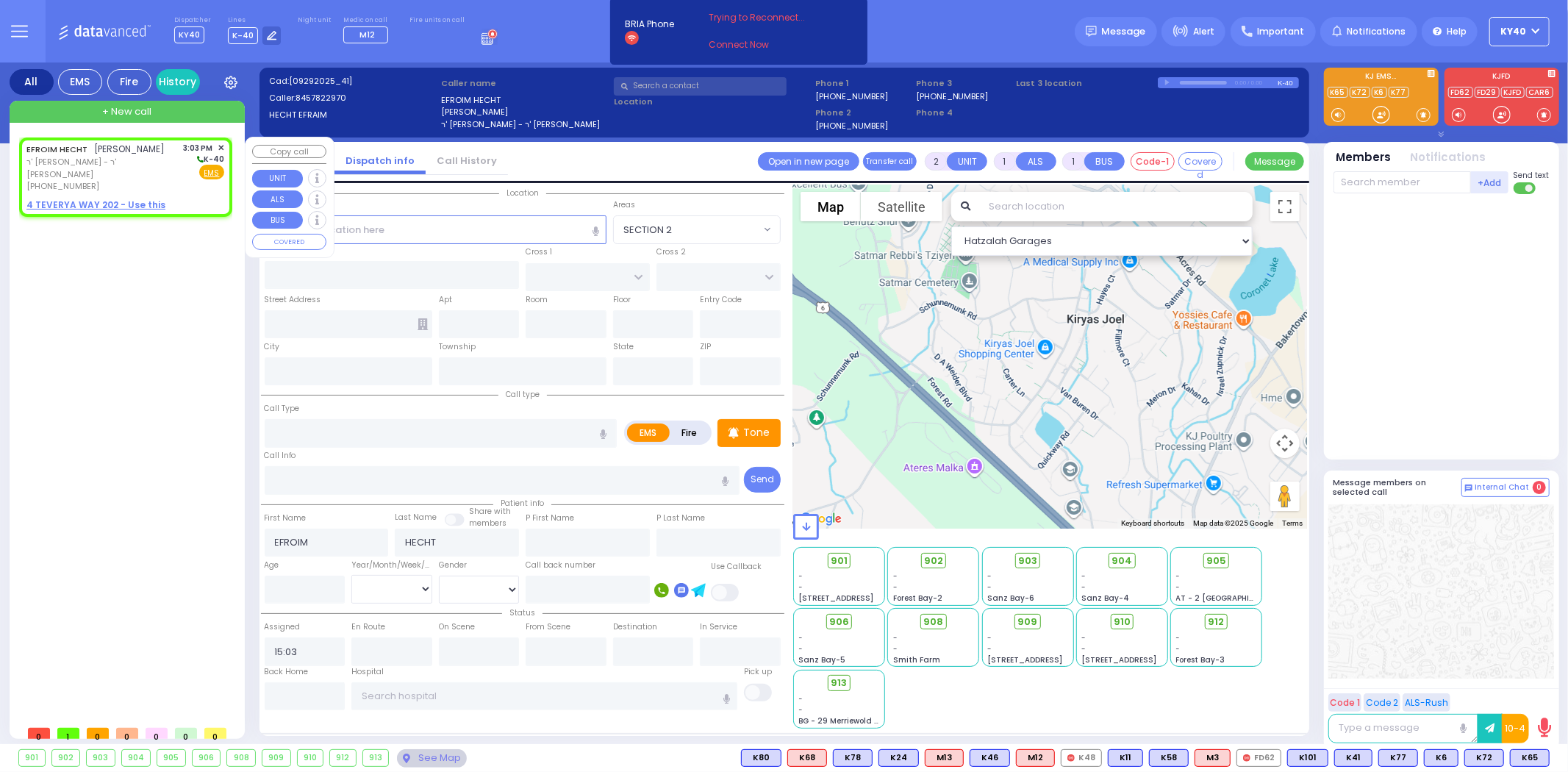
select select
radio input "true"
select select
select select "Hatzalah Garages"
click at [139, 162] on span "ר' [PERSON_NAME] - ר' [PERSON_NAME]" at bounding box center [102, 167] width 152 height 25
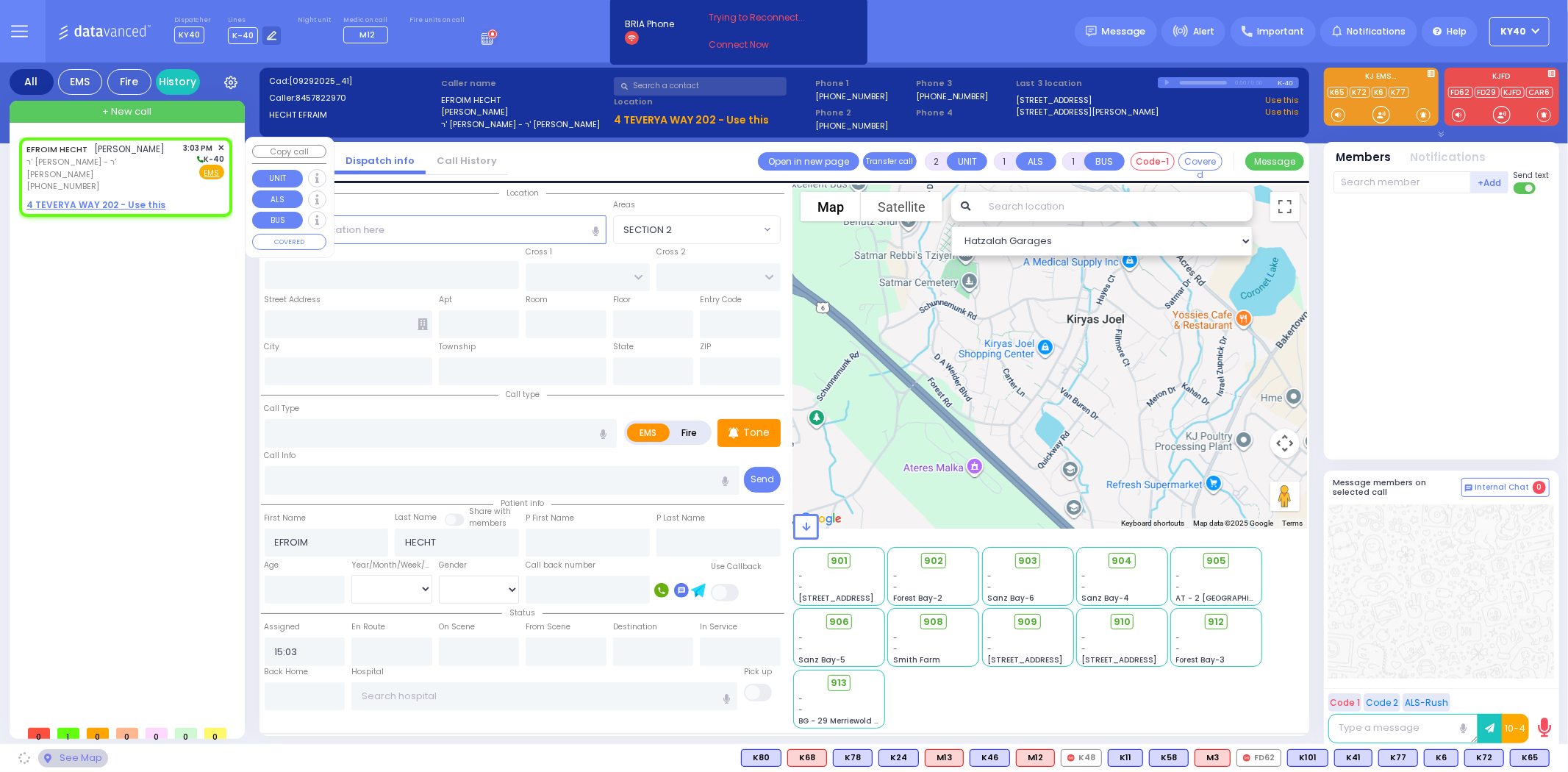
select select
radio input "true"
select select
select select "Hatzalah Garages"
select select
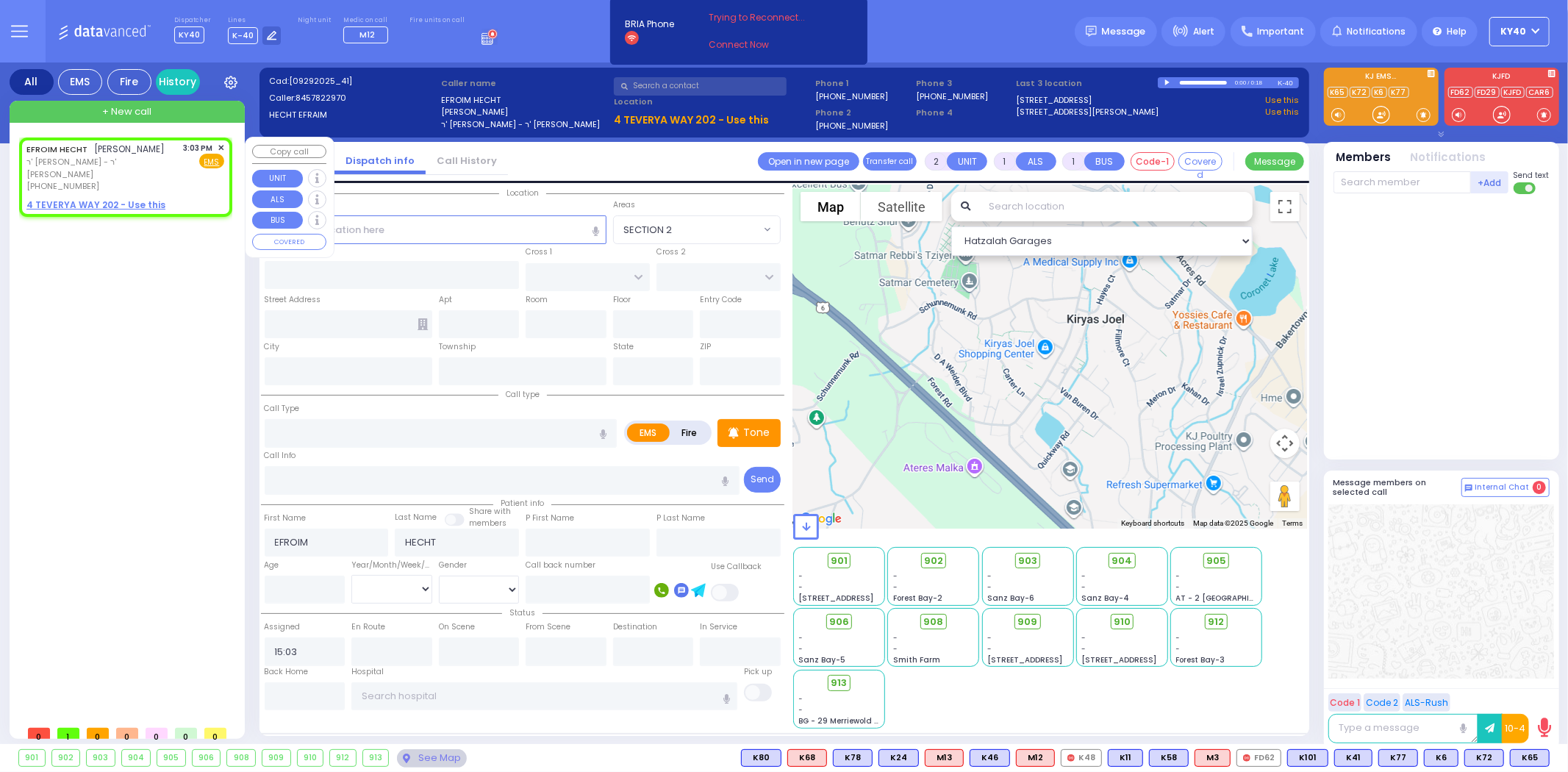
click at [104, 149] on span "[PERSON_NAME]" at bounding box center [130, 149] width 71 height 13
click at [104, 148] on span "[PERSON_NAME]" at bounding box center [130, 149] width 71 height 13
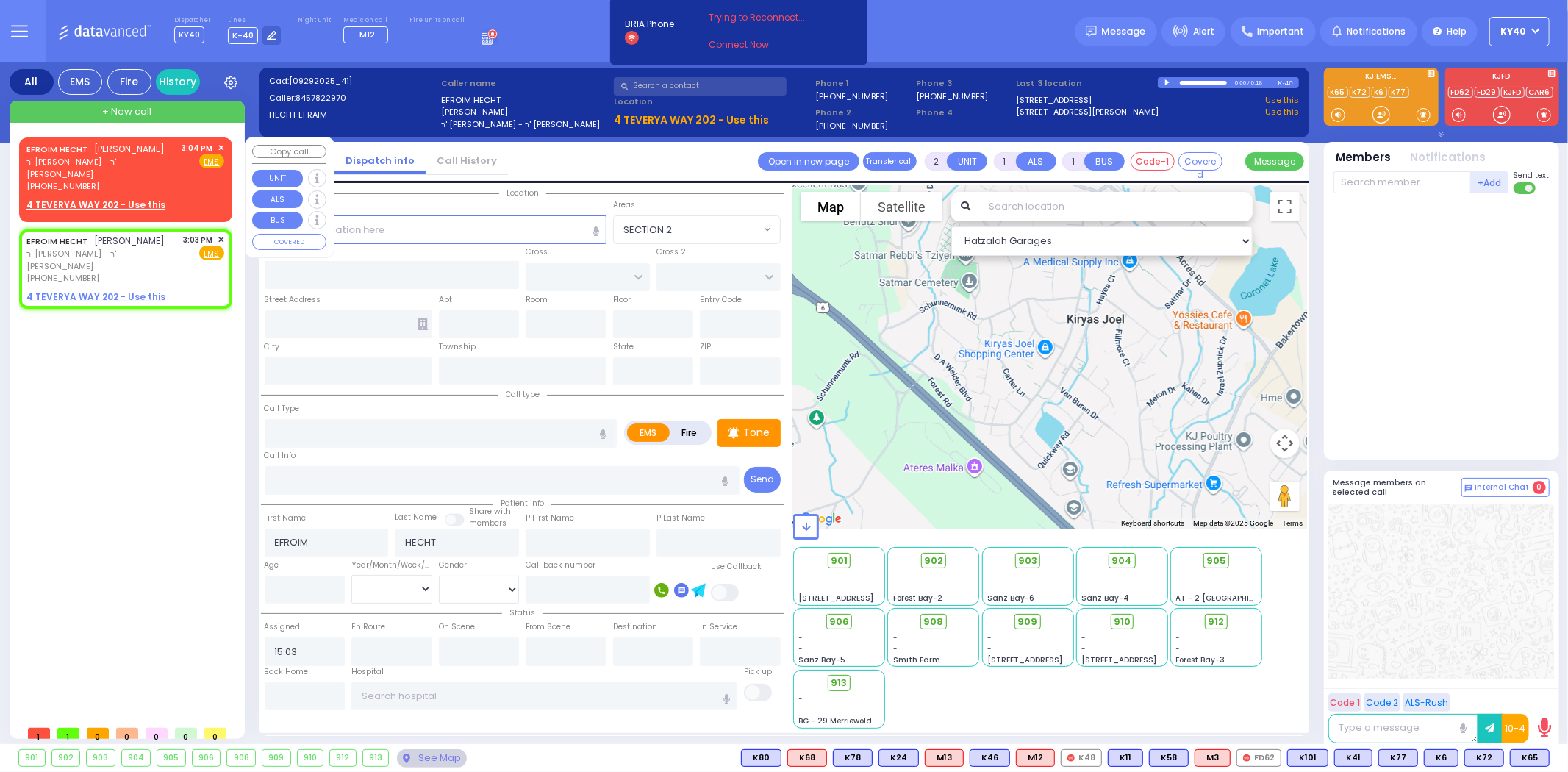
click at [224, 142] on span "✕" at bounding box center [221, 148] width 7 height 13
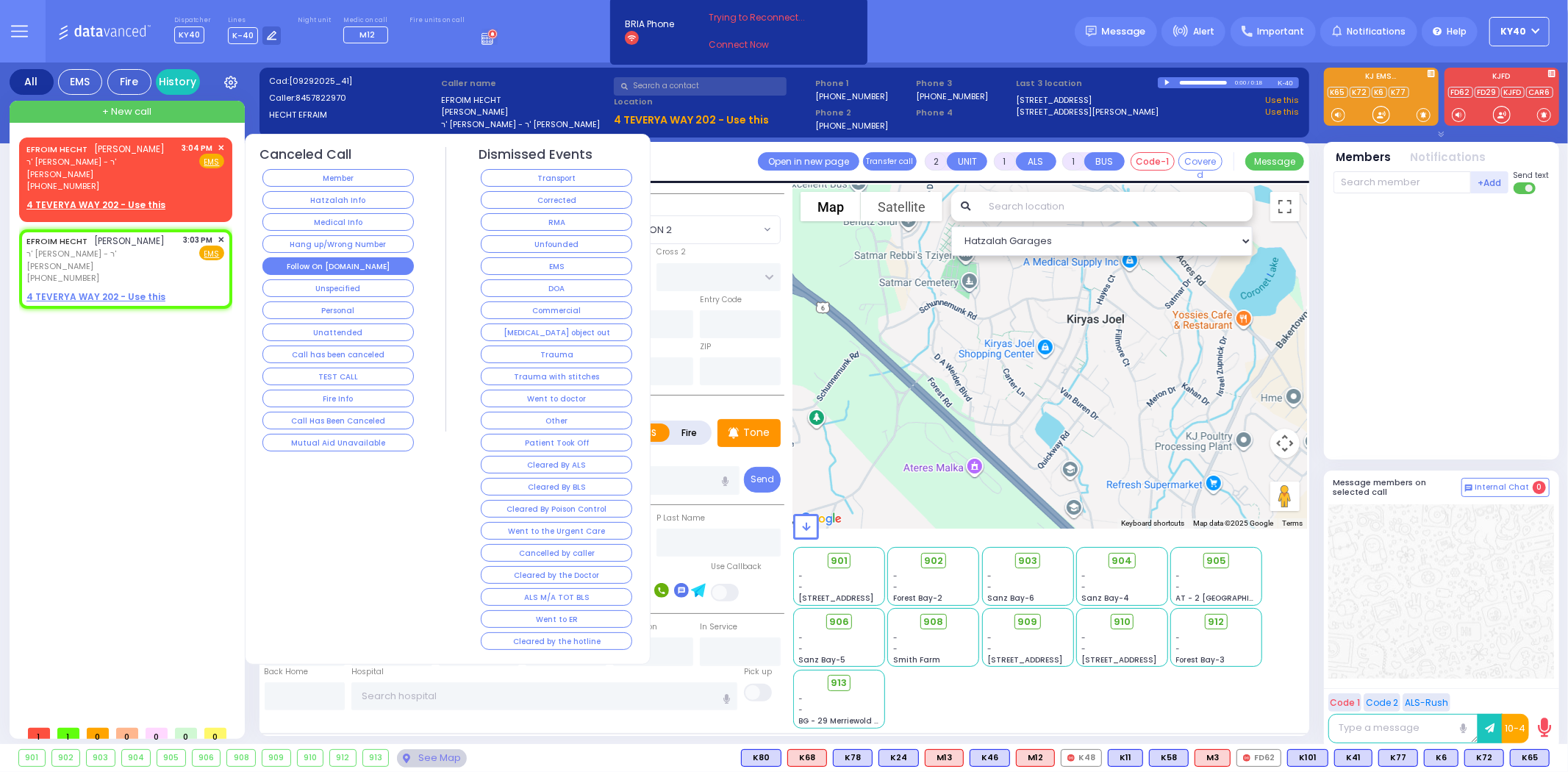
click at [341, 266] on button "Follow On [DOMAIN_NAME]" at bounding box center [338, 266] width 151 height 18
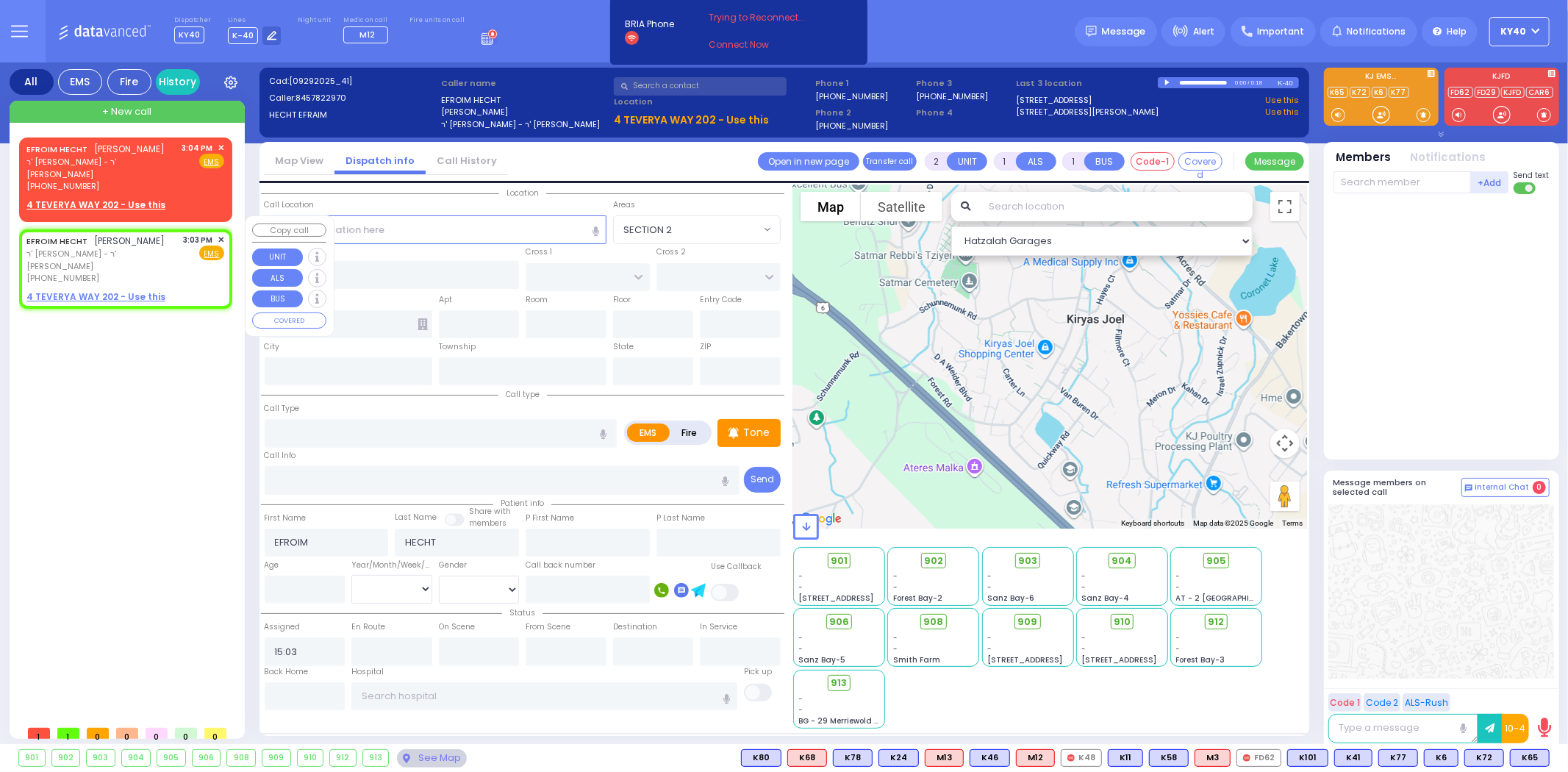
click at [187, 246] on div "Fire EMS" at bounding box center [204, 253] width 41 height 14
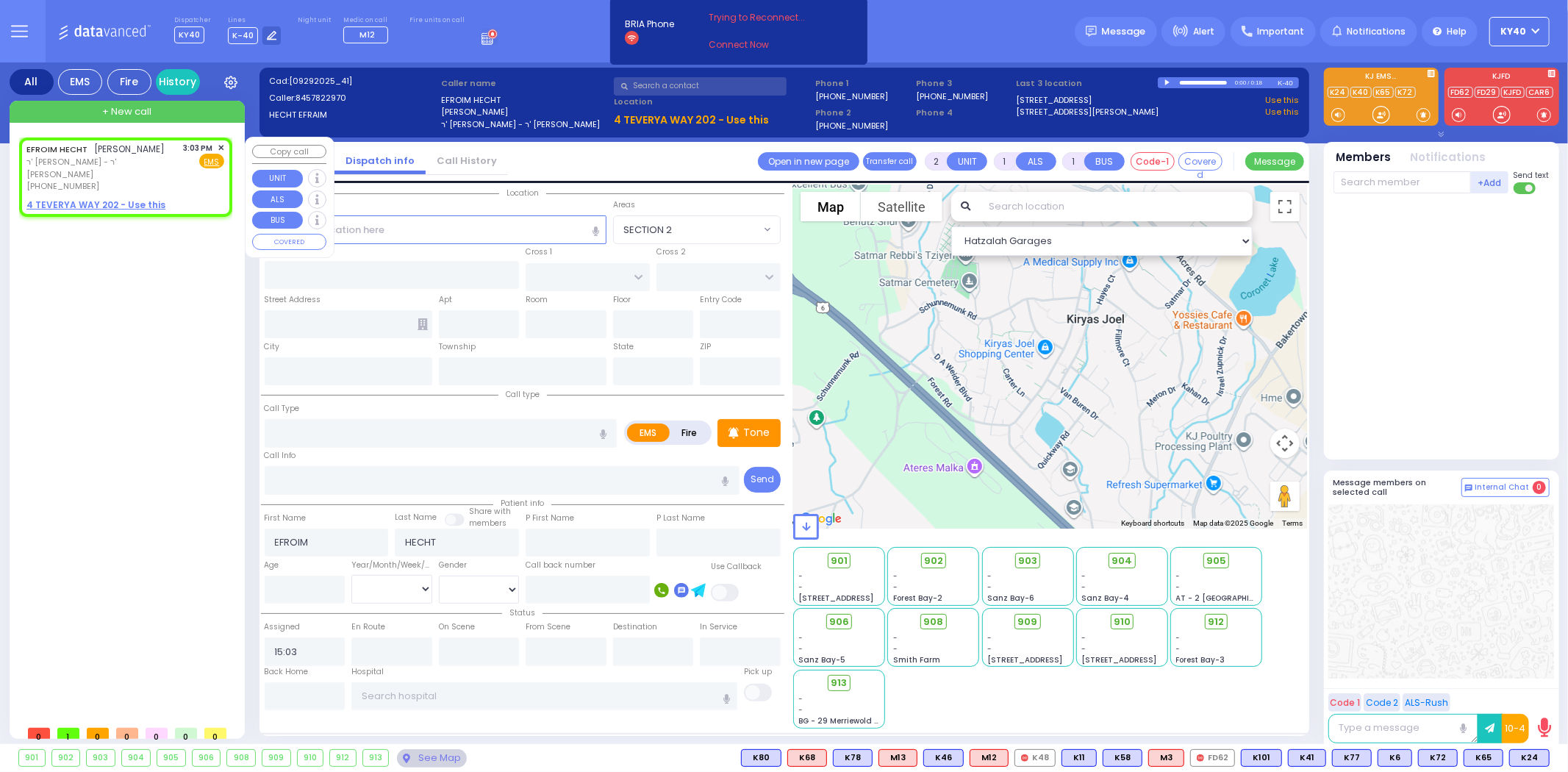
click at [107, 199] on u "4 TEVERYA WAY 202 - Use this" at bounding box center [96, 205] width 139 height 13
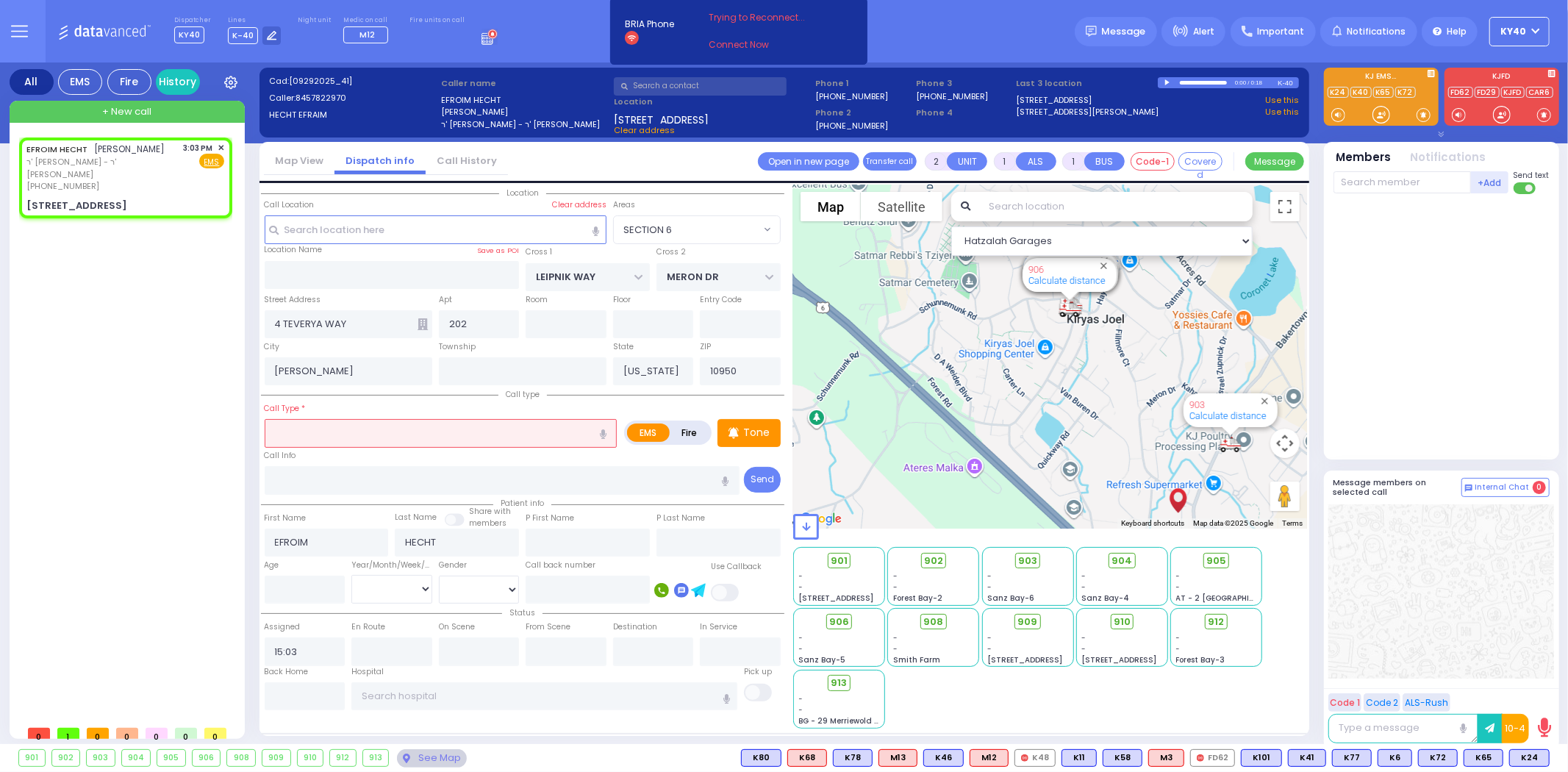
drag, startPoint x: 337, startPoint y: 432, endPoint x: 304, endPoint y: 446, distance: 35.8
click at [332, 435] on input "text" at bounding box center [440, 433] width 353 height 28
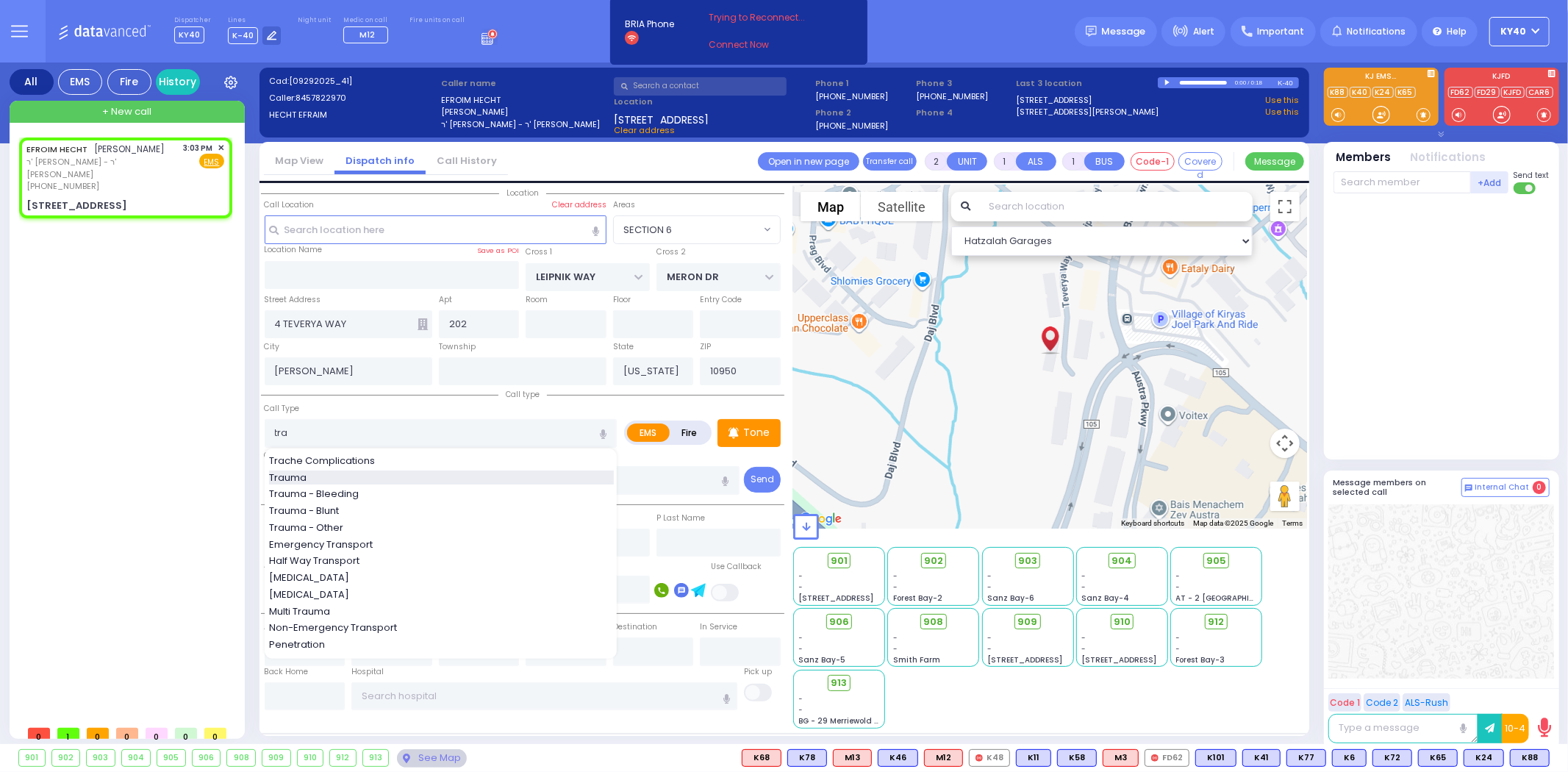
click at [332, 477] on div "Trauma" at bounding box center [442, 478] width 345 height 14
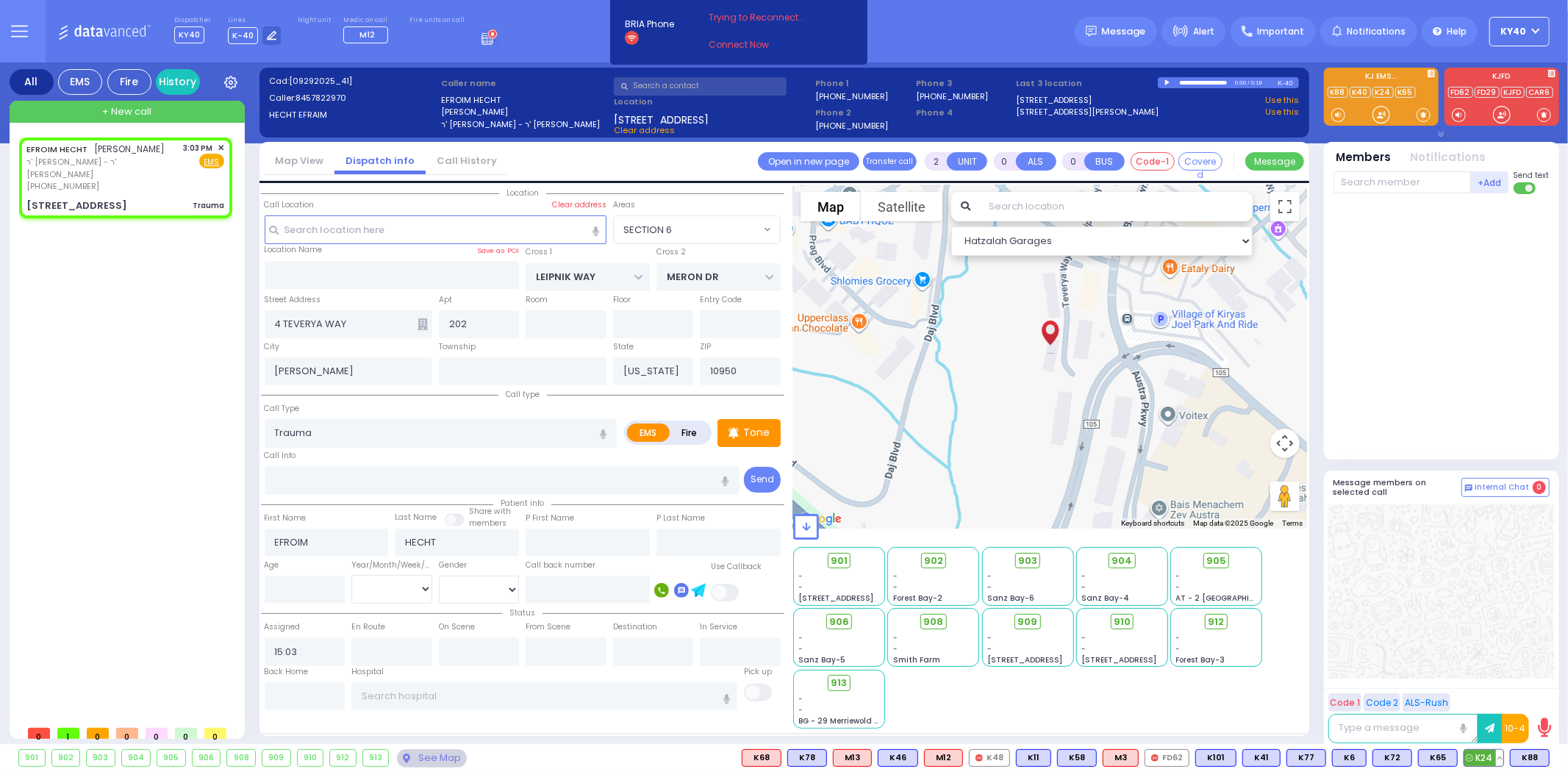
click at [1480, 758] on span "K24" at bounding box center [1484, 758] width 39 height 16
click at [1531, 762] on span "K88" at bounding box center [1530, 758] width 38 height 16
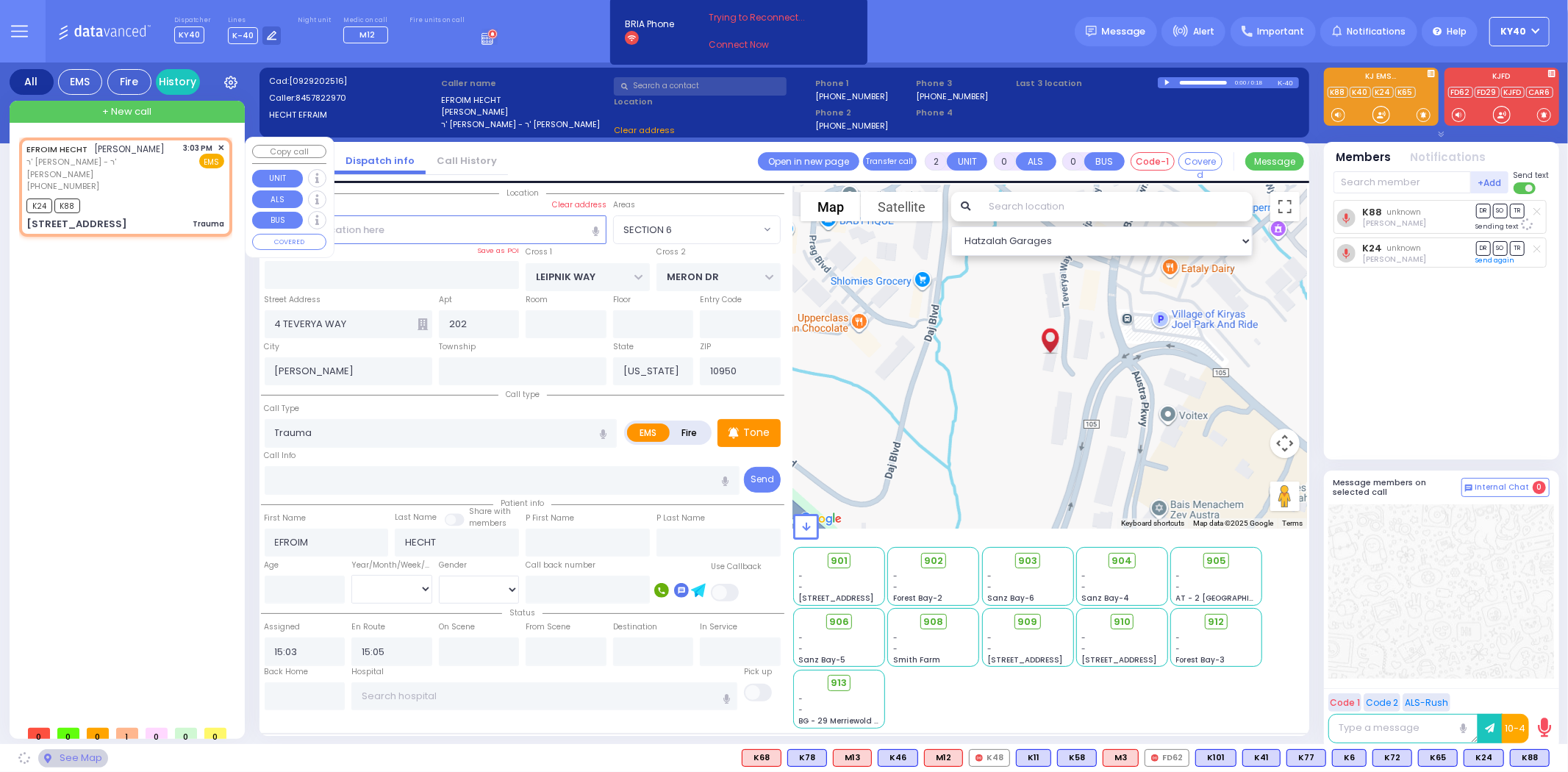
click at [143, 195] on div "K24 K88" at bounding box center [125, 204] width 198 height 19
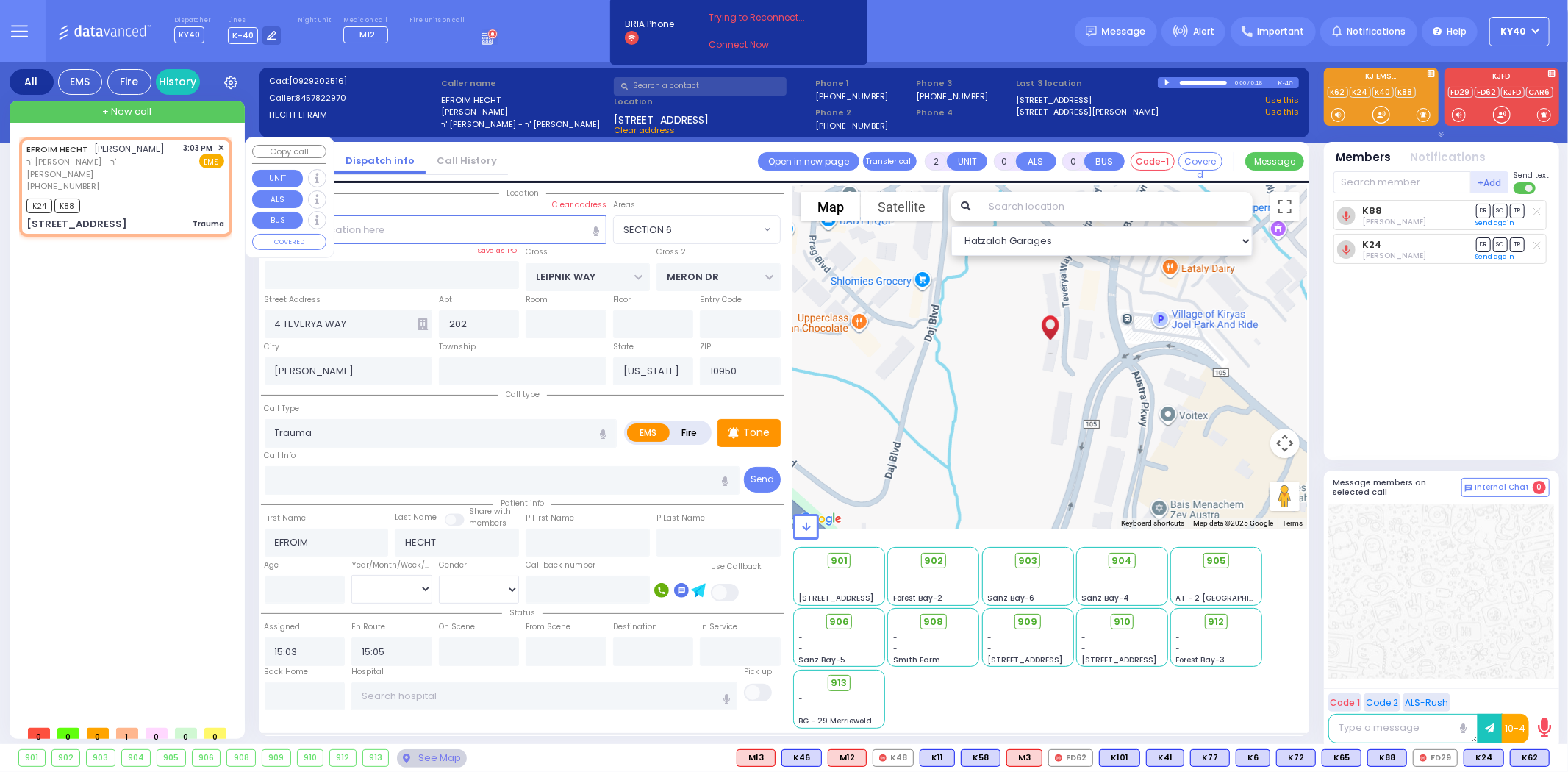
click at [175, 195] on div "K24 K88" at bounding box center [125, 204] width 198 height 19
click at [161, 113] on div "+ New call" at bounding box center [127, 112] width 235 height 22
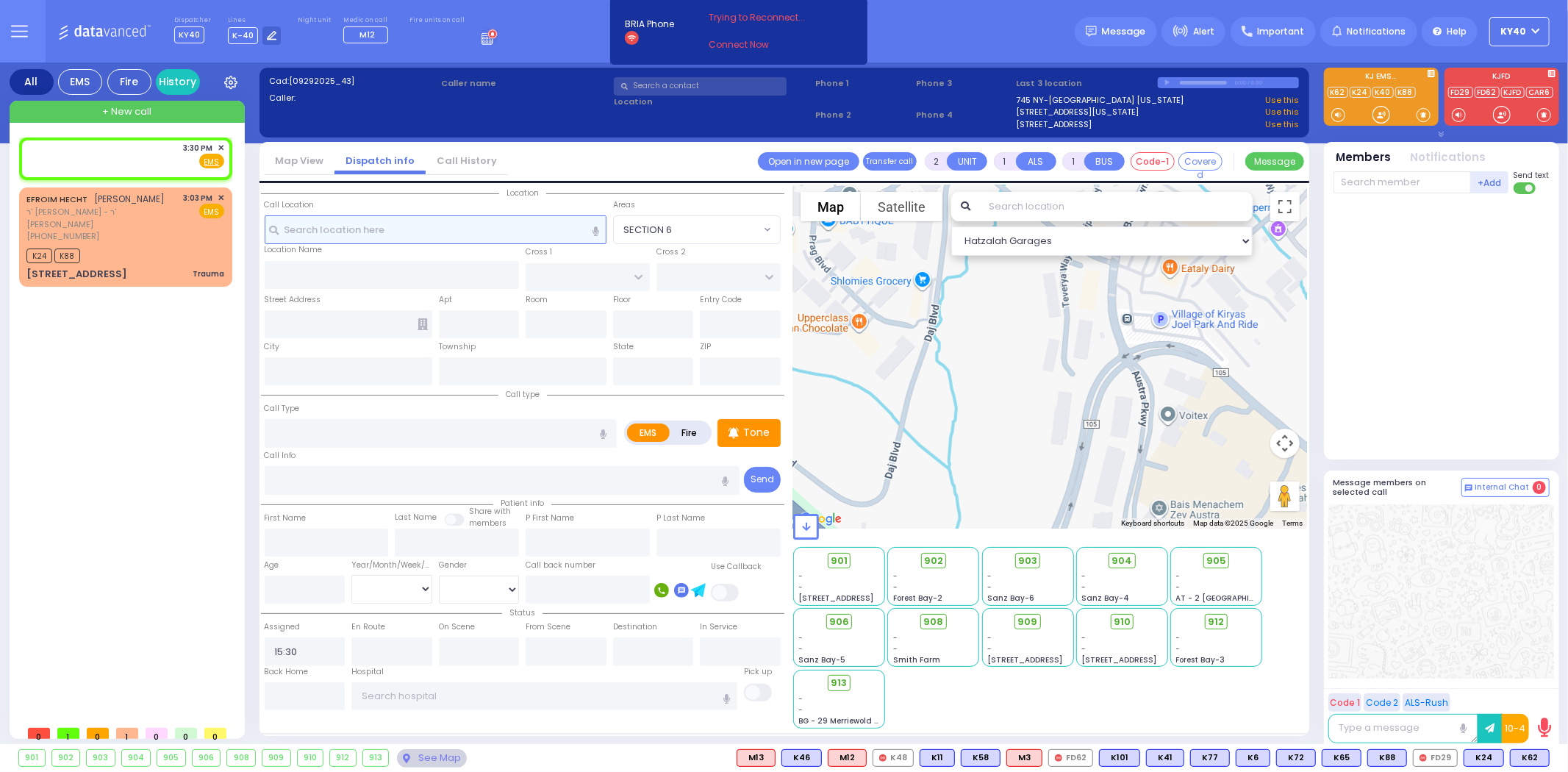
click at [433, 228] on input "text" at bounding box center [435, 229] width 342 height 28
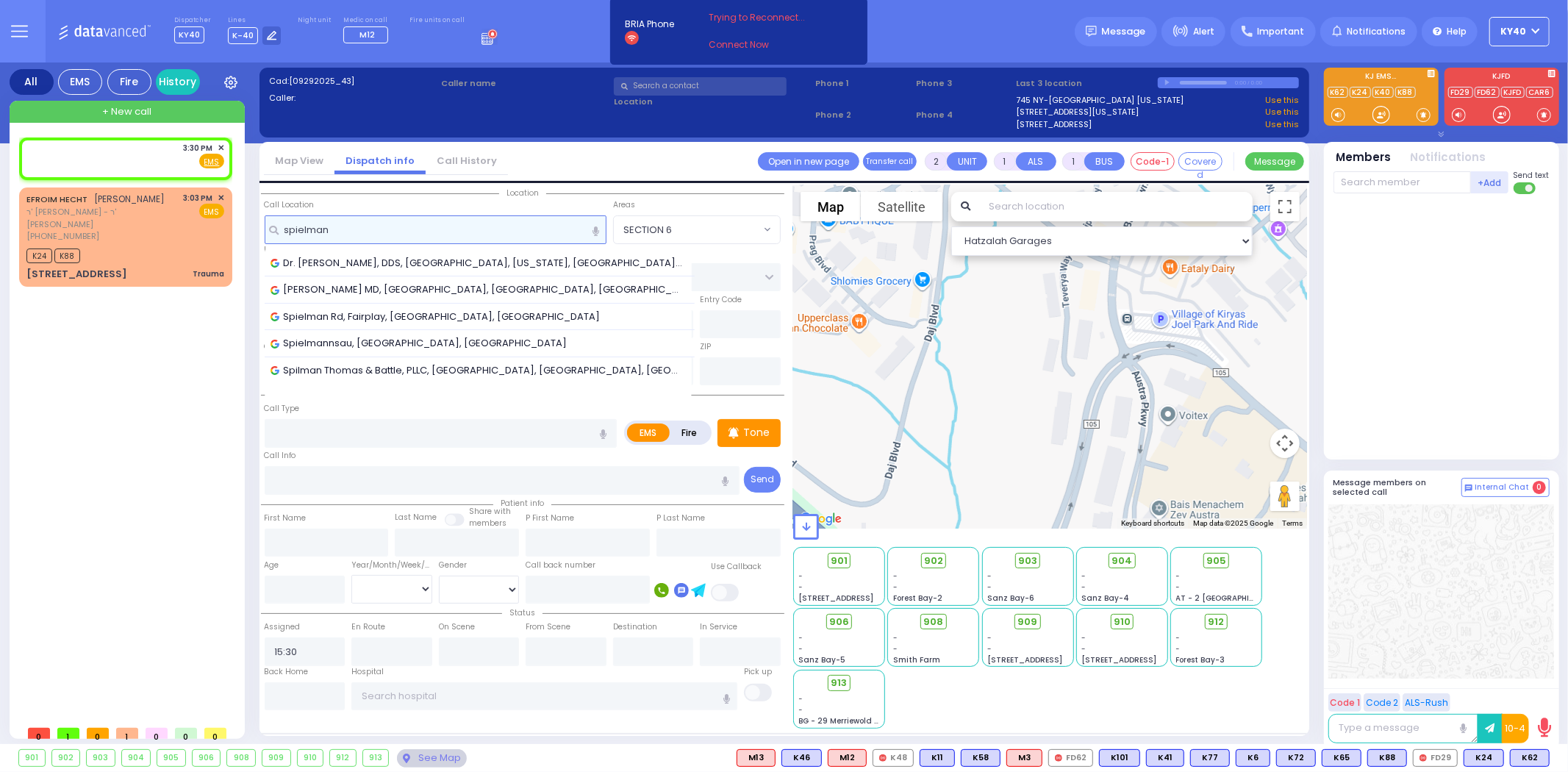
drag, startPoint x: 343, startPoint y: 210, endPoint x: 275, endPoint y: 196, distance: 69.4
click at [275, 196] on div "Location Call Location Select a call Clear address" at bounding box center [523, 238] width 524 height 107
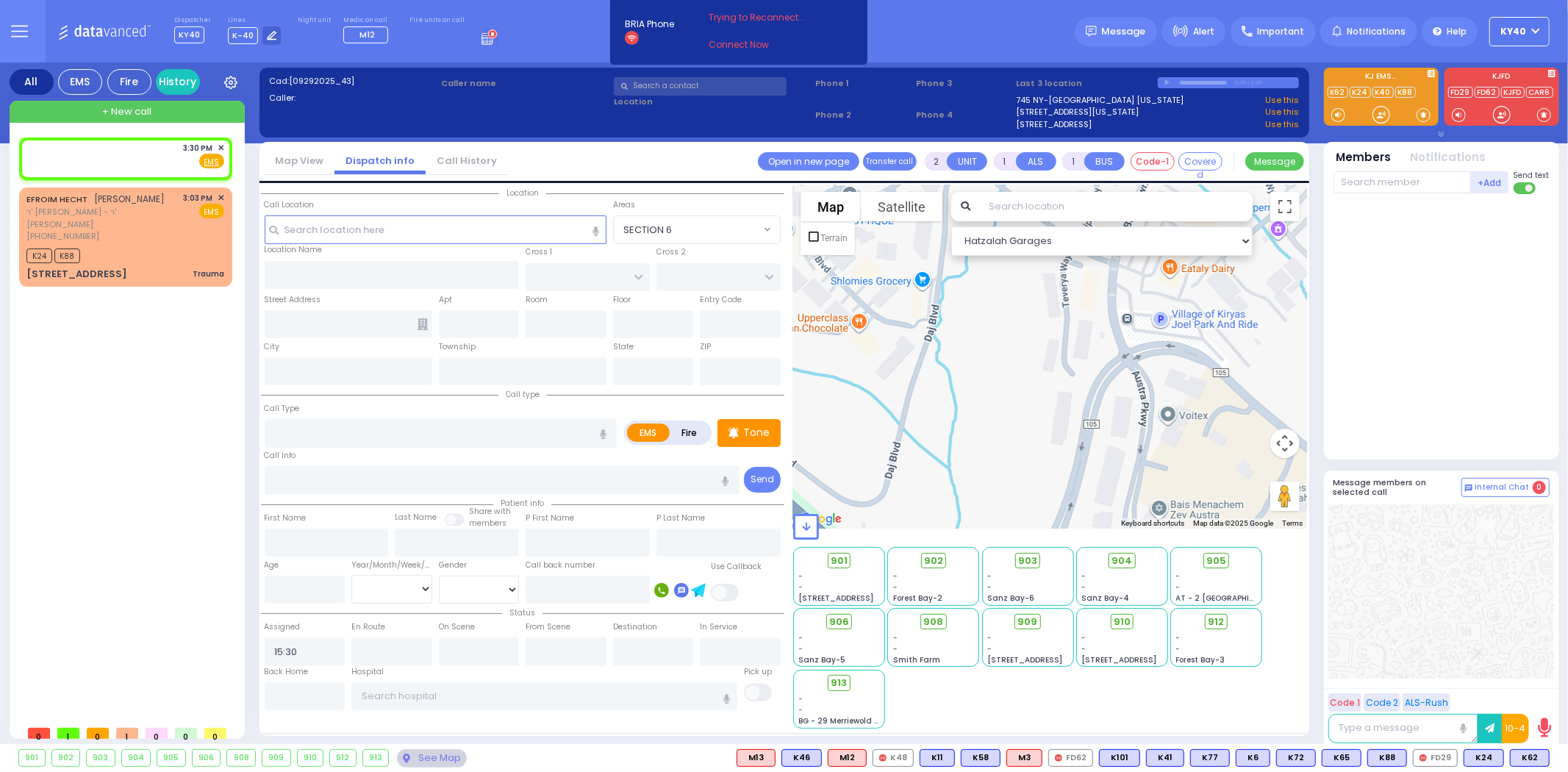
click at [697, 86] on input "text" at bounding box center [699, 87] width 173 height 19
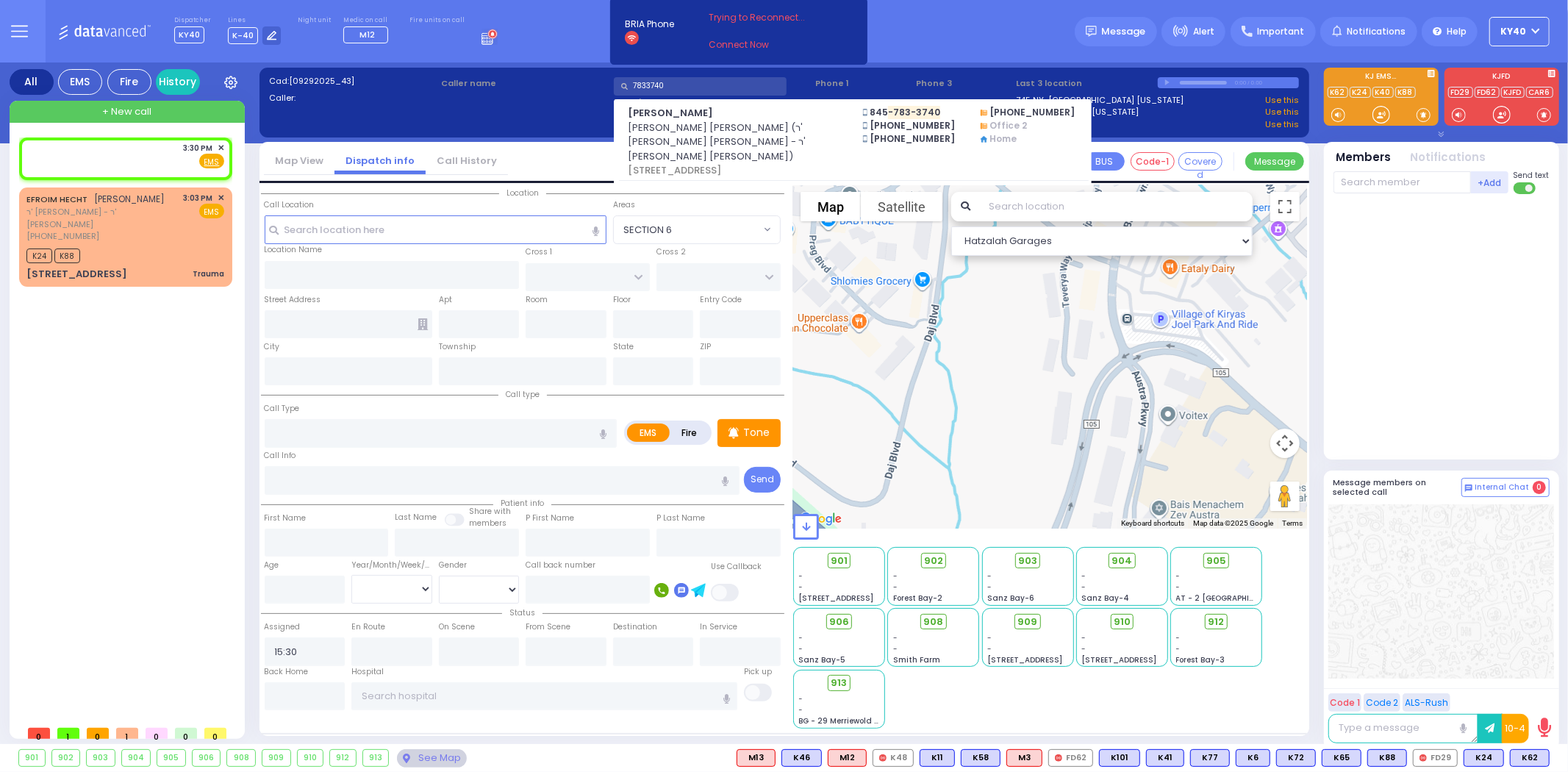
click at [750, 121] on div "[PERSON_NAME] [PERSON_NAME] [PERSON_NAME] (ר' [PERSON_NAME] [PERSON_NAME] - ר' …" at bounding box center [736, 142] width 235 height 72
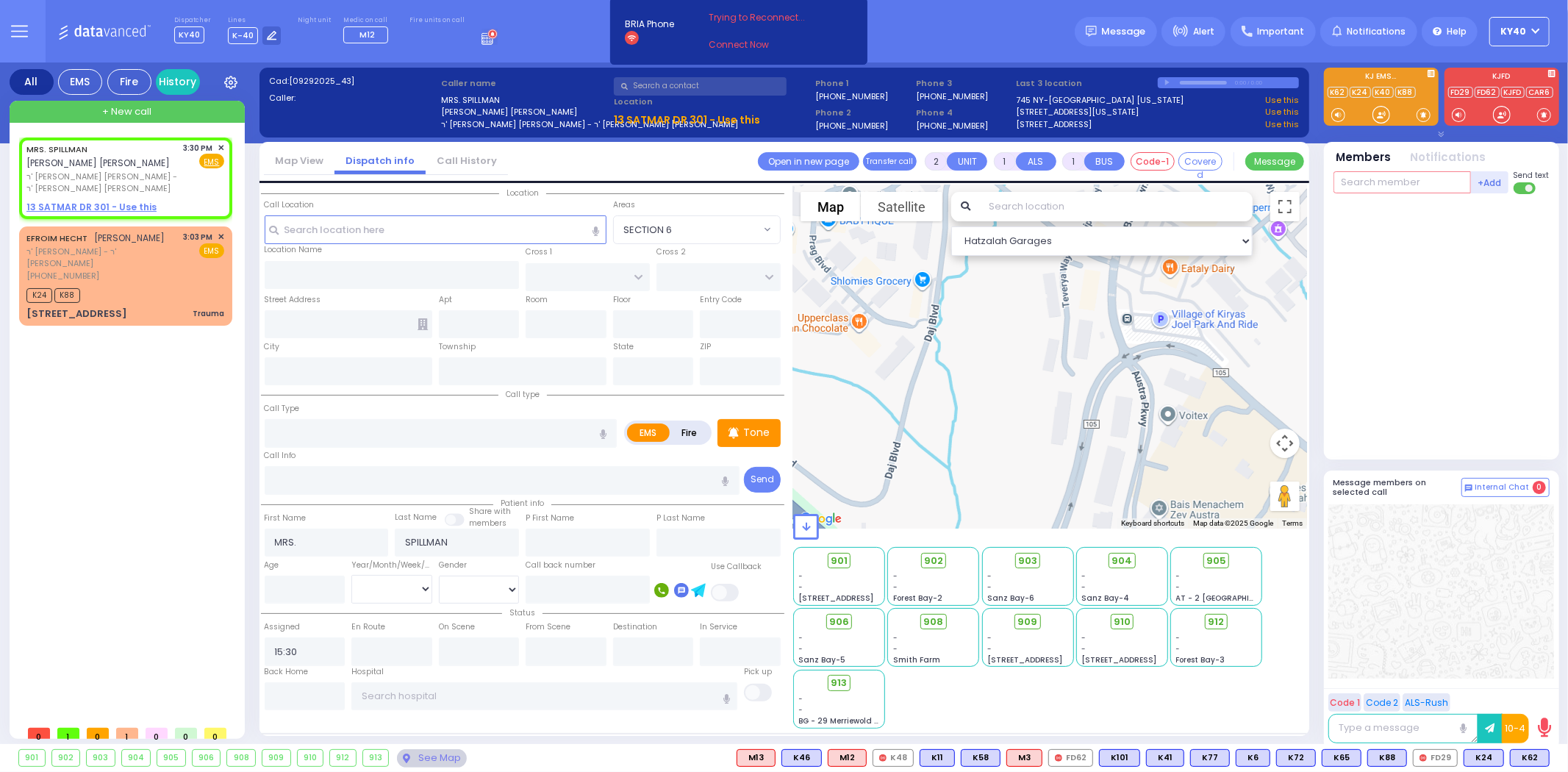
click at [1393, 182] on input "text" at bounding box center [1402, 183] width 138 height 22
click at [1415, 211] on div "Medic3" at bounding box center [1383, 212] width 74 height 14
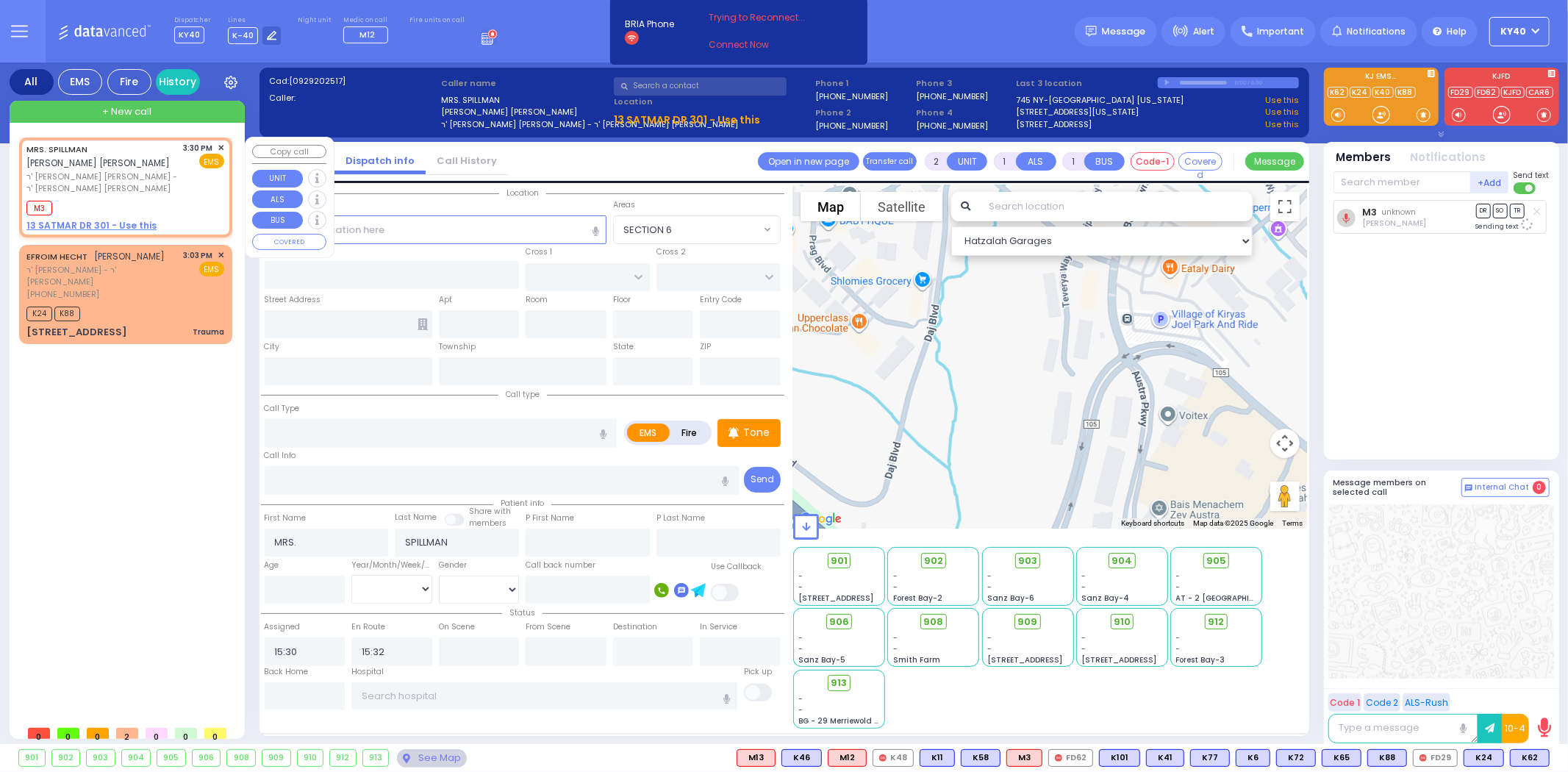
click at [117, 197] on div "M3" at bounding box center [125, 207] width 198 height 19
click at [150, 249] on div "EFROIM HECHT [PERSON_NAME] ר' [PERSON_NAME] - ר' [PERSON_NAME] [PHONE_NUMBER] 3…" at bounding box center [125, 275] width 198 height 51
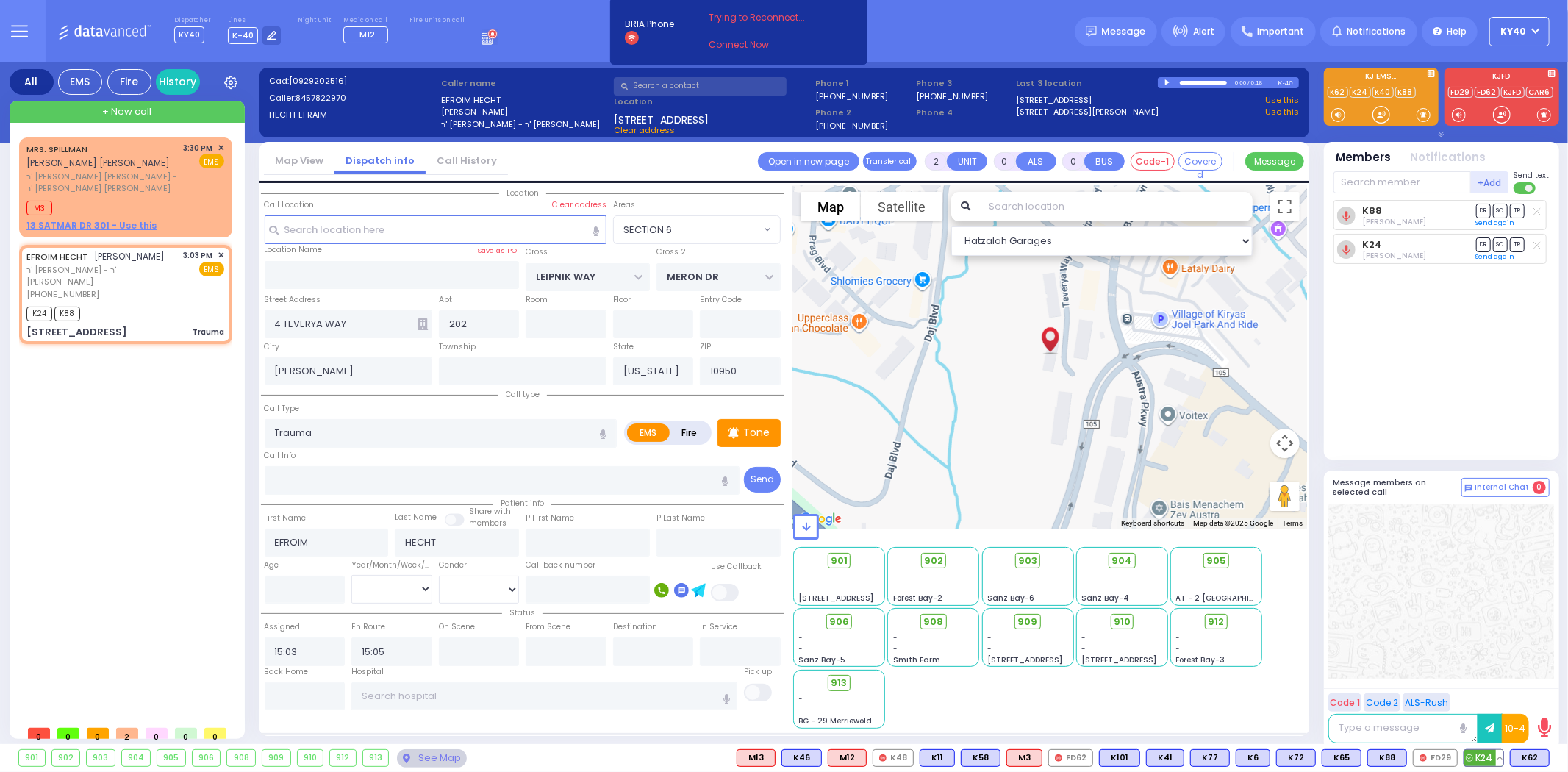
click at [1503, 762] on button at bounding box center [1500, 758] width 8 height 16
click at [1496, 690] on icon at bounding box center [1489, 693] width 15 height 15
click at [1444, 608] on div at bounding box center [1441, 592] width 226 height 174
click at [221, 249] on span "✕" at bounding box center [221, 255] width 7 height 13
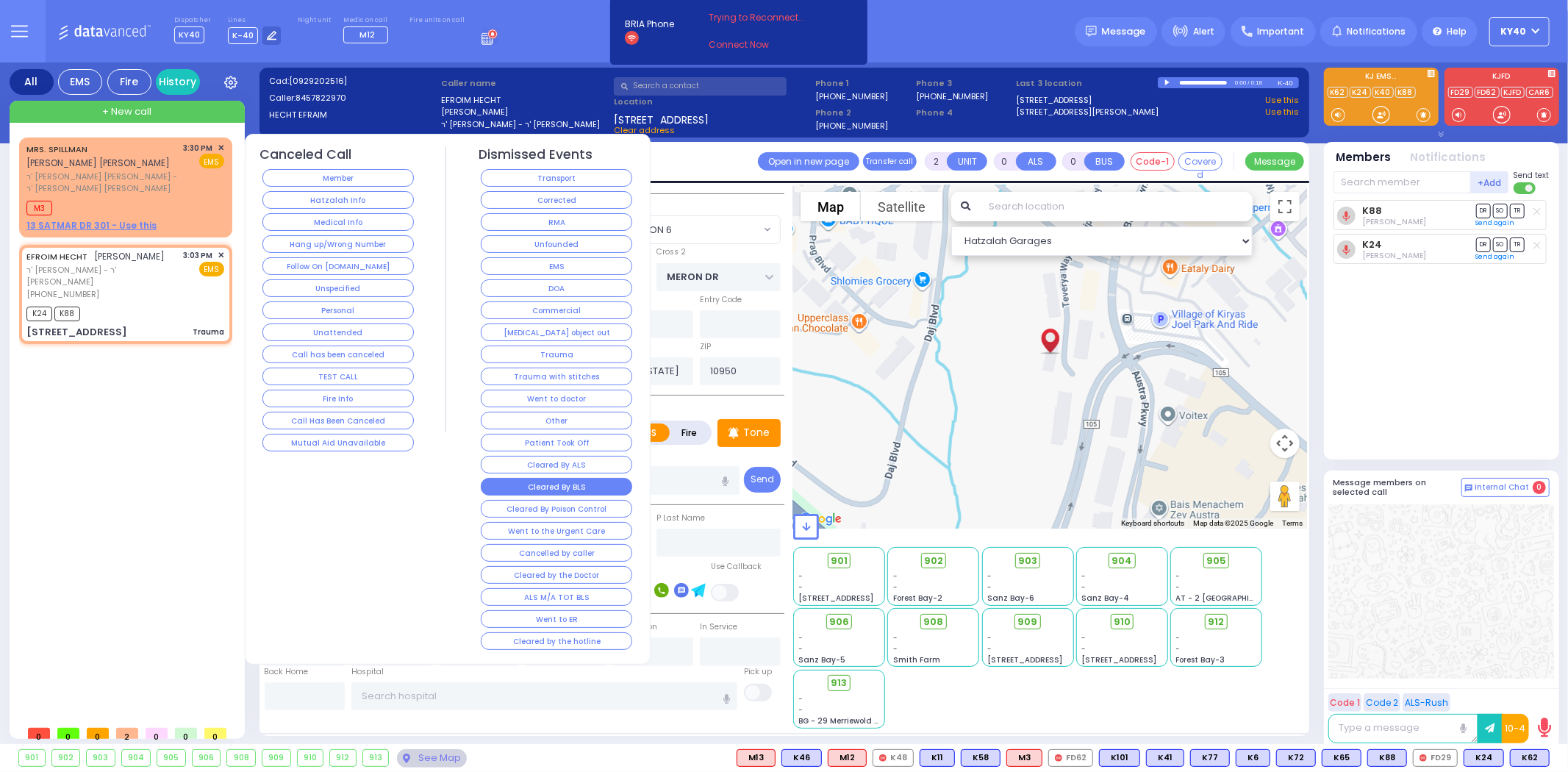
click at [567, 487] on button "Cleared By BLS" at bounding box center [557, 486] width 151 height 18
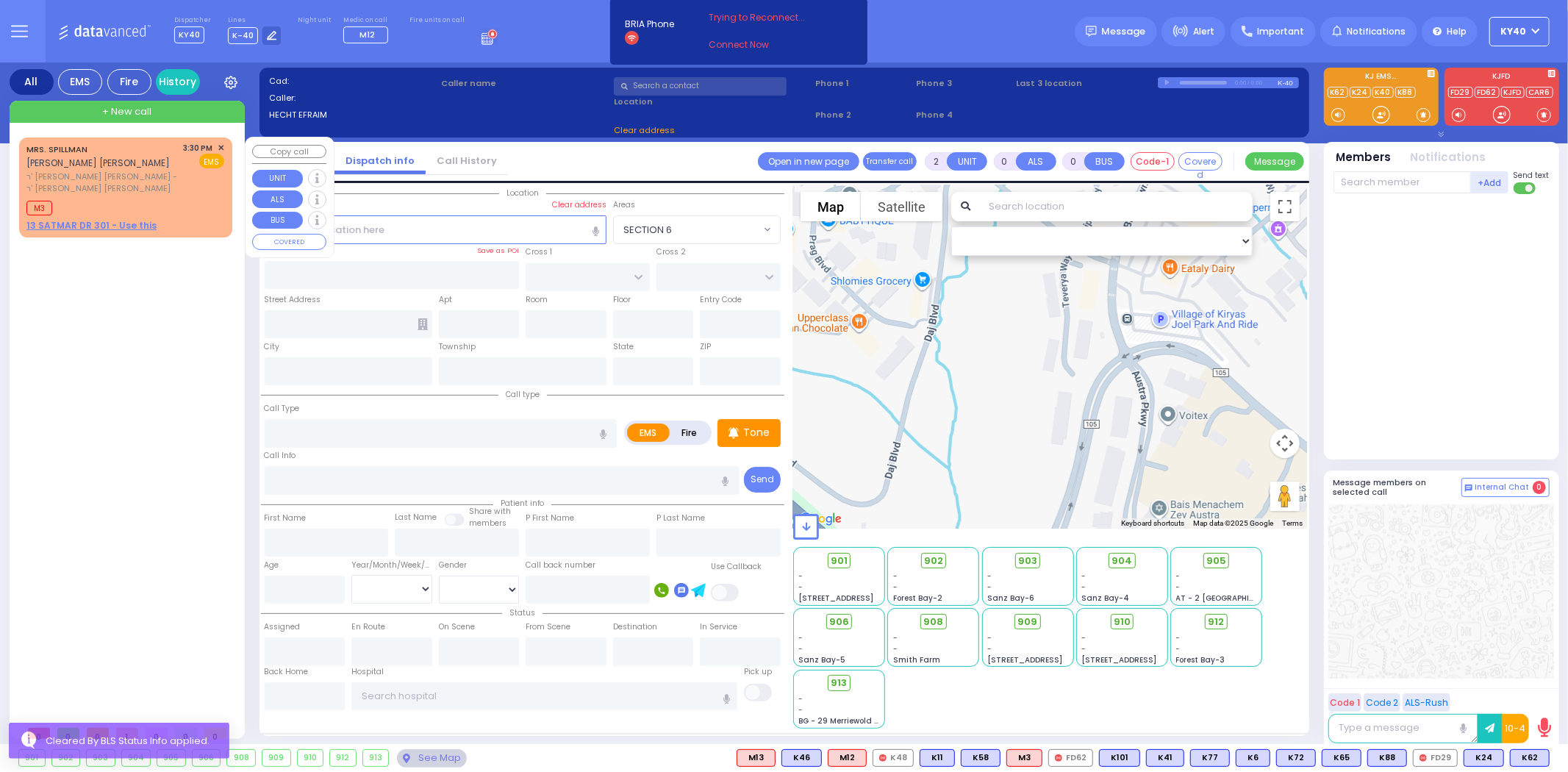
drag, startPoint x: 158, startPoint y: 170, endPoint x: 161, endPoint y: 178, distance: 8.5
click at [160, 197] on div "M3" at bounding box center [125, 207] width 198 height 19
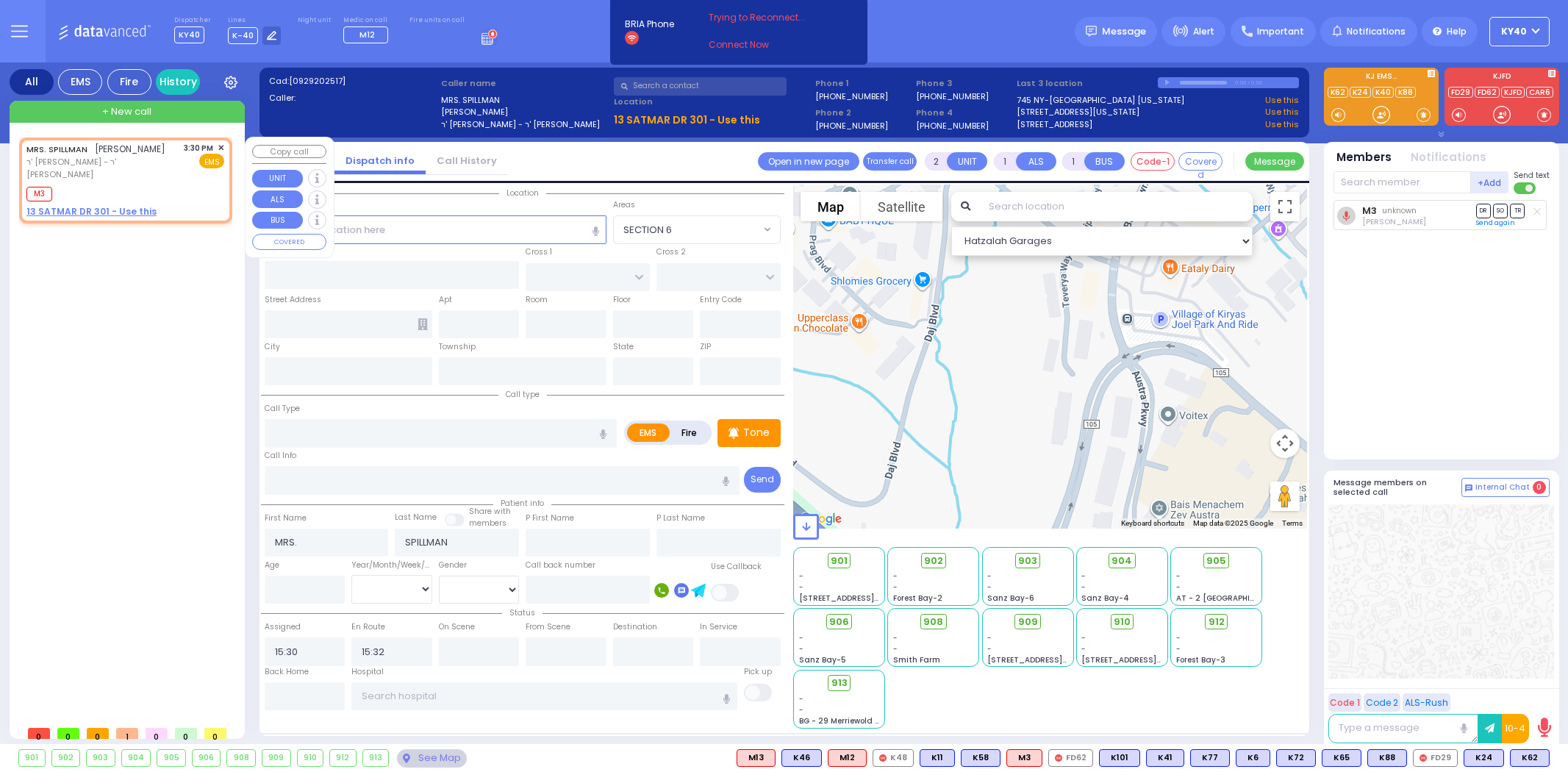
select select
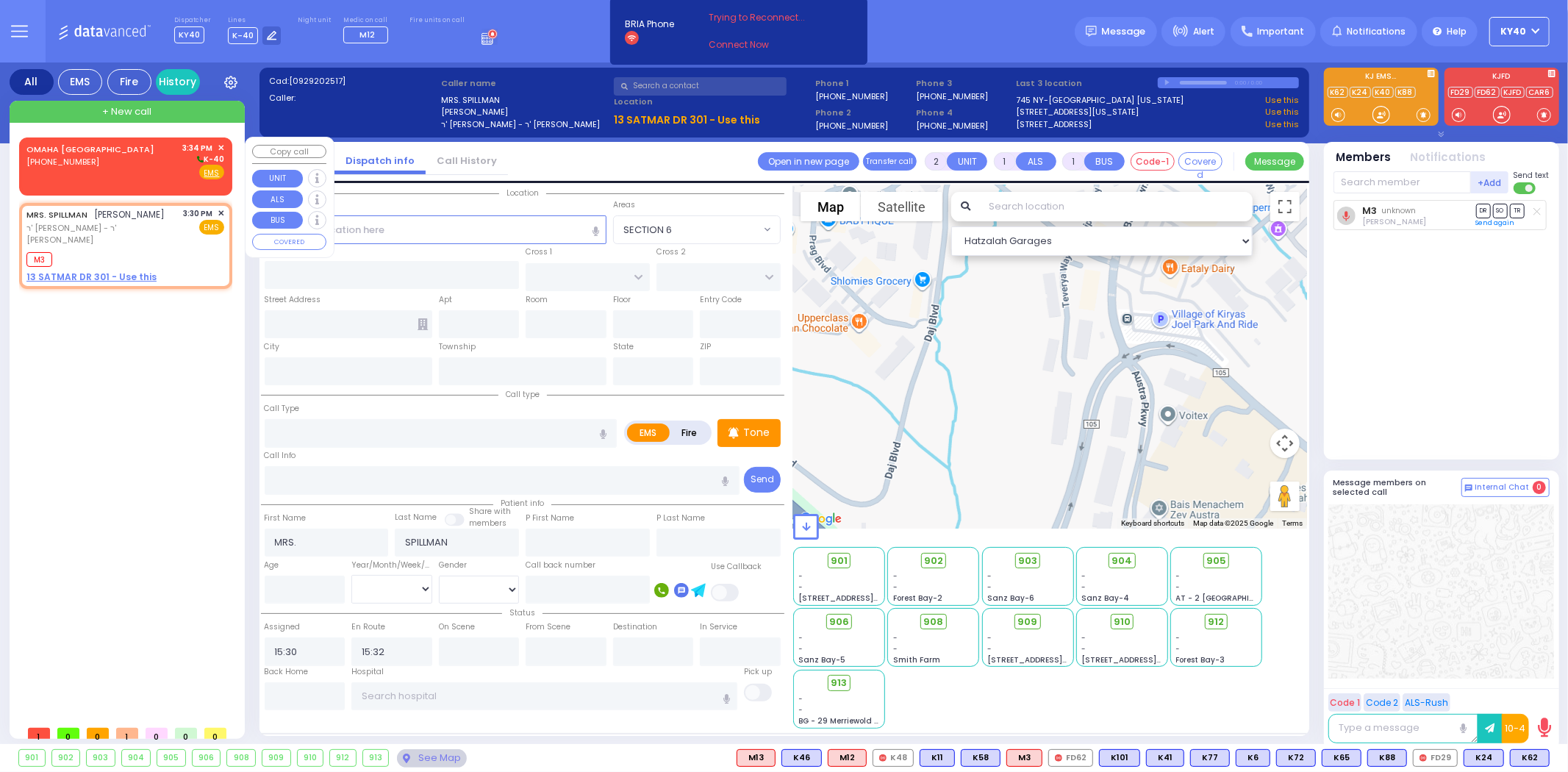
click at [112, 156] on div "OMAHA NE (402) 952-1777 3:34 PM ✕ K-40" at bounding box center [125, 161] width 198 height 38
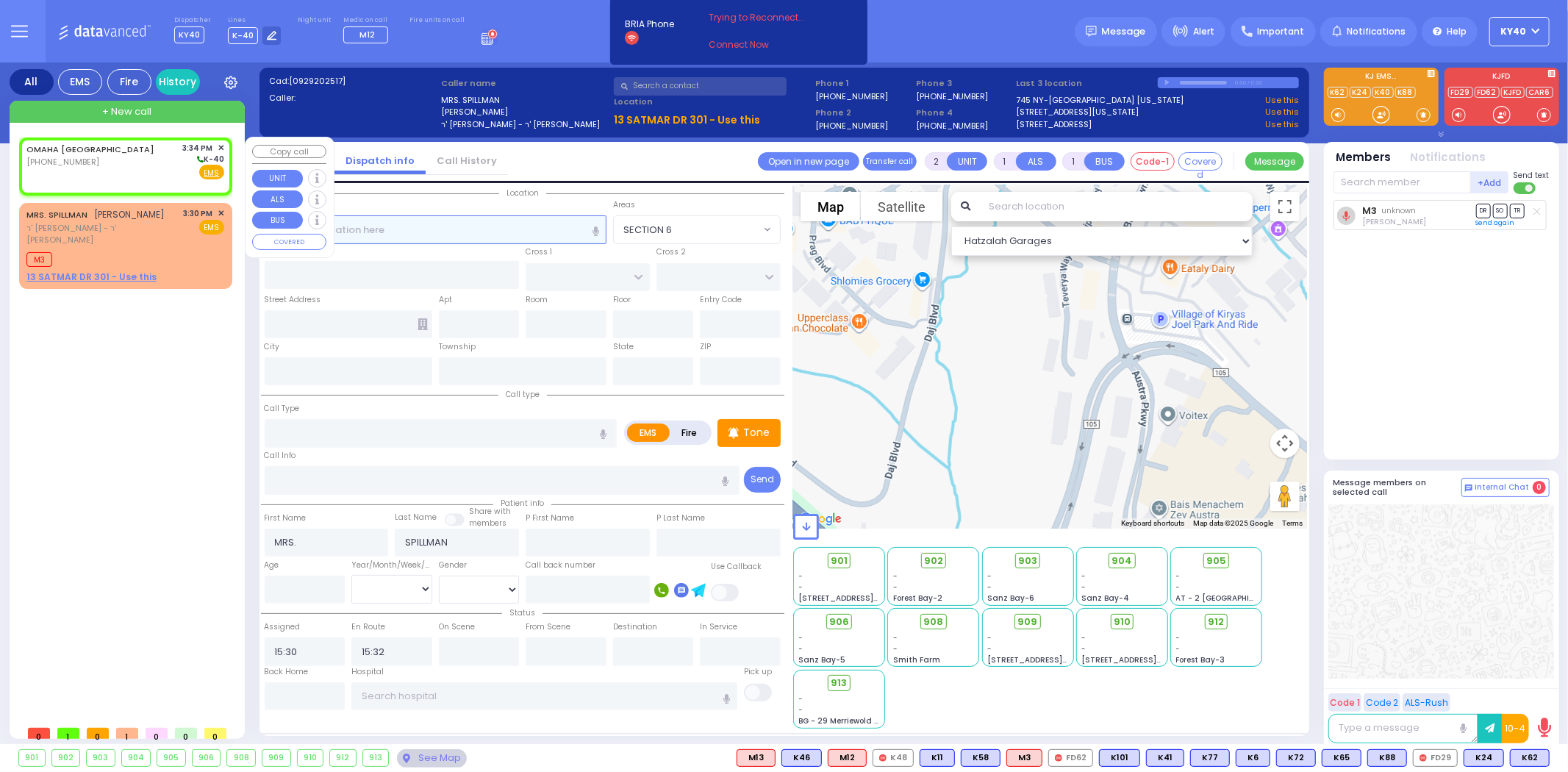
select select
radio input "true"
select select
type input "15:34"
select select "Hatzalah Garages"
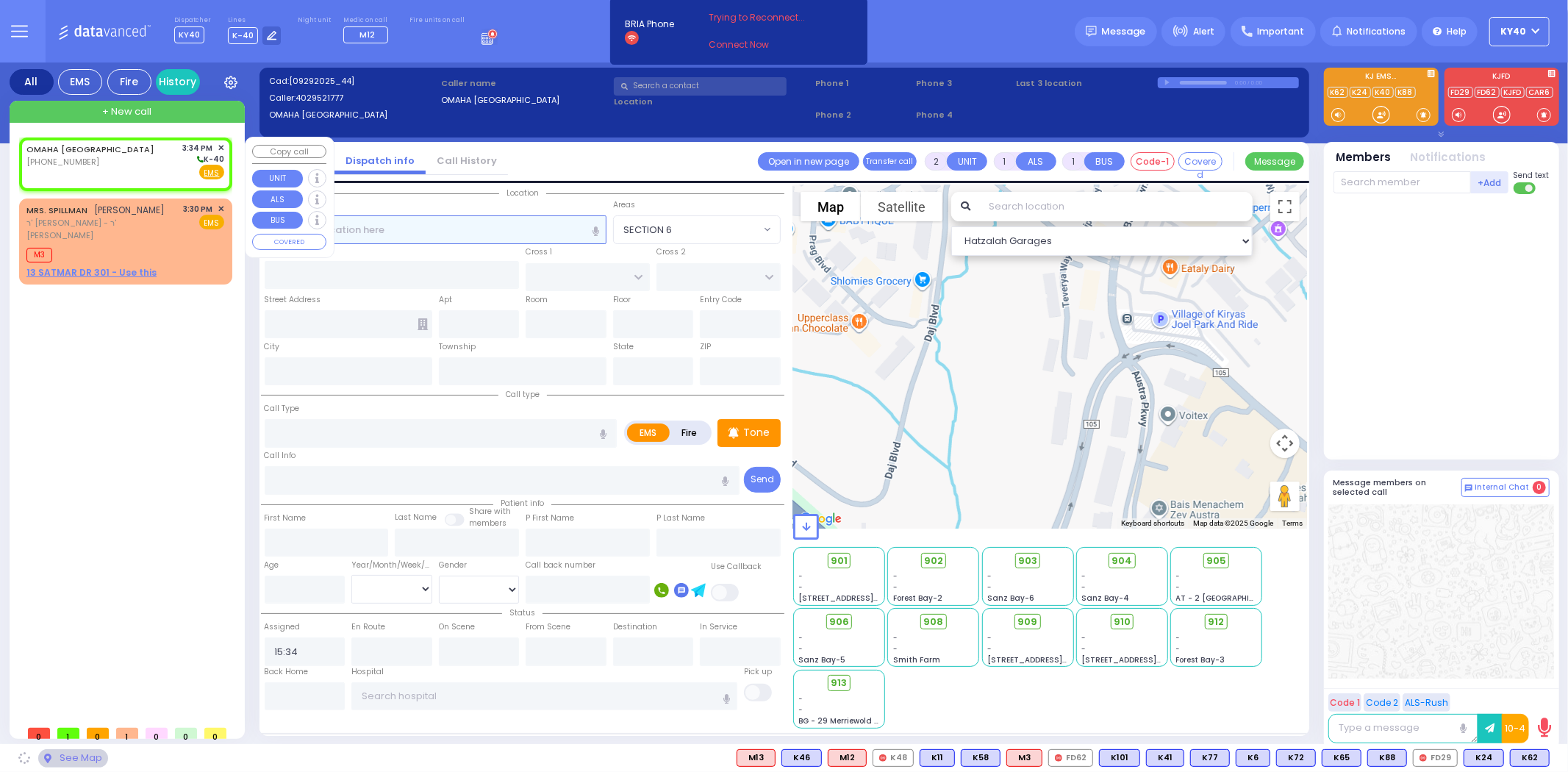
select select
radio input "true"
select select
select select "Hatzalah Garages"
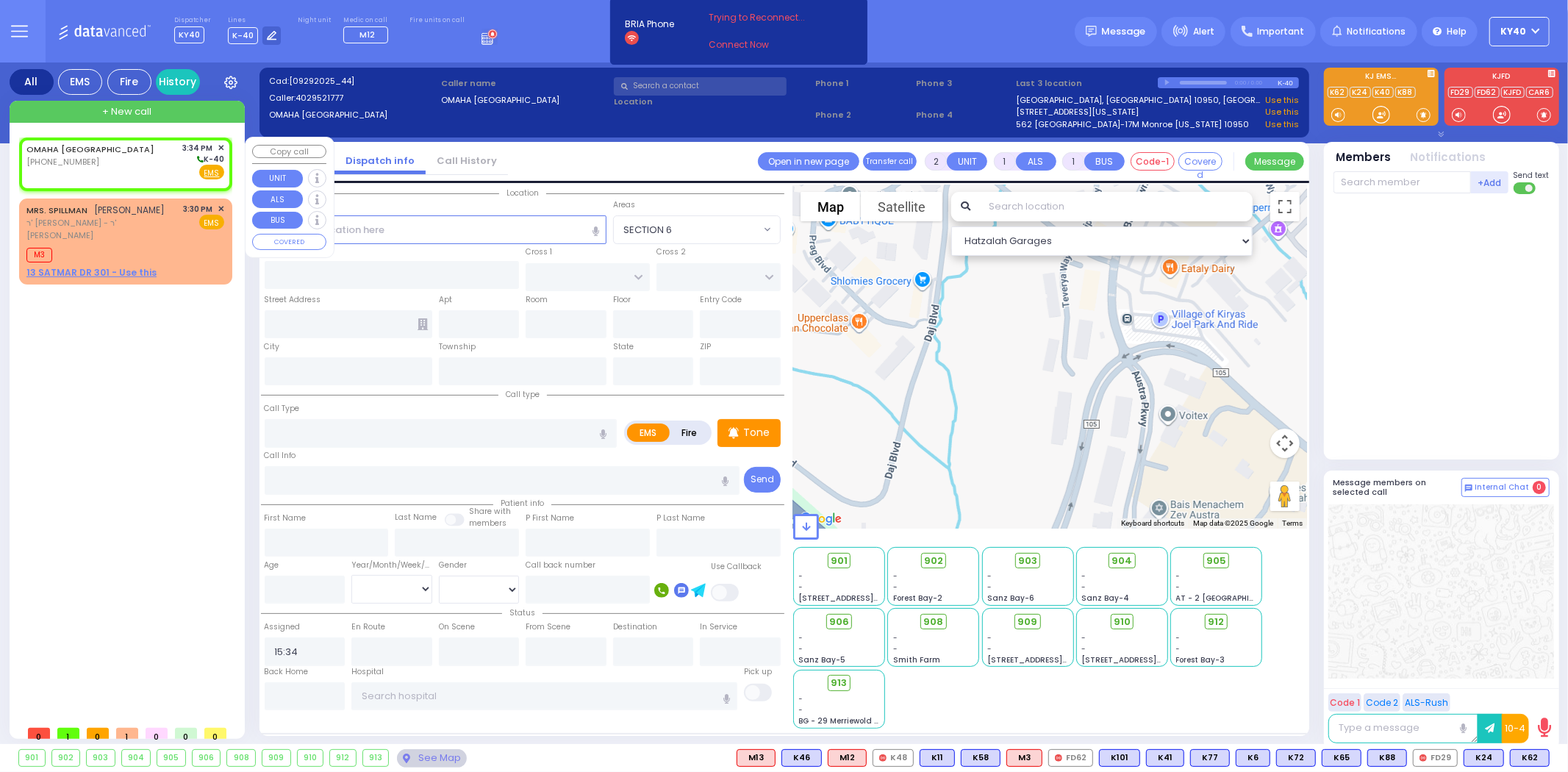
click at [115, 156] on div "OMAHA NE (402) 952-1777 3:34 PM ✕ K-40" at bounding box center [125, 161] width 198 height 38
select select
radio input "true"
select select
select select "Hatzalah Garages"
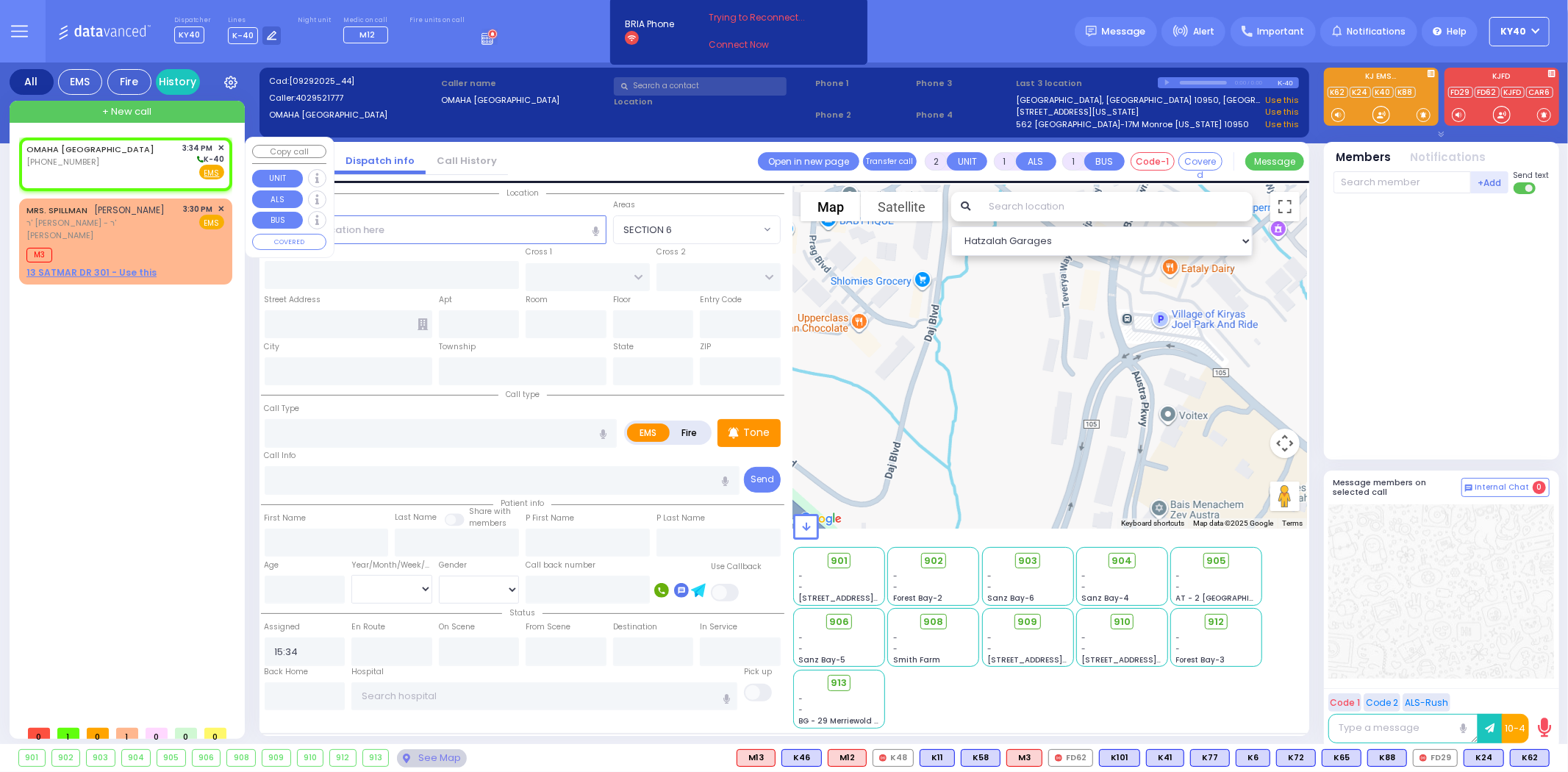
click at [116, 153] on div "OMAHA NE (402) 952-1777 3:34 PM ✕ K-40" at bounding box center [125, 161] width 198 height 38
select select
radio input "true"
select select
select select "Hatzalah Garages"
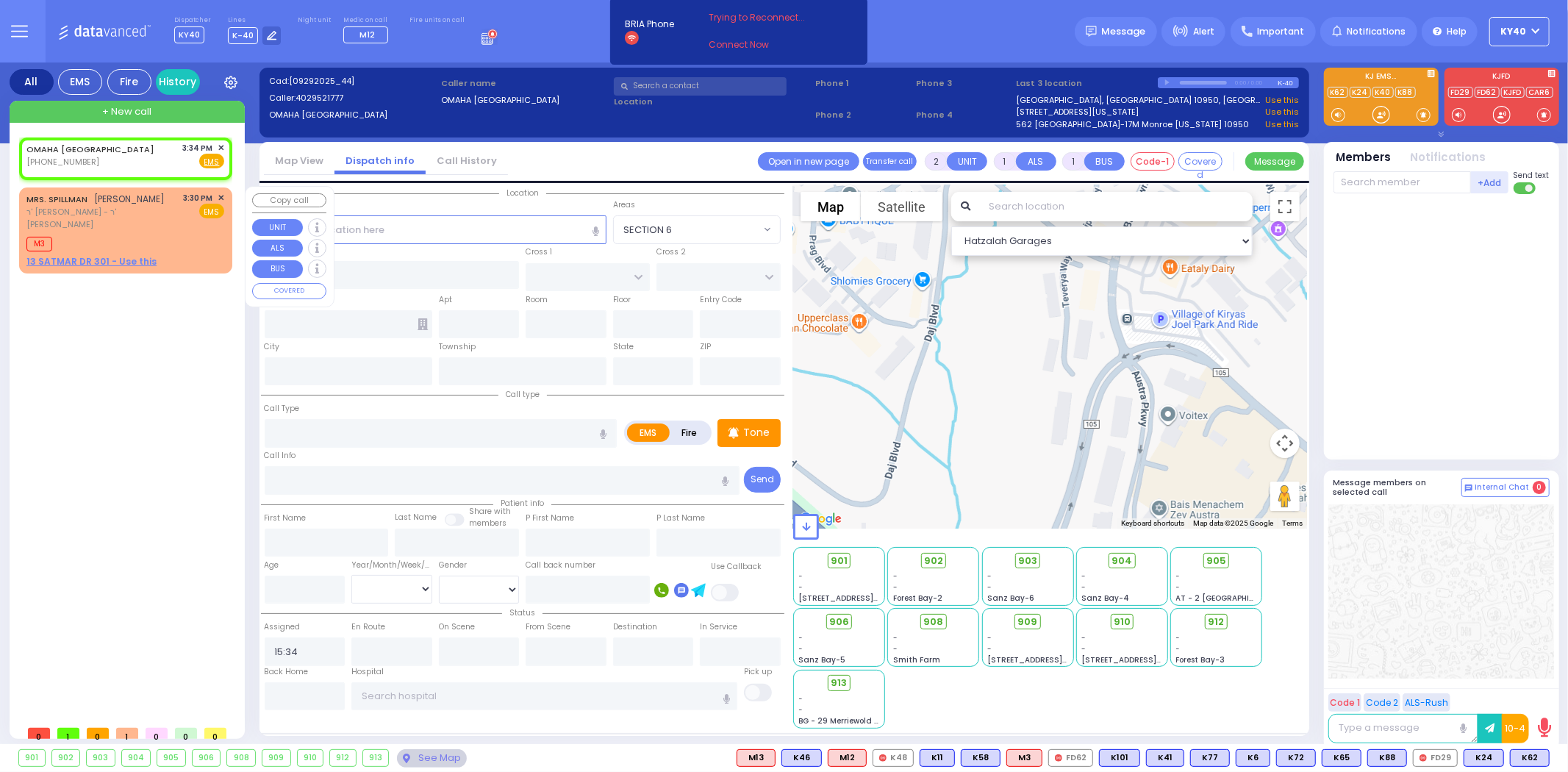
select select
radio input "true"
select select
select select "Hatzalah Garages"
click at [218, 145] on span "✕" at bounding box center [221, 148] width 7 height 13
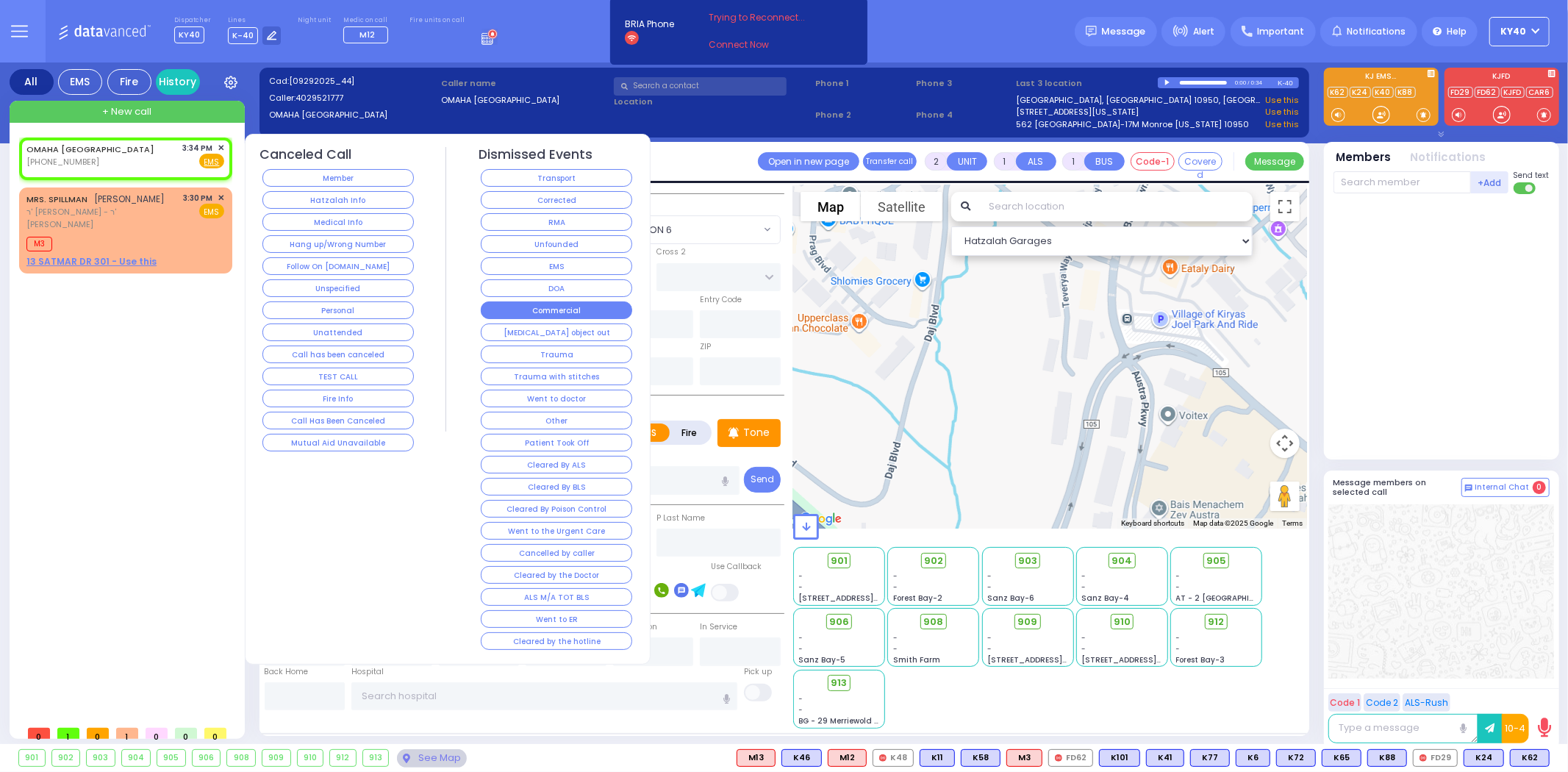
click at [571, 313] on button "Commercial" at bounding box center [557, 310] width 151 height 18
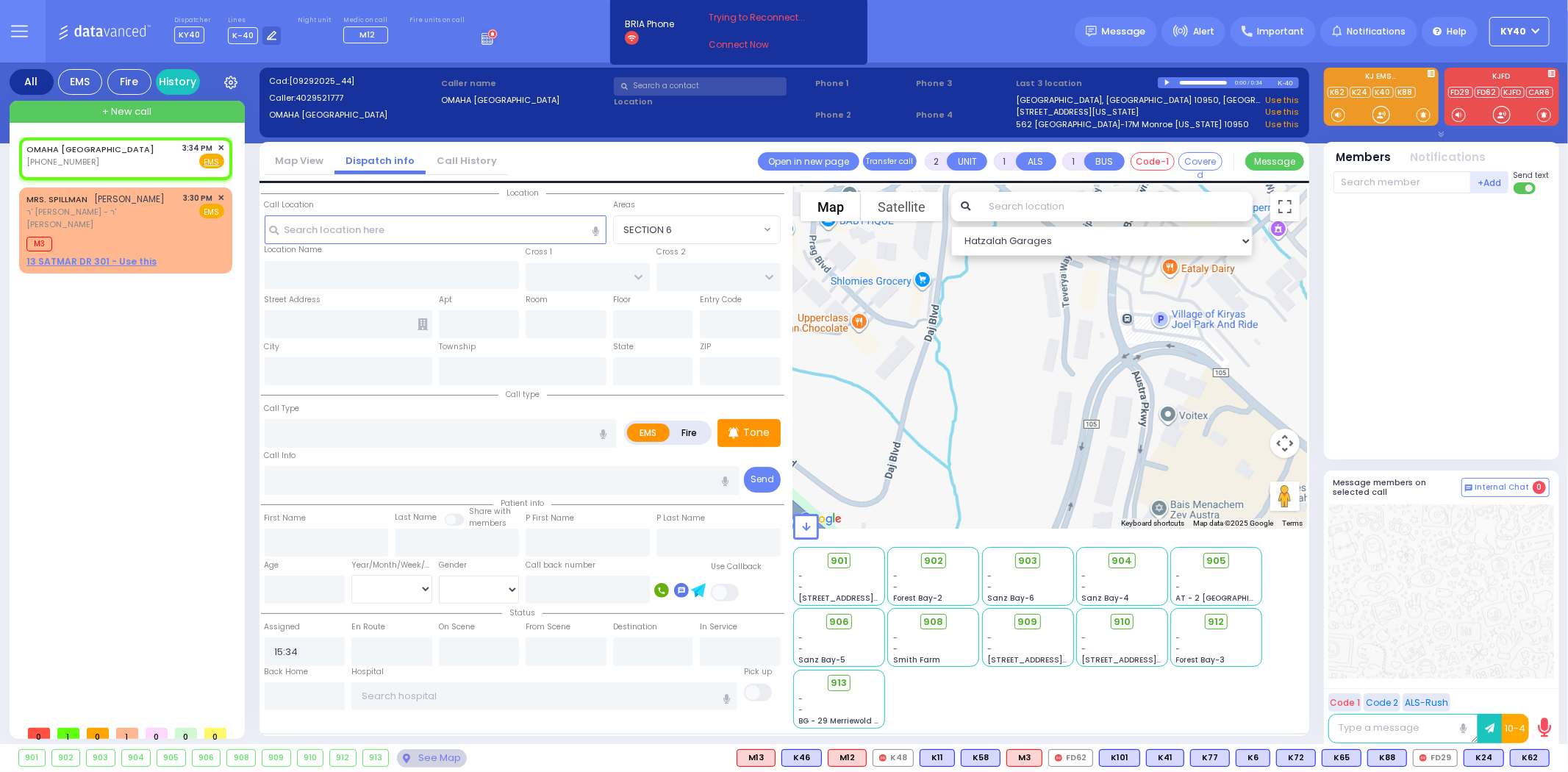
select select
radio input "true"
select select
